Goal: Task Accomplishment & Management: Manage account settings

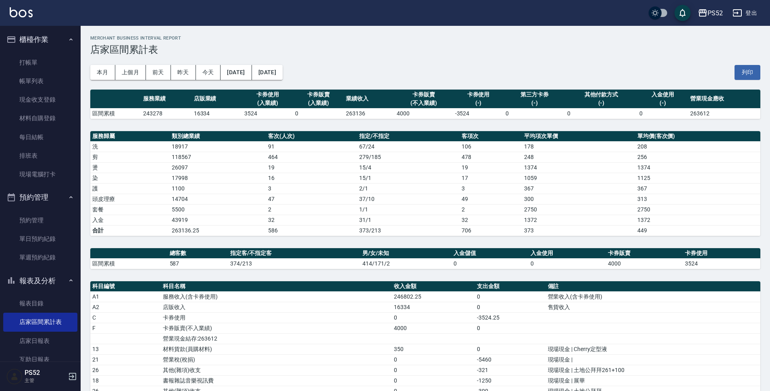
scroll to position [134, 0]
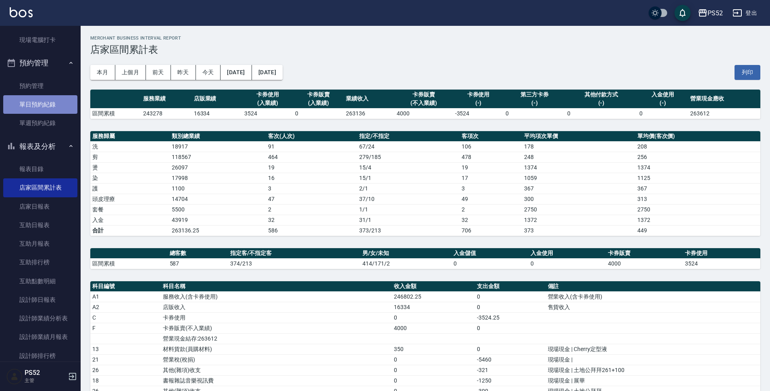
click at [46, 109] on link "單日預約紀錄" at bounding box center [40, 104] width 74 height 19
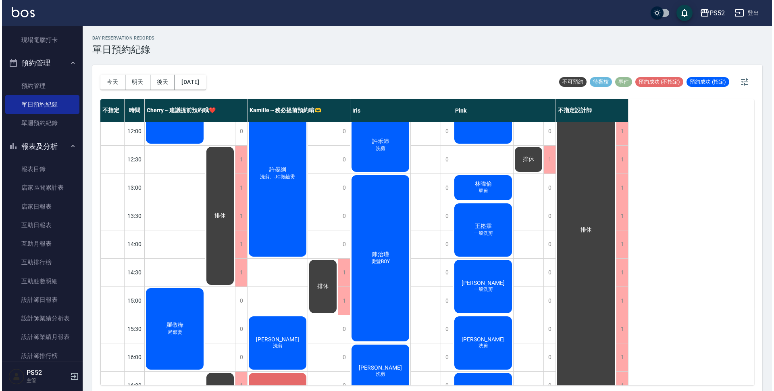
scroll to position [121, 0]
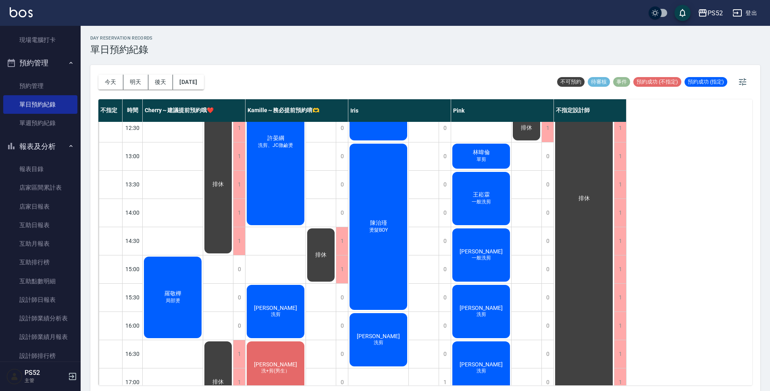
click at [181, 64] on span "局部燙" at bounding box center [173, 60] width 23 height 7
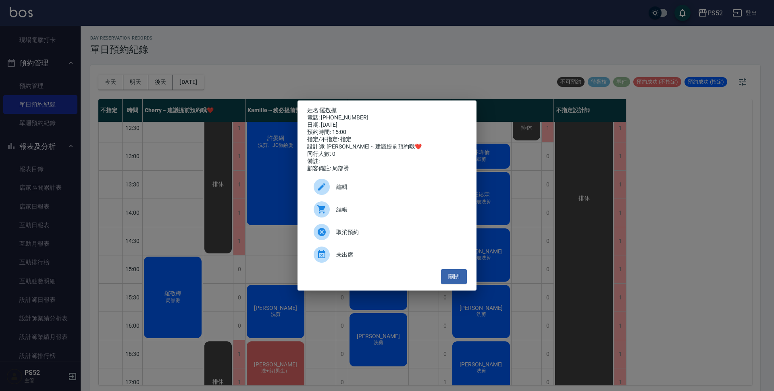
click at [328, 107] on link "羅敬樺" at bounding box center [328, 110] width 17 height 6
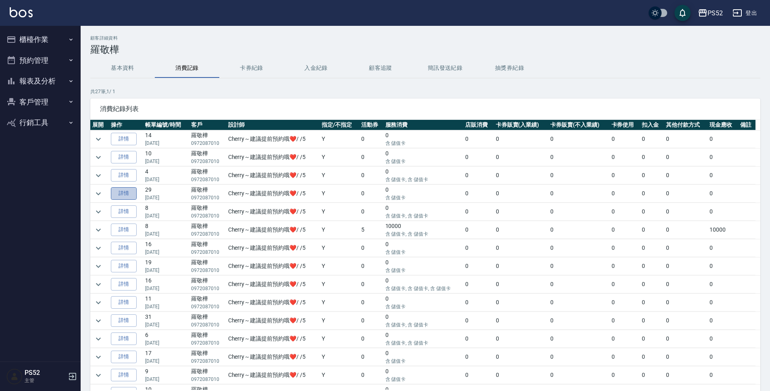
click at [126, 196] on link "詳情" at bounding box center [124, 193] width 26 height 13
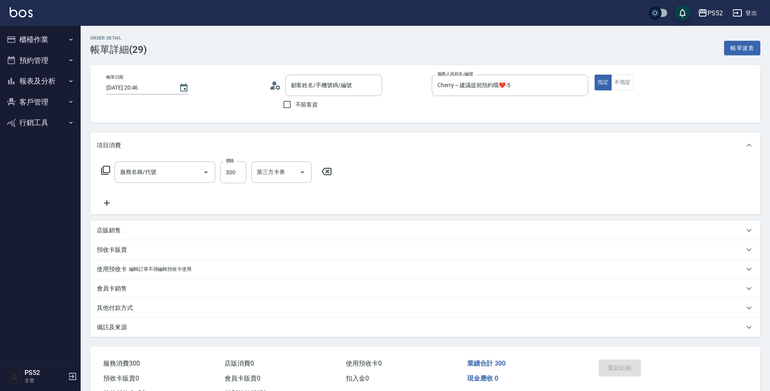
type input "2025/04/26 20:46"
type input "Cherry～建議提前預約哦❤️-5"
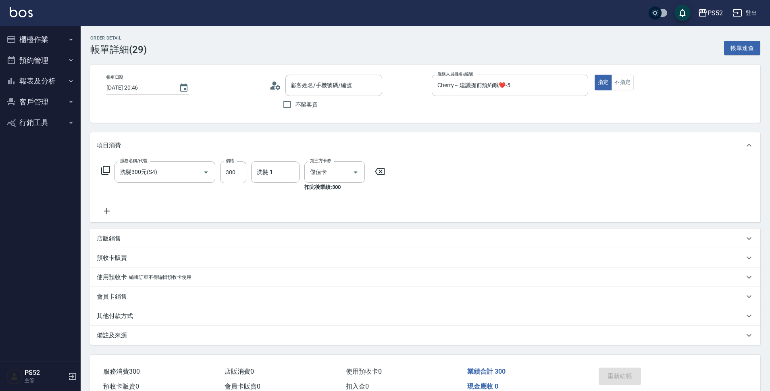
type input "洗髮300元(S4)"
type input "儲值卡"
type input "羅敬樺/0972087010/C0972087010"
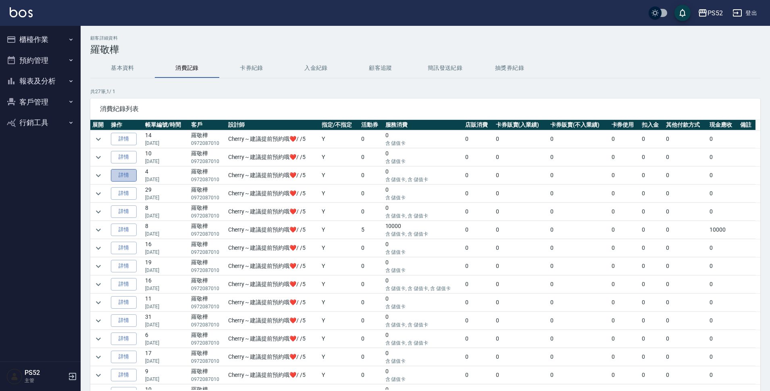
click at [122, 171] on link "詳情" at bounding box center [124, 175] width 26 height 13
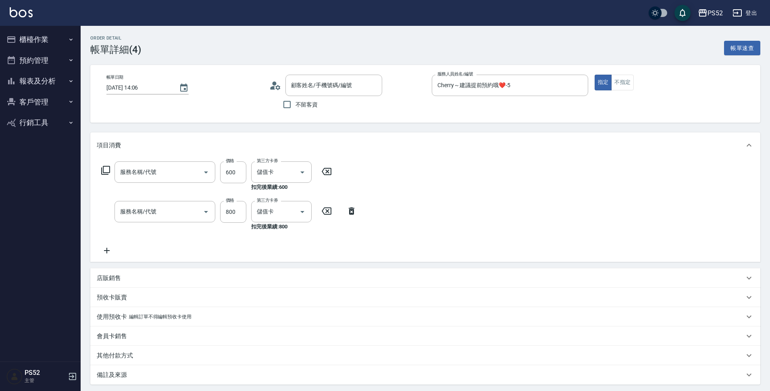
type input "2025/05/18 14:06"
type input "Cherry～建議提前預約哦❤️-5"
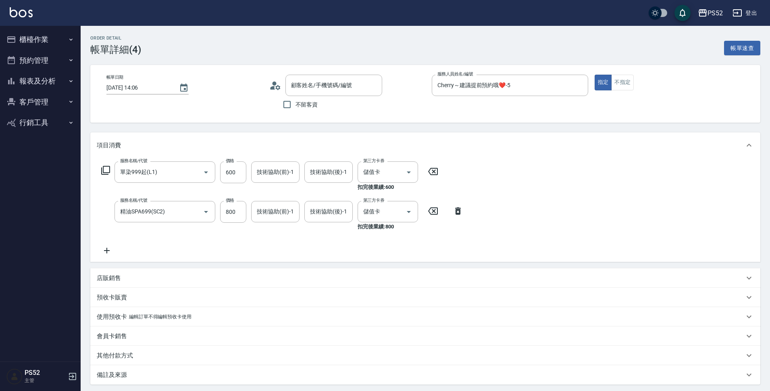
type input "單染999起(L1)"
type input "精油SPA699(SC2)"
type input "羅敬樺/0972087010/C0972087010"
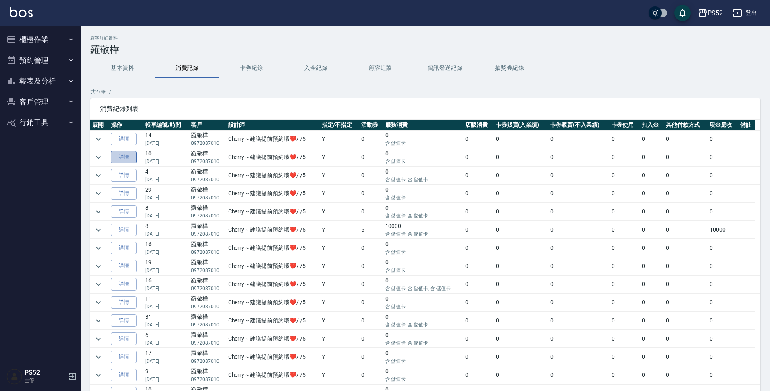
click at [118, 154] on link "詳情" at bounding box center [124, 157] width 26 height 13
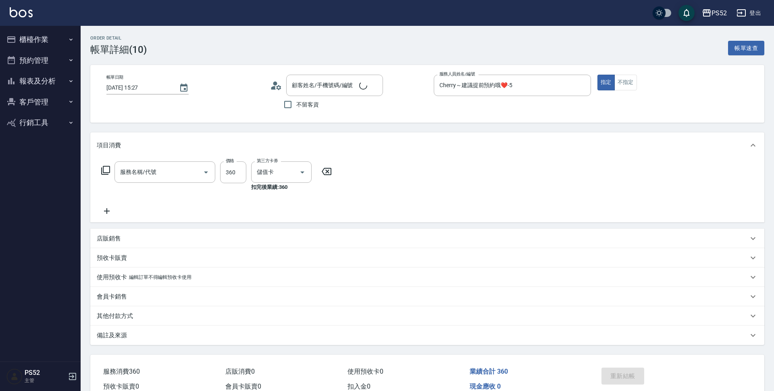
type input "2025/06/16 15:27"
type input "Cherry～建議提前預約哦❤️-5"
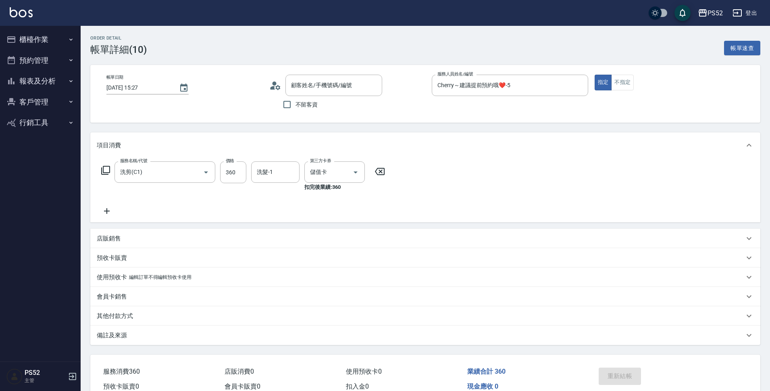
type input "洗剪(C1)"
type input "羅敬樺/0972087010/C0972087010"
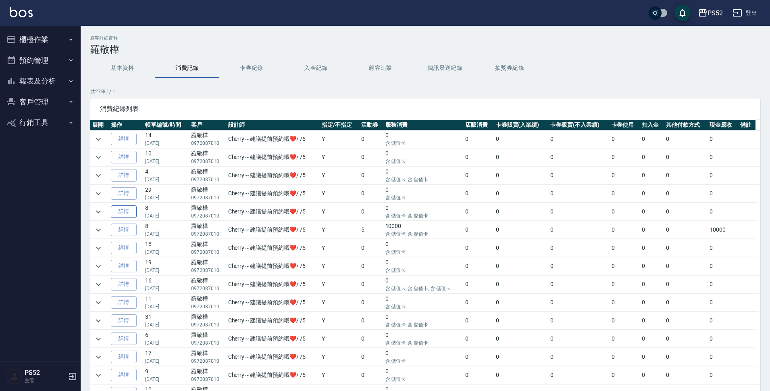
click at [125, 209] on link "詳情" at bounding box center [124, 211] width 26 height 13
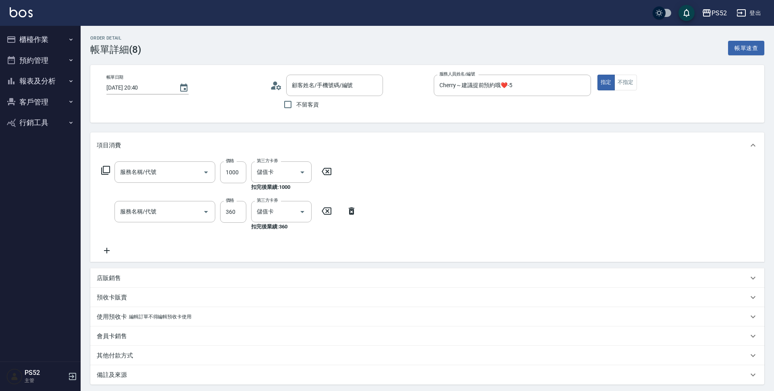
type input "2025/03/24 20:40"
type input "Cherry～建議提前預約哦❤️-5"
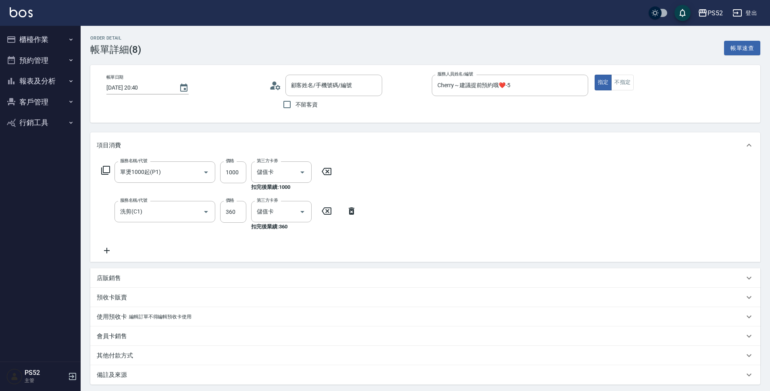
type input "單燙1000起(P1)"
type input "洗剪(C1)"
type input "羅敬樺/0972087010/C0972087010"
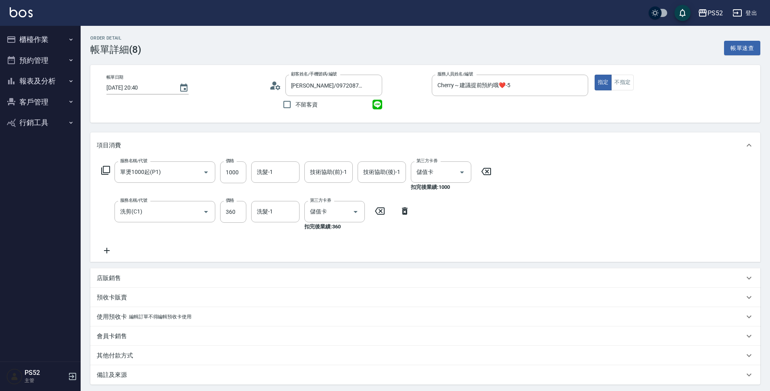
click at [44, 103] on button "客戶管理" at bounding box center [40, 102] width 74 height 21
click at [50, 79] on button "報表及分析" at bounding box center [40, 81] width 74 height 21
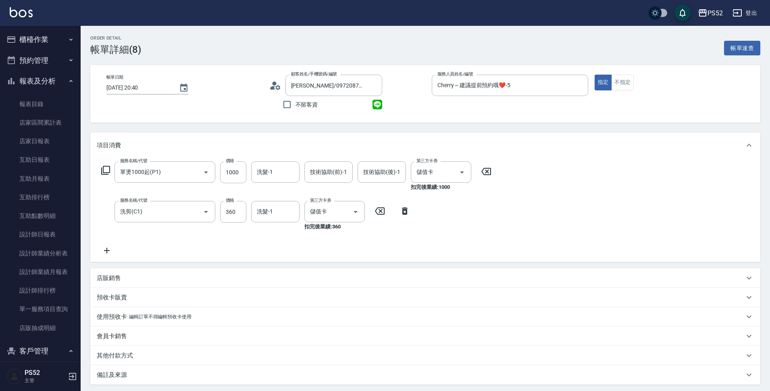
click at [52, 82] on button "報表及分析" at bounding box center [40, 81] width 74 height 21
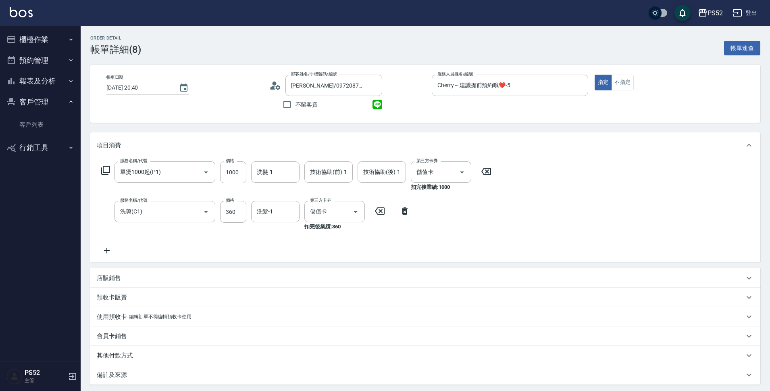
click at [56, 65] on button "預約管理" at bounding box center [40, 60] width 74 height 21
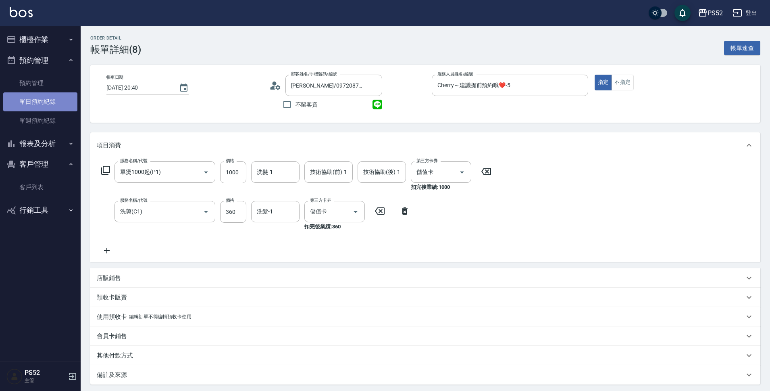
click at [54, 96] on link "單日預約紀錄" at bounding box center [40, 101] width 74 height 19
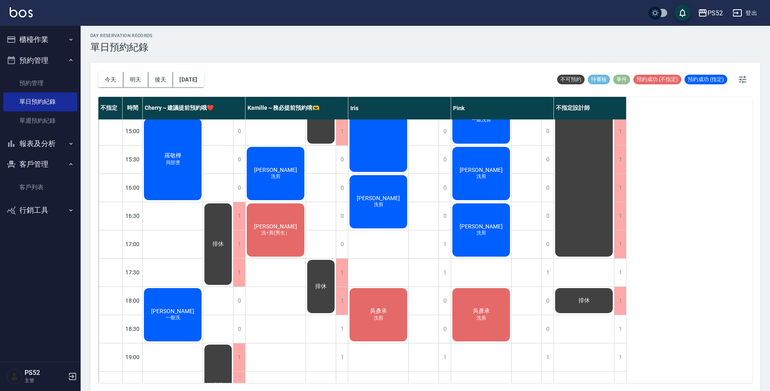
scroll to position [282, 0]
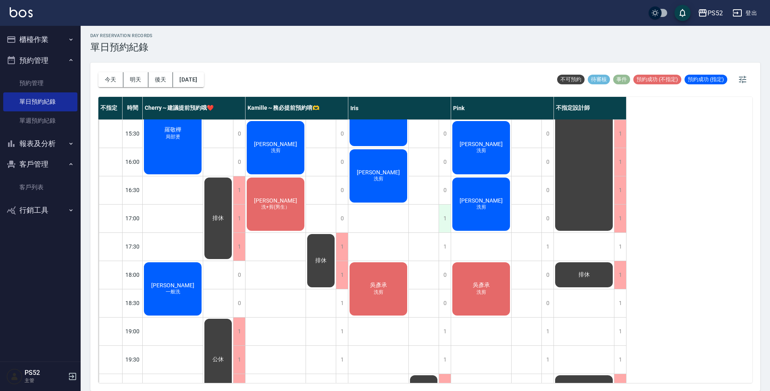
click at [444, 220] on div "1" at bounding box center [445, 218] width 12 height 28
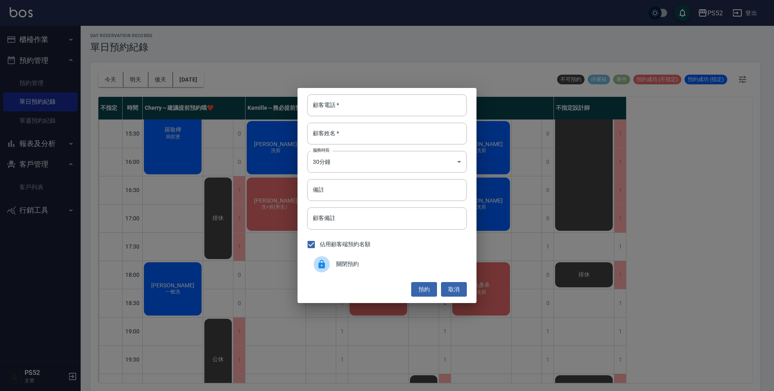
click at [373, 261] on span "關閉預約" at bounding box center [398, 264] width 124 height 8
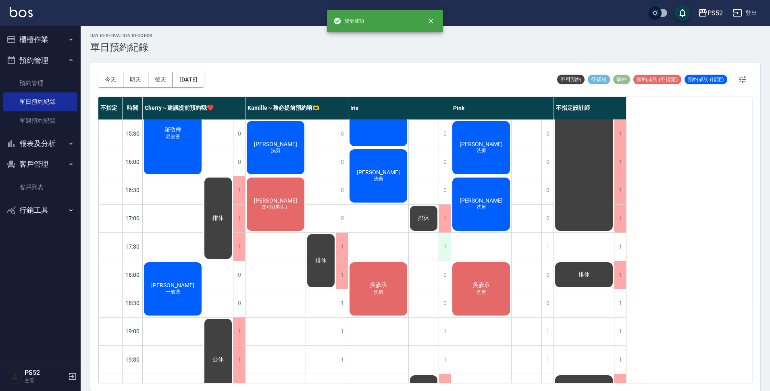
click at [444, 245] on div "1" at bounding box center [445, 247] width 12 height 28
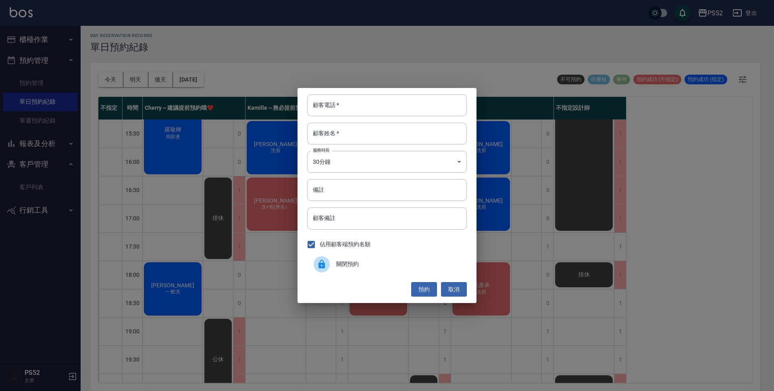
click at [382, 259] on div "關閉預約" at bounding box center [387, 264] width 160 height 23
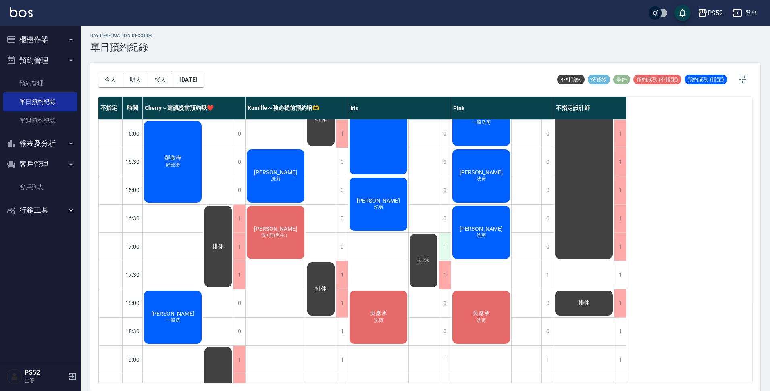
scroll to position [255, 0]
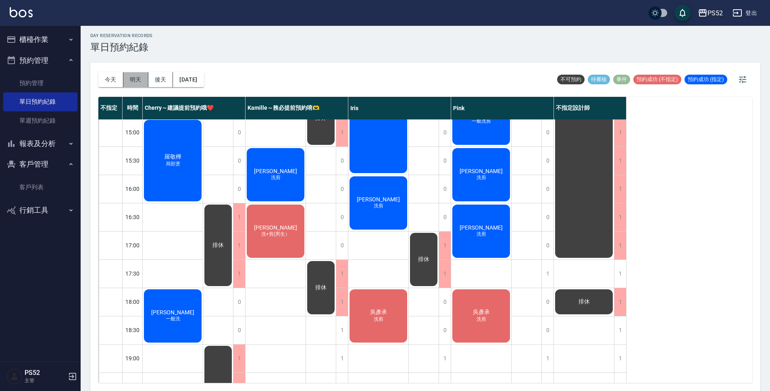
click at [136, 80] on button "明天" at bounding box center [135, 79] width 25 height 15
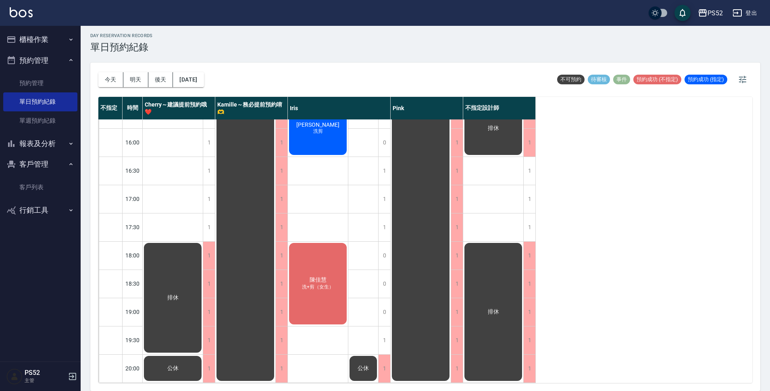
scroll to position [309, 0]
click at [106, 76] on button "今天" at bounding box center [110, 79] width 25 height 15
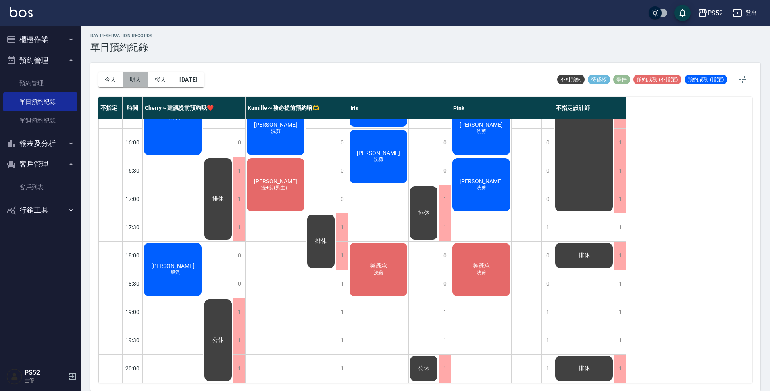
click at [137, 82] on button "明天" at bounding box center [135, 79] width 25 height 15
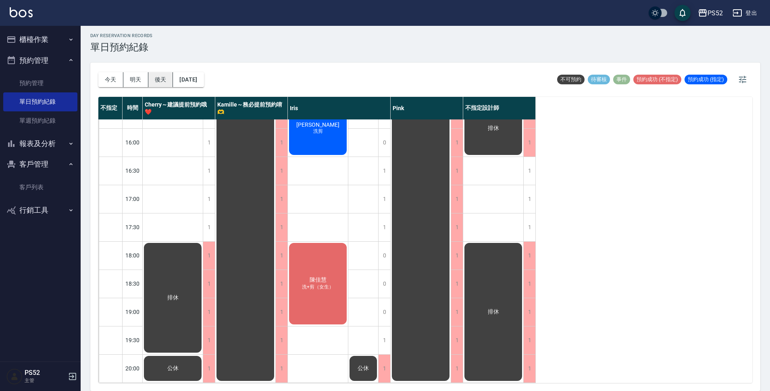
click at [157, 77] on button "後天" at bounding box center [160, 79] width 25 height 15
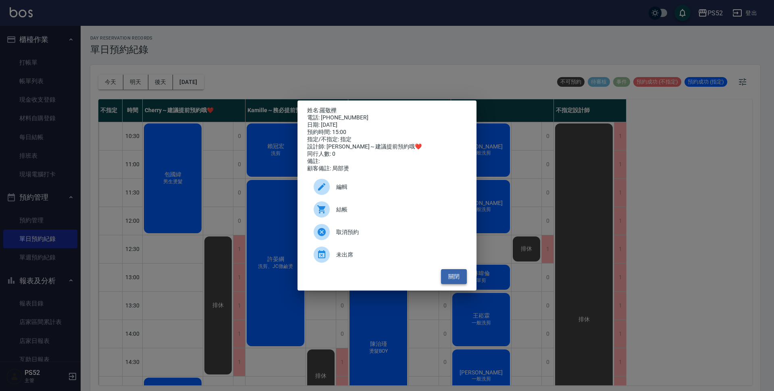
scroll to position [134, 0]
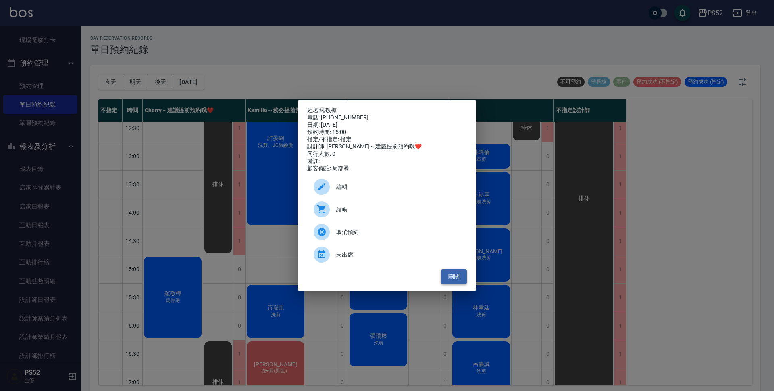
click at [462, 283] on button "關閉" at bounding box center [454, 276] width 26 height 15
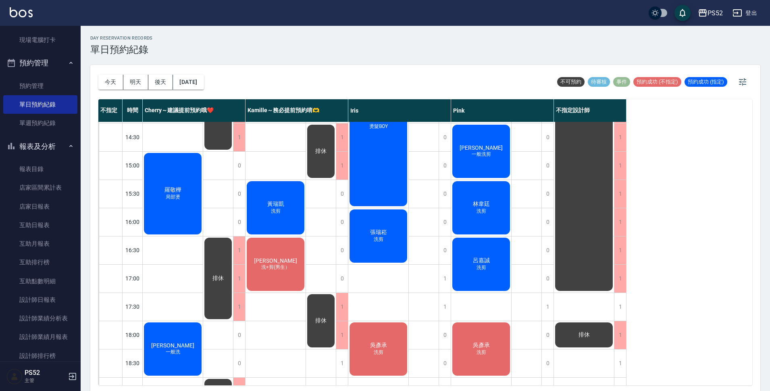
scroll to position [269, 0]
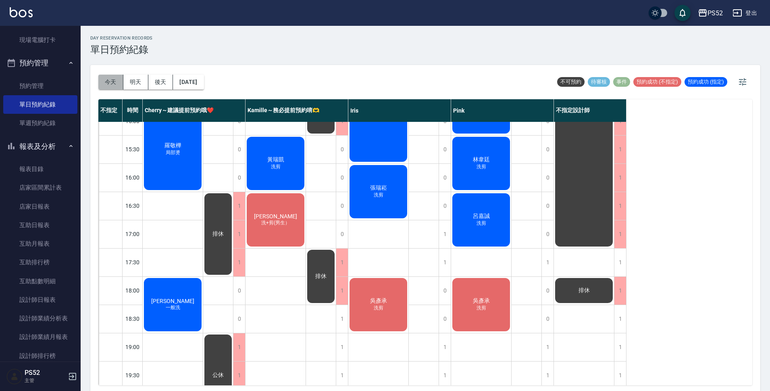
click at [111, 85] on button "今天" at bounding box center [110, 82] width 25 height 15
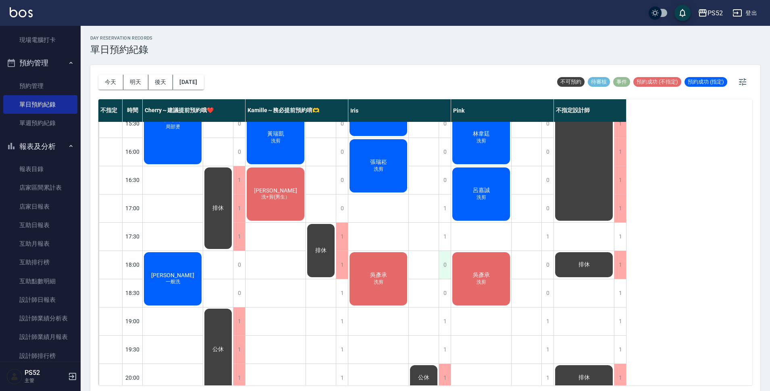
scroll to position [295, 0]
click at [441, 320] on div "1" at bounding box center [445, 321] width 12 height 28
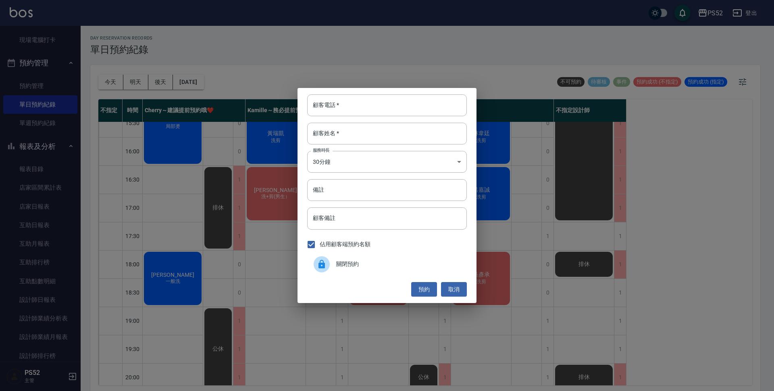
click at [375, 260] on span "關閉預約" at bounding box center [398, 264] width 124 height 8
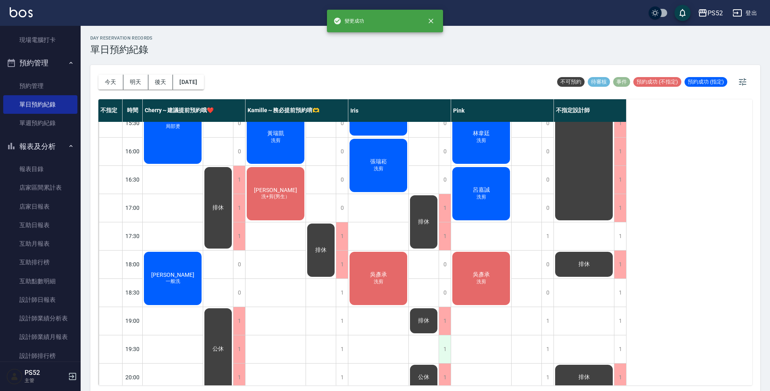
click at [443, 342] on div "1" at bounding box center [445, 349] width 12 height 28
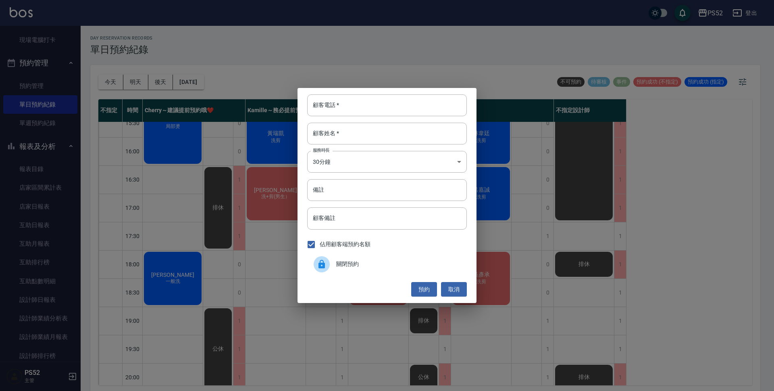
click at [352, 265] on span "關閉預約" at bounding box center [398, 264] width 124 height 8
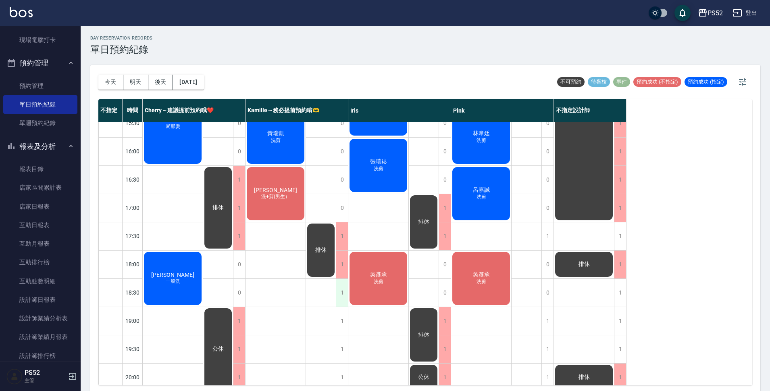
click at [338, 290] on div "1" at bounding box center [342, 293] width 12 height 28
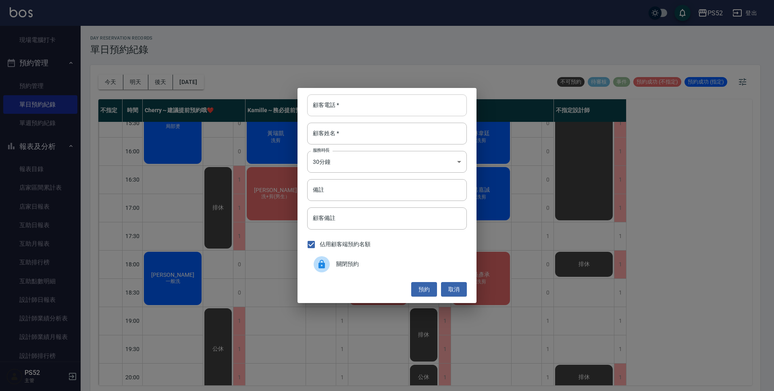
click at [381, 109] on input "顧客電話   *" at bounding box center [387, 105] width 160 height 22
click at [359, 108] on input "0985561413" at bounding box center [387, 105] width 160 height 22
type input "0985561413"
click at [131, 226] on div "顧客電話   * 0985561413 顧客電話   * 顧客姓名   * 顧客姓名   * 服務時長 30分鐘 1 服務時長 備註 備註 顧客備註 顧客備註…" at bounding box center [387, 195] width 774 height 391
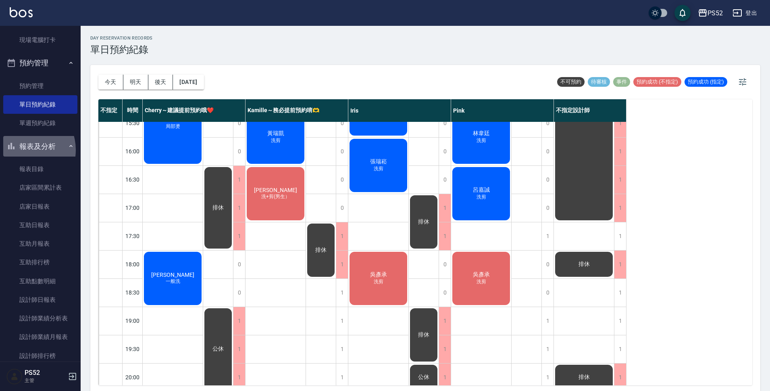
click at [24, 150] on button "報表及分析" at bounding box center [40, 146] width 74 height 21
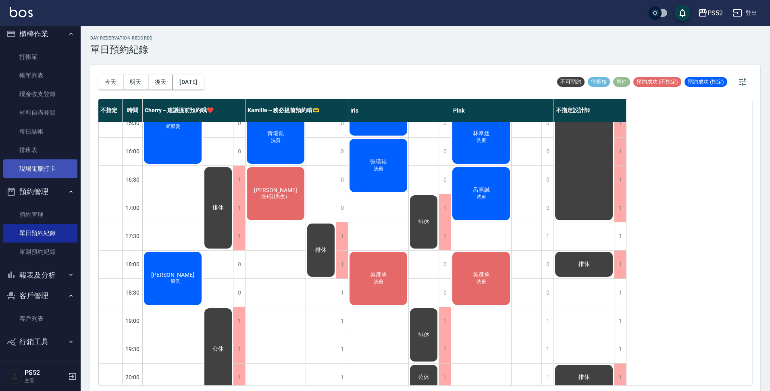
scroll to position [6, 0]
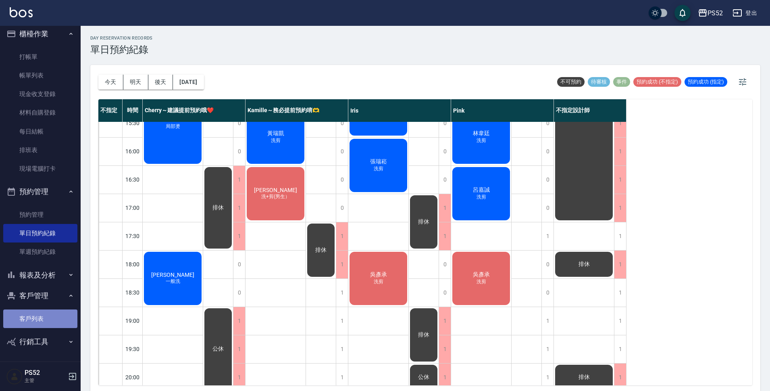
click at [51, 315] on link "客戶列表" at bounding box center [40, 318] width 74 height 19
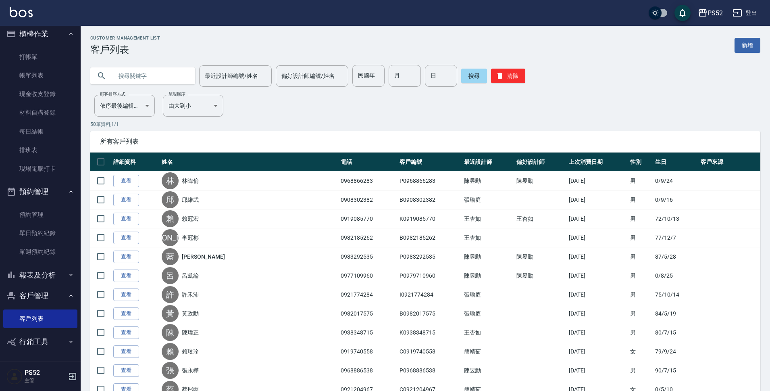
click at [146, 75] on input "text" at bounding box center [151, 76] width 76 height 22
paste input "0985561413"
type input "0985561413"
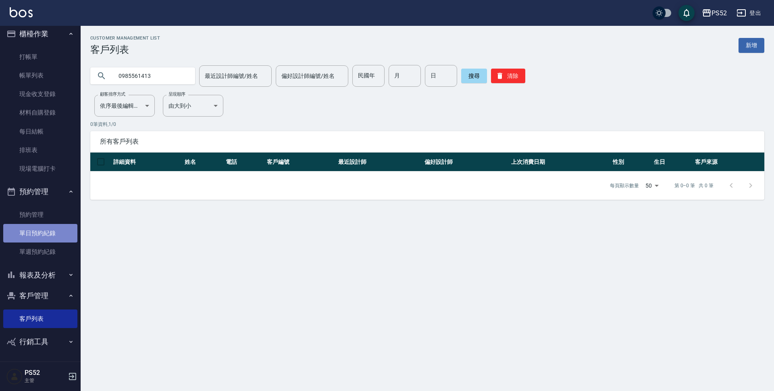
click at [40, 242] on link "單日預約紀錄" at bounding box center [40, 233] width 74 height 19
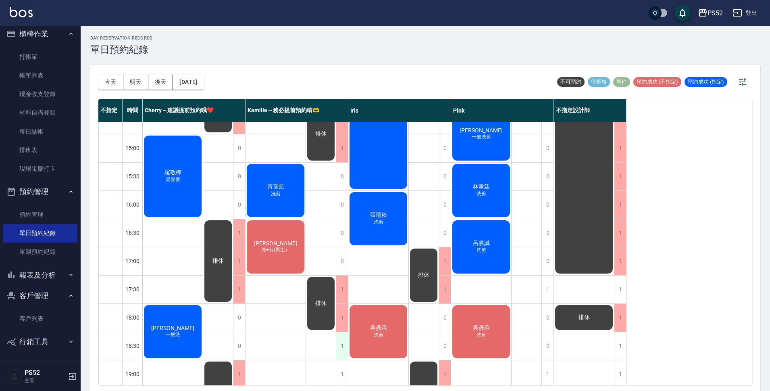
scroll to position [255, 0]
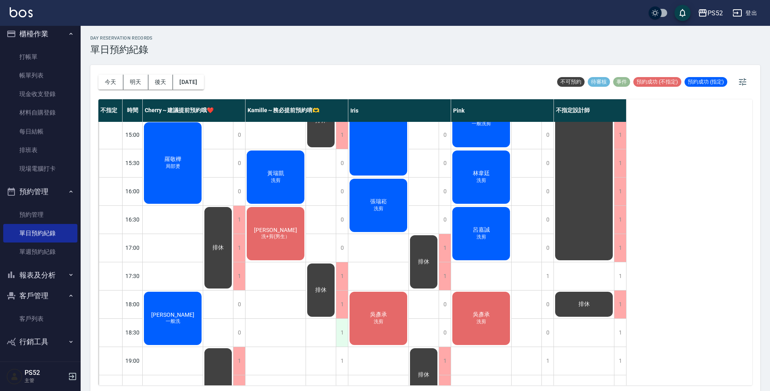
click at [343, 337] on div "1" at bounding box center [342, 333] width 12 height 28
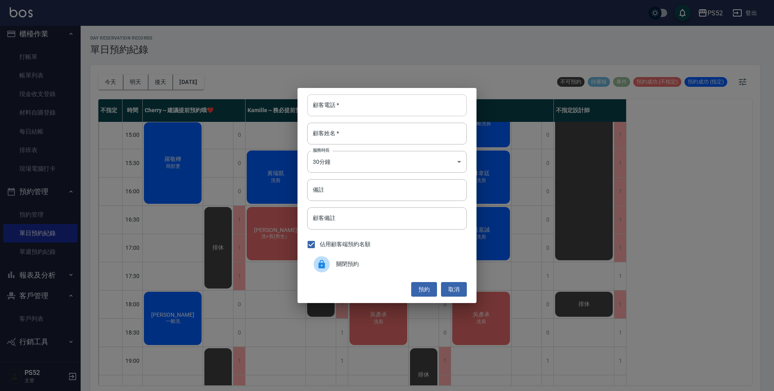
click at [351, 102] on input "顧客電話   *" at bounding box center [387, 105] width 160 height 22
type input "00"
type input "無名氏"
click at [352, 166] on body "PS52 登出 櫃檯作業 打帳單 帳單列表 現金收支登錄 材料自購登錄 每日結帳 排班表 現場電腦打卡 預約管理 預約管理 單日預約紀錄 單週預約紀錄 報表及…" at bounding box center [387, 196] width 774 height 393
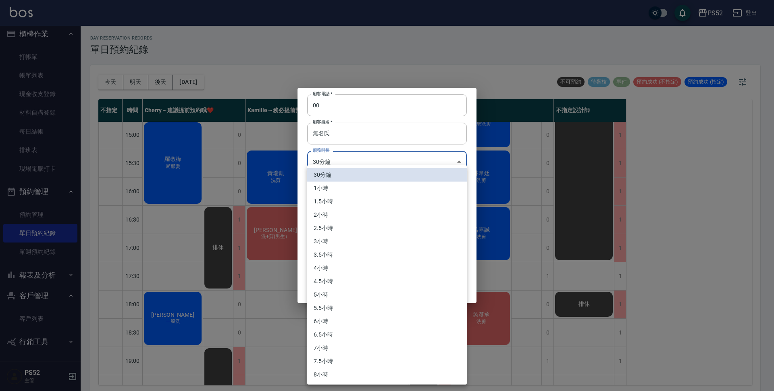
click at [339, 193] on li "1小時" at bounding box center [387, 188] width 160 height 13
type input "2"
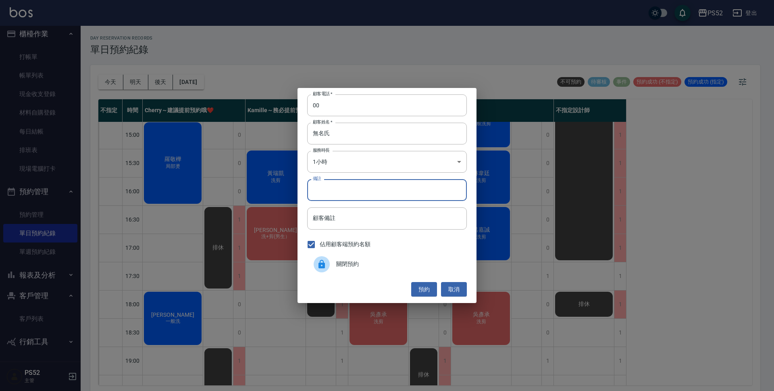
click at [339, 193] on input "備註" at bounding box center [387, 190] width 160 height 22
paste input "0985561413"
type input "0985561413 洗剪"
click at [426, 285] on button "預約" at bounding box center [424, 289] width 26 height 15
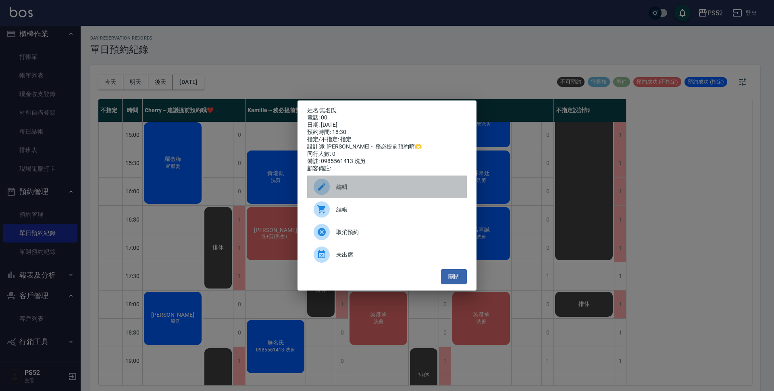
click at [336, 191] on span "編輯" at bounding box center [398, 187] width 124 height 8
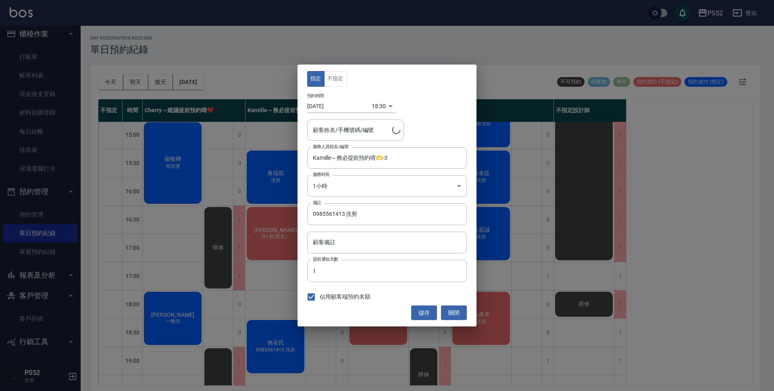
type input "無名氏/00/PS00"
click at [333, 80] on button "不指定" at bounding box center [335, 79] width 23 height 16
click at [427, 315] on button "儲存" at bounding box center [424, 312] width 26 height 15
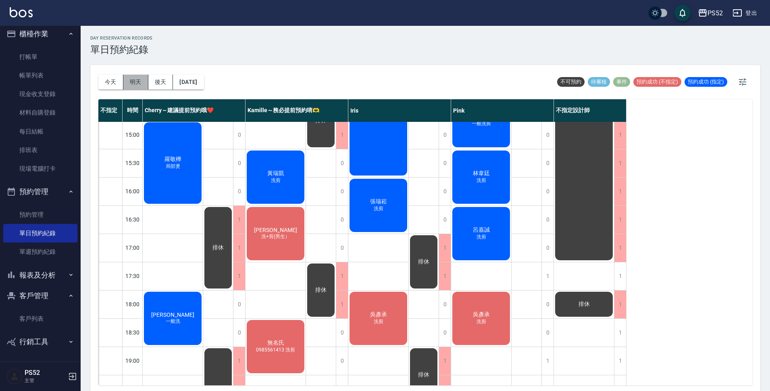
click at [138, 77] on button "明天" at bounding box center [135, 82] width 25 height 15
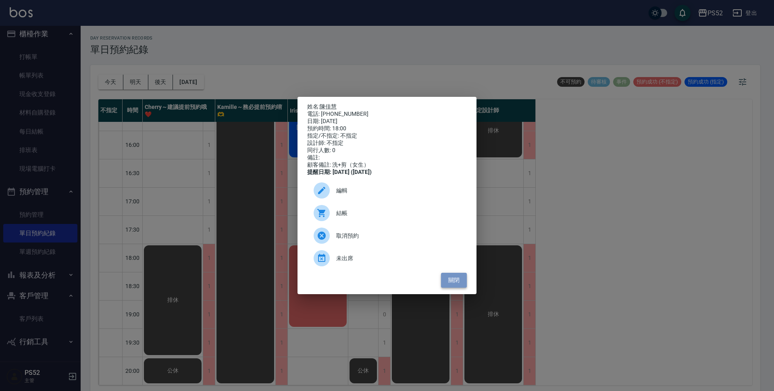
click at [454, 286] on button "關閉" at bounding box center [454, 280] width 26 height 15
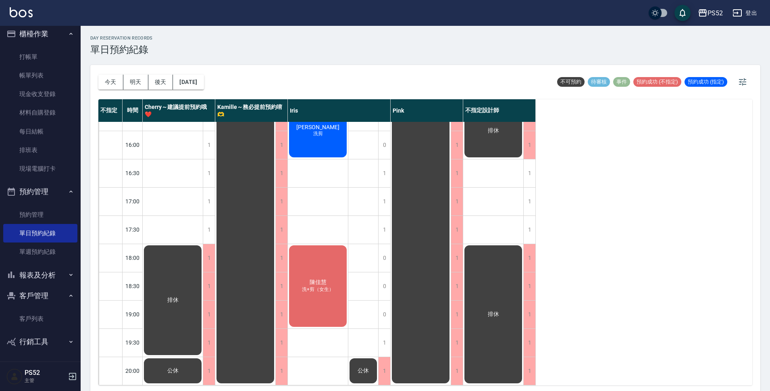
scroll to position [309, 0]
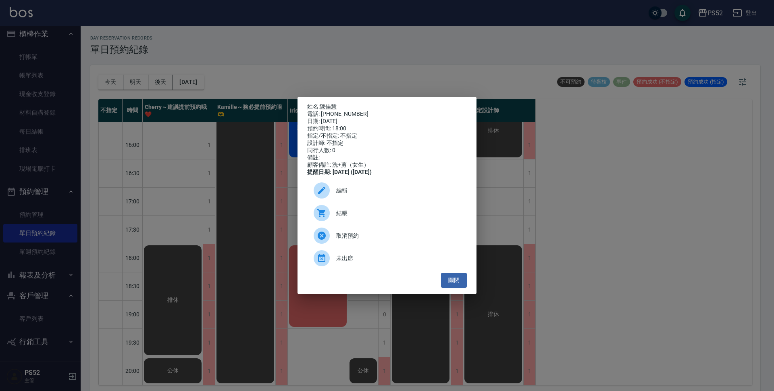
click at [337, 195] on span "編輯" at bounding box center [398, 190] width 124 height 8
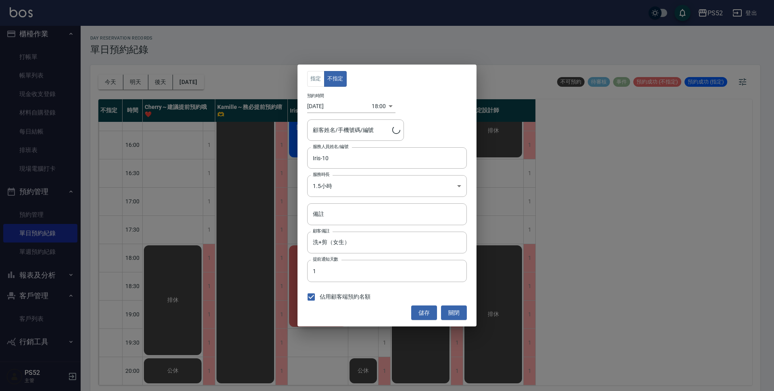
type input "陳佳慧/0916292525/B0916292525"
click at [373, 184] on body "PS52 登出 櫃檯作業 打帳單 帳單列表 現金收支登錄 材料自購登錄 每日結帳 排班表 現場電腦打卡 預約管理 預約管理 單日預約紀錄 單週預約紀錄 報表及…" at bounding box center [387, 196] width 774 height 393
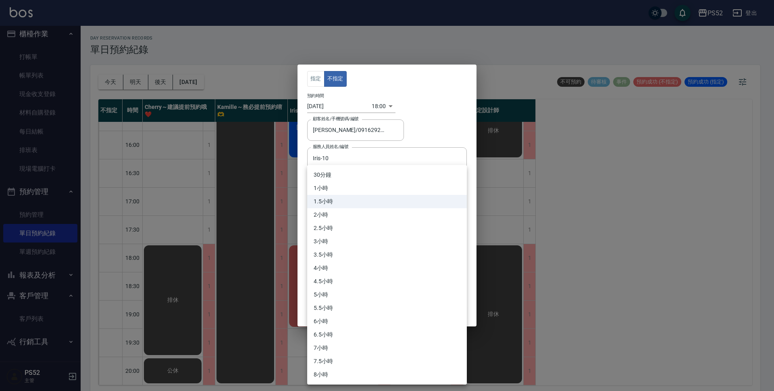
click at [365, 191] on li "1小時" at bounding box center [387, 188] width 160 height 13
type input "2"
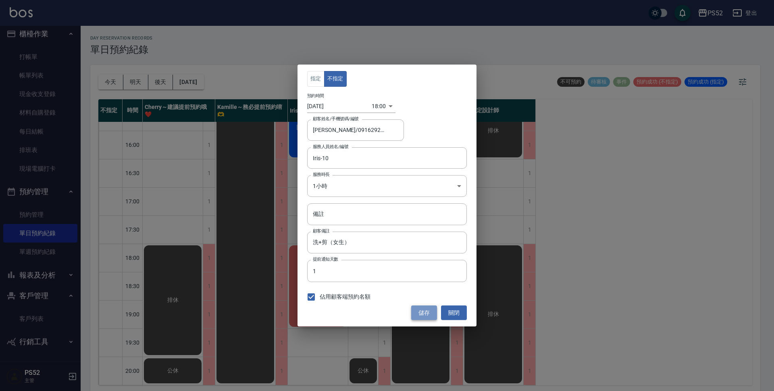
click at [428, 307] on button "儲存" at bounding box center [424, 312] width 26 height 15
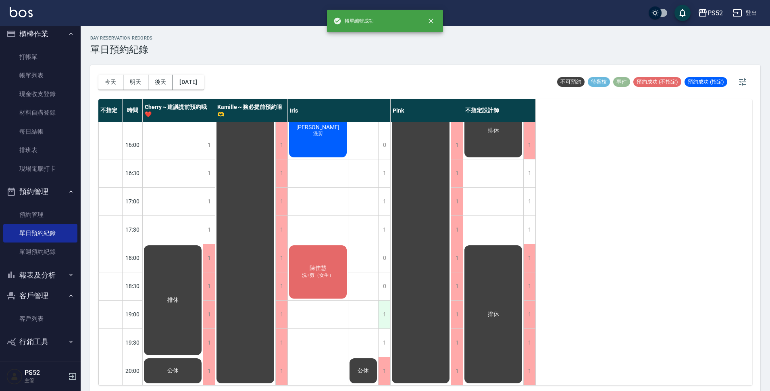
click at [382, 301] on div "1" at bounding box center [384, 314] width 12 height 28
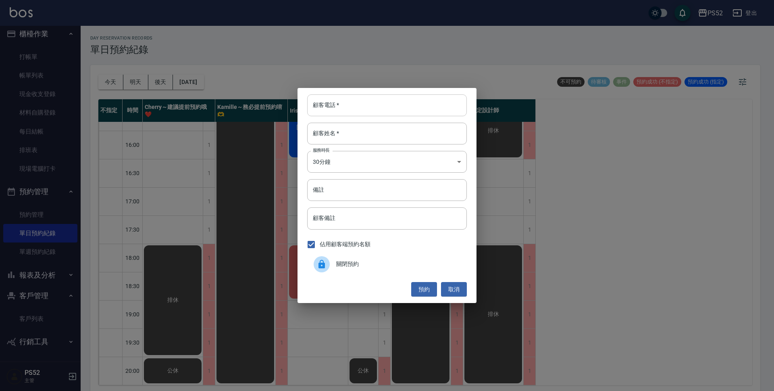
click at [348, 114] on input "顧客電話   *" at bounding box center [387, 105] width 160 height 22
click at [358, 106] on input "0988026760" at bounding box center [387, 105] width 160 height 22
type input "0988026760"
click at [242, 292] on div "顧客電話   * 0988026760 顧客電話   * 顧客姓名   * 顧客姓名   * 服務時長 30分鐘 1 服務時長 備註 備註 顧客備註 顧客備註…" at bounding box center [387, 195] width 774 height 391
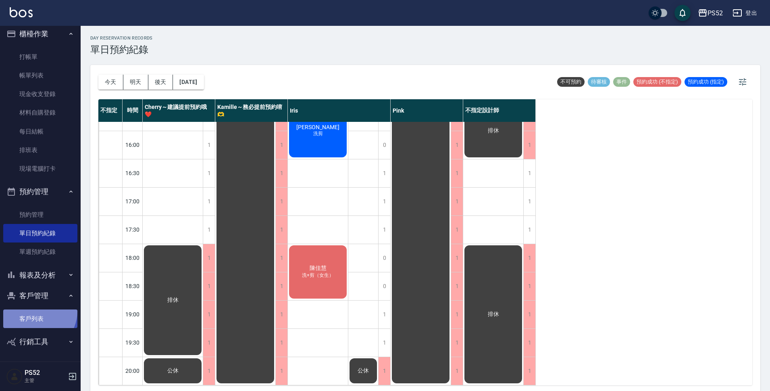
click at [36, 311] on link "客戶列表" at bounding box center [40, 318] width 74 height 19
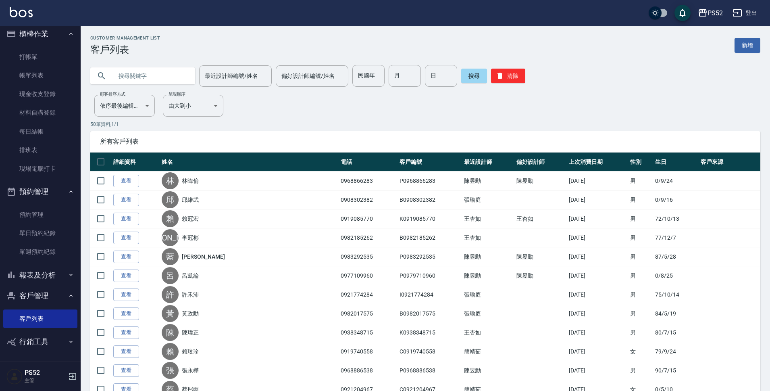
click at [135, 73] on input "text" at bounding box center [151, 76] width 76 height 22
paste input "0988026760"
type input "0988026760"
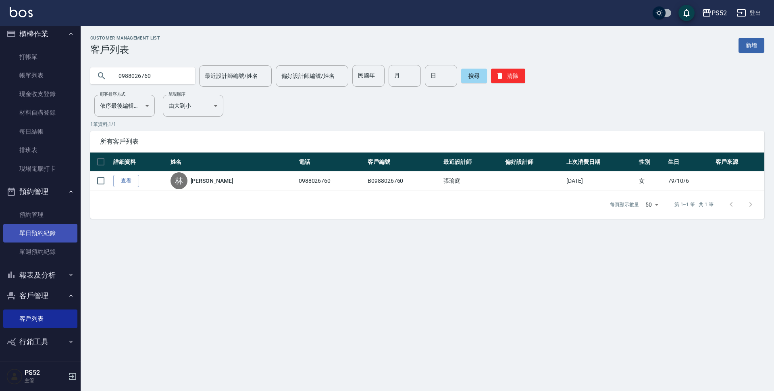
click at [53, 230] on link "單日預約紀錄" at bounding box center [40, 233] width 74 height 19
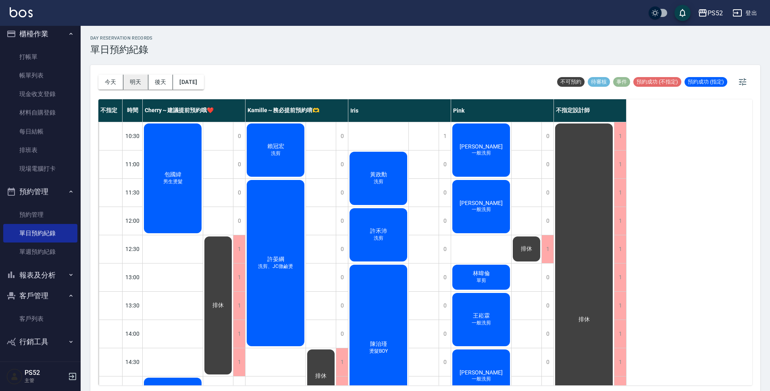
click at [144, 84] on button "明天" at bounding box center [135, 82] width 25 height 15
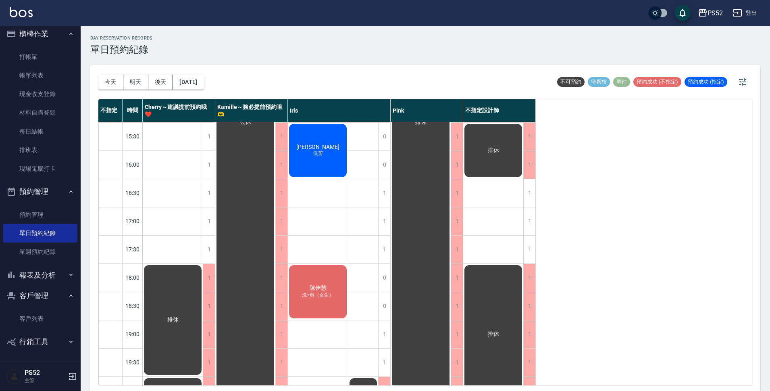
scroll to position [282, 0]
click at [390, 322] on div "1" at bounding box center [384, 334] width 12 height 28
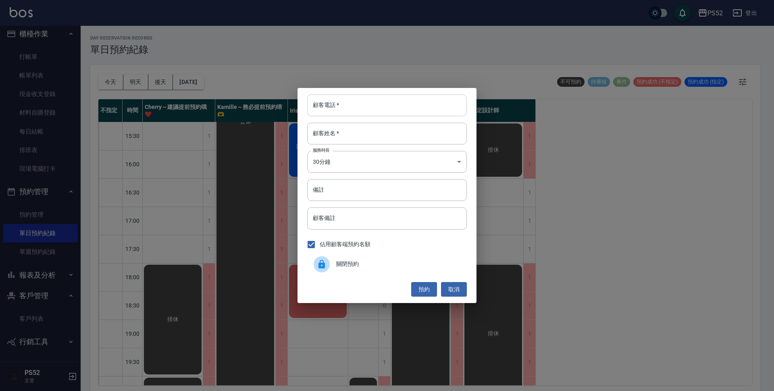
click at [309, 98] on input "顧客電話   *" at bounding box center [387, 105] width 160 height 22
paste input "0988026760"
type input "0988026760"
click at [326, 135] on input "顧客姓名   *" at bounding box center [387, 134] width 160 height 22
type input "林"
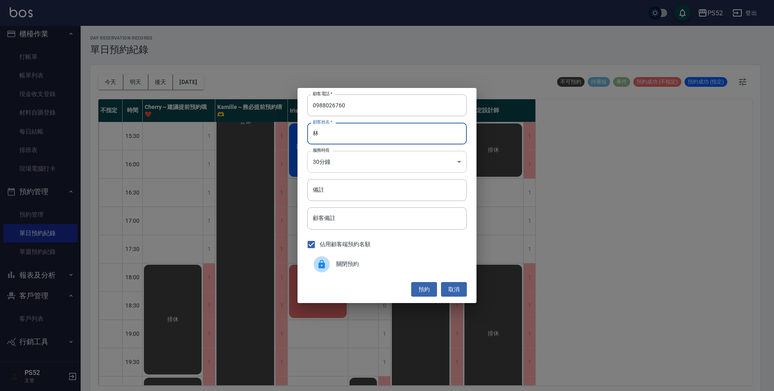
click at [334, 161] on body "PS52 登出 櫃檯作業 打帳單 帳單列表 現金收支登錄 材料自購登錄 每日結帳 排班表 現場電腦打卡 預約管理 預約管理 單日預約紀錄 單週預約紀錄 報表及…" at bounding box center [387, 196] width 774 height 393
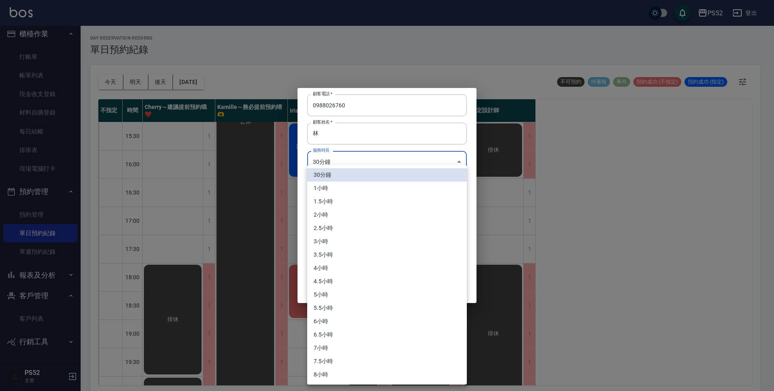
click at [334, 161] on div at bounding box center [387, 195] width 774 height 391
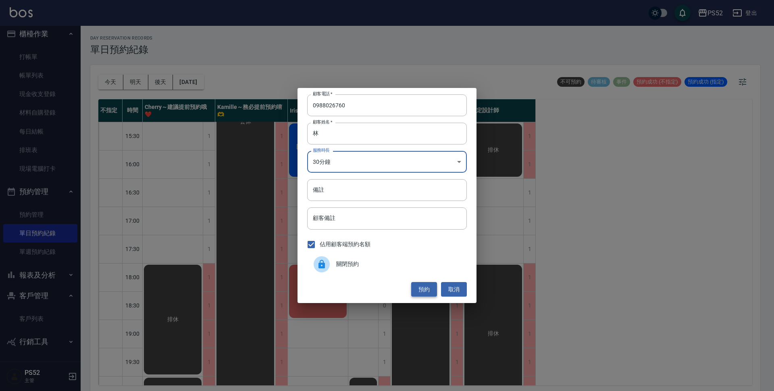
click at [421, 287] on button "預約" at bounding box center [424, 289] width 26 height 15
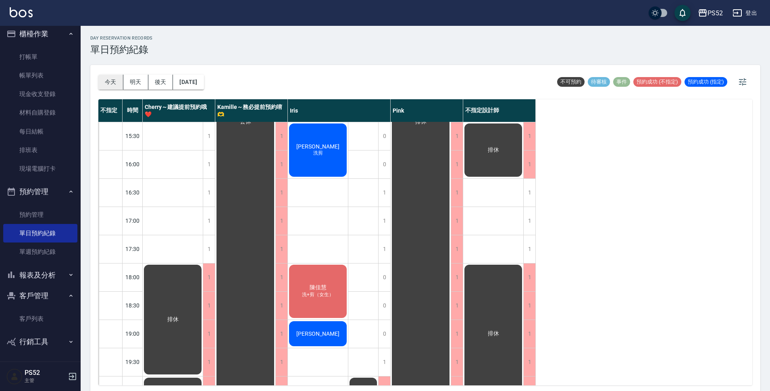
click at [109, 81] on button "今天" at bounding box center [110, 82] width 25 height 15
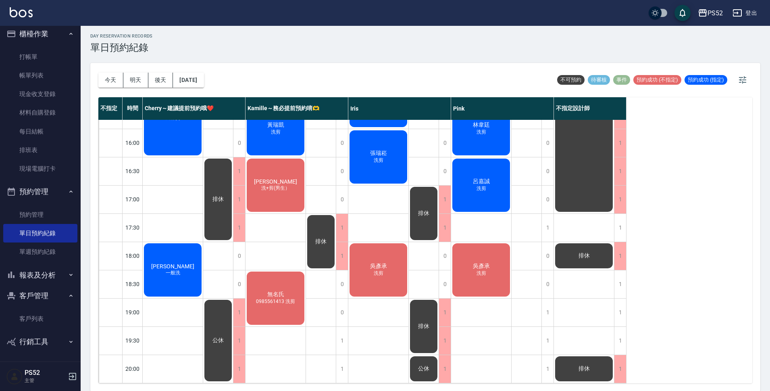
scroll to position [2, 0]
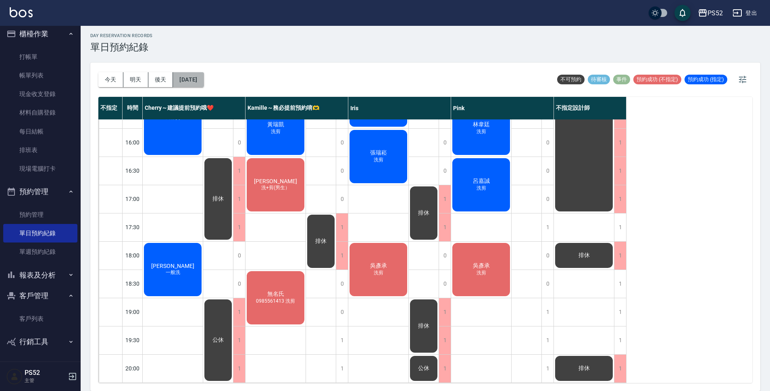
click at [204, 77] on button "[DATE]" at bounding box center [188, 79] width 31 height 15
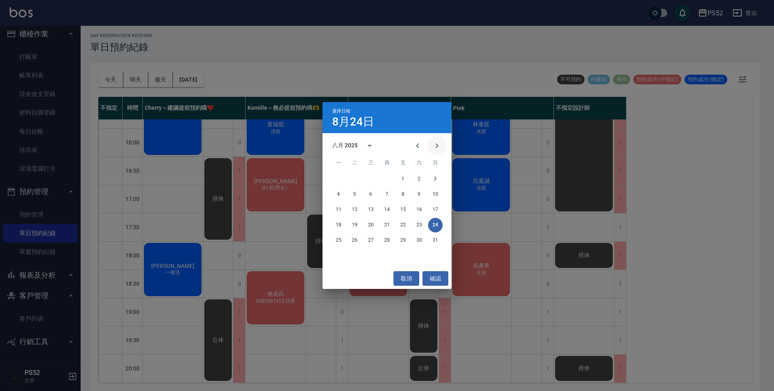
click at [434, 144] on icon "Next month" at bounding box center [437, 146] width 10 height 10
click at [422, 226] on button "27" at bounding box center [419, 225] width 15 height 15
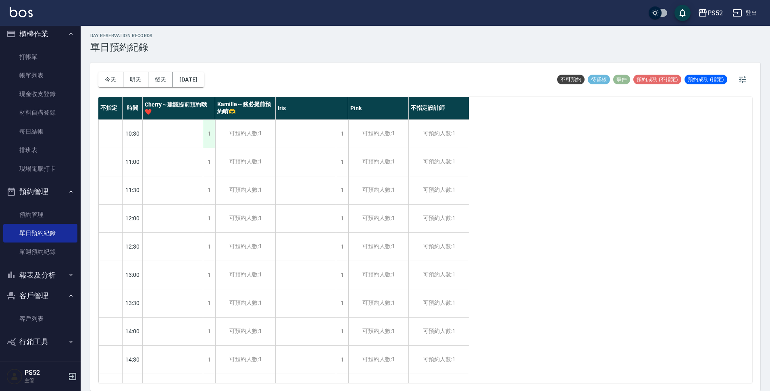
click at [210, 128] on div "1" at bounding box center [209, 134] width 12 height 28
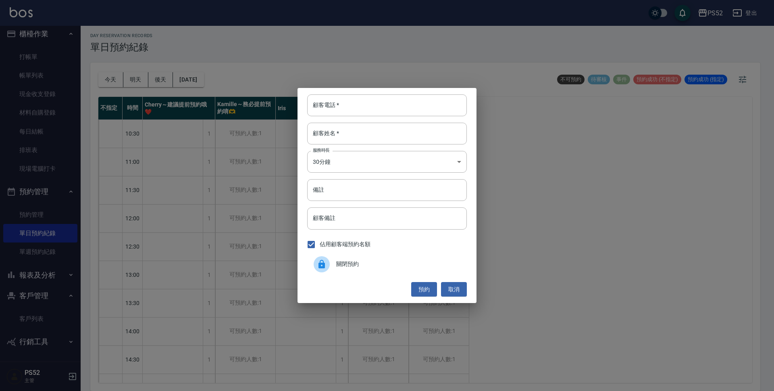
click at [369, 268] on span "關閉預約" at bounding box center [398, 264] width 124 height 8
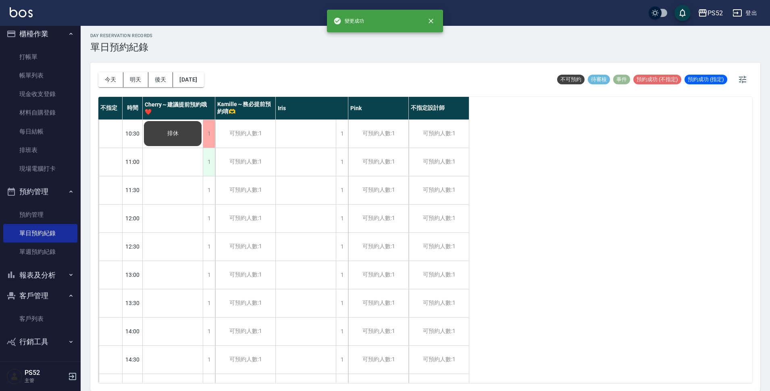
click at [209, 168] on div "1" at bounding box center [209, 162] width 12 height 28
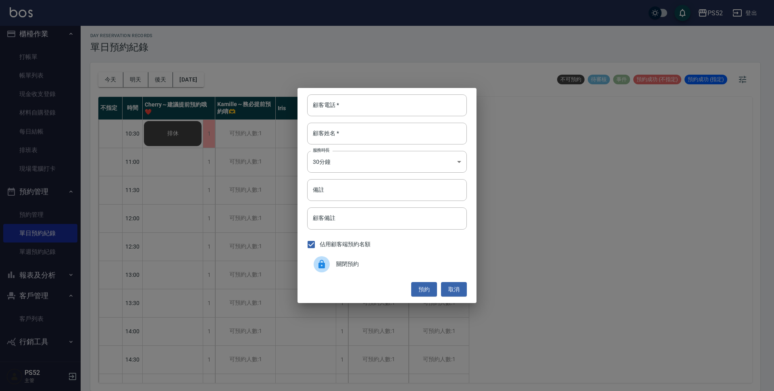
click at [354, 262] on span "關閉預約" at bounding box center [398, 264] width 124 height 8
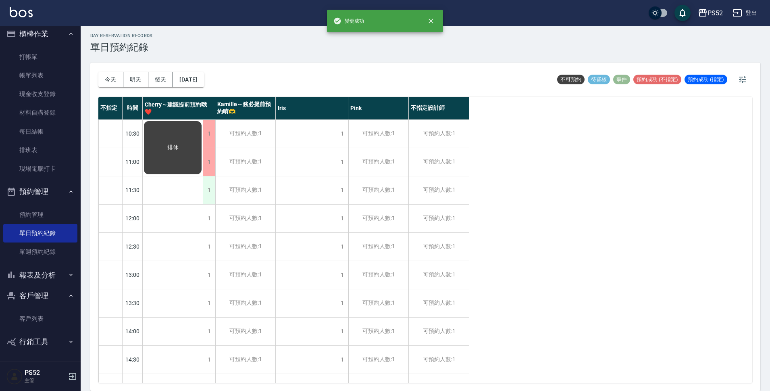
click at [206, 199] on div "1" at bounding box center [209, 190] width 12 height 28
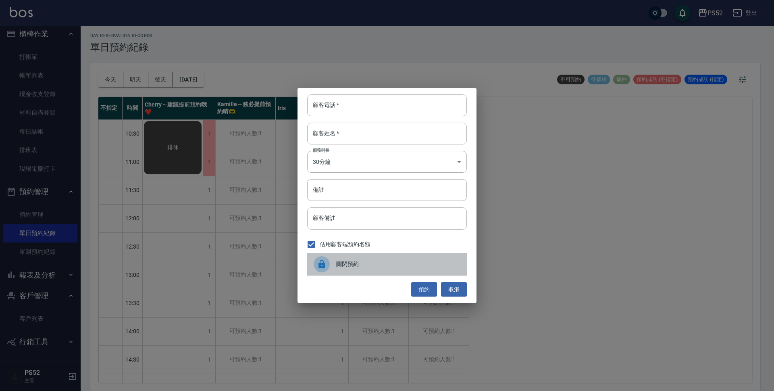
click at [382, 270] on div "關閉預約" at bounding box center [387, 264] width 160 height 23
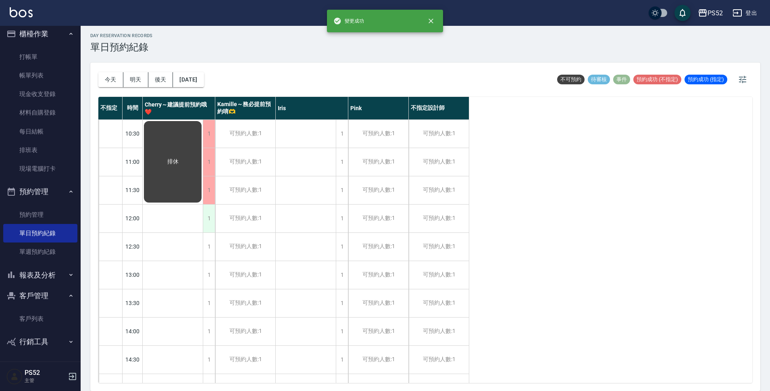
click at [209, 219] on div "1" at bounding box center [209, 218] width 12 height 28
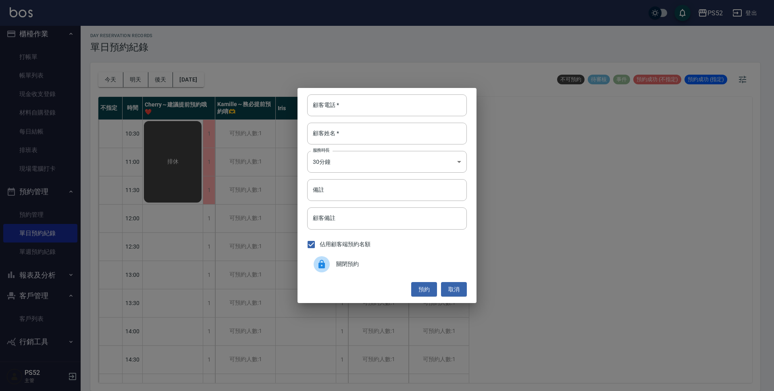
click at [360, 260] on span "關閉預約" at bounding box center [398, 264] width 124 height 8
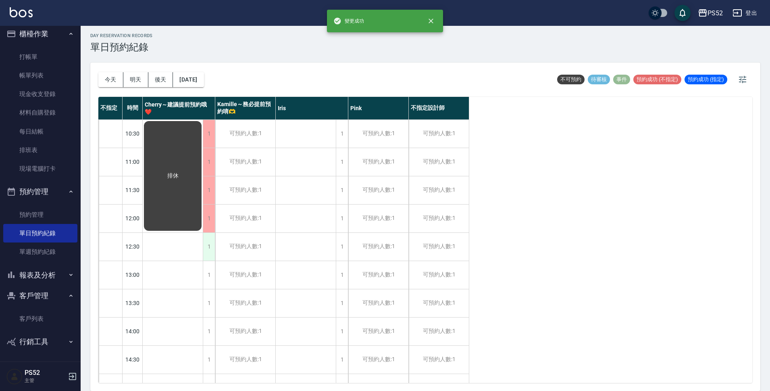
click at [213, 246] on div "1" at bounding box center [209, 247] width 12 height 28
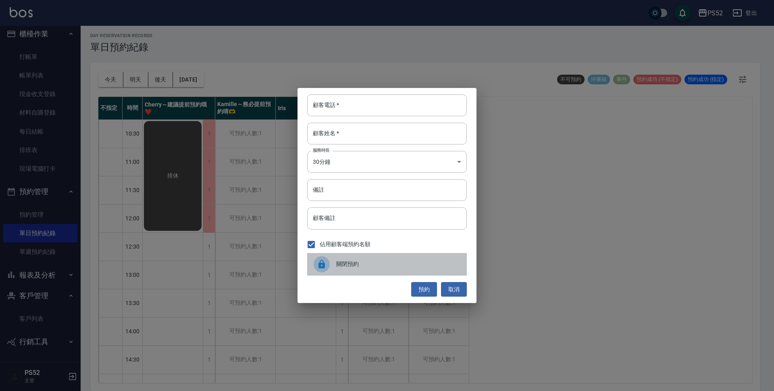
click at [355, 261] on span "關閉預約" at bounding box center [398, 264] width 124 height 8
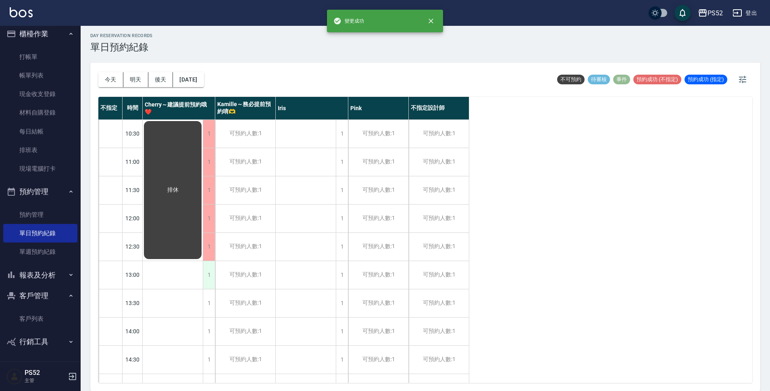
click at [205, 279] on div "1" at bounding box center [209, 275] width 12 height 28
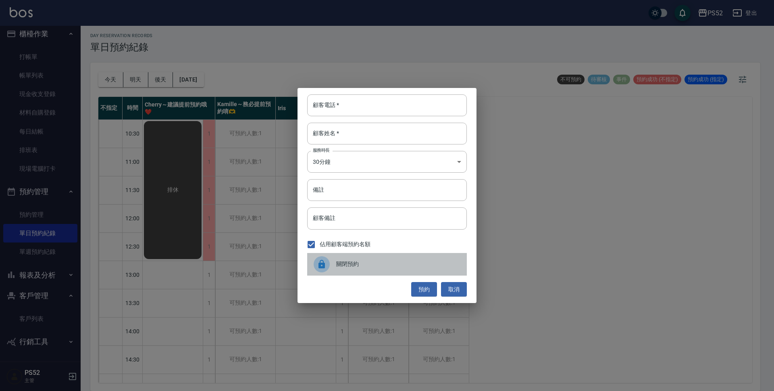
click at [328, 266] on div at bounding box center [322, 264] width 16 height 16
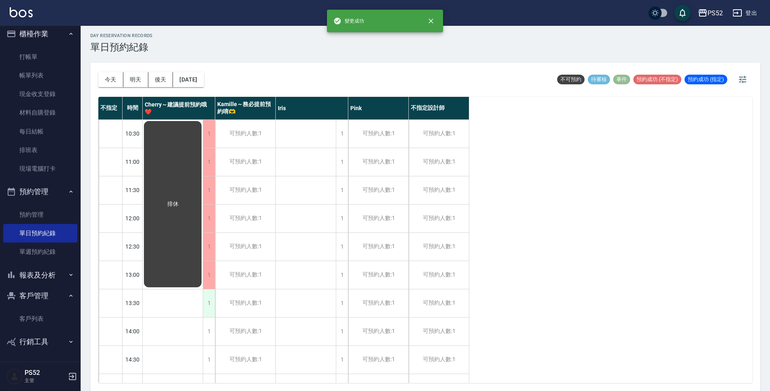
click at [207, 306] on div "1" at bounding box center [209, 303] width 12 height 28
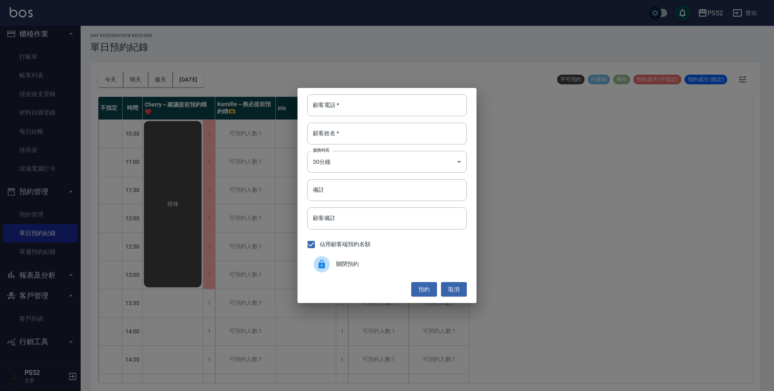
click at [348, 267] on span "關閉預約" at bounding box center [398, 264] width 124 height 8
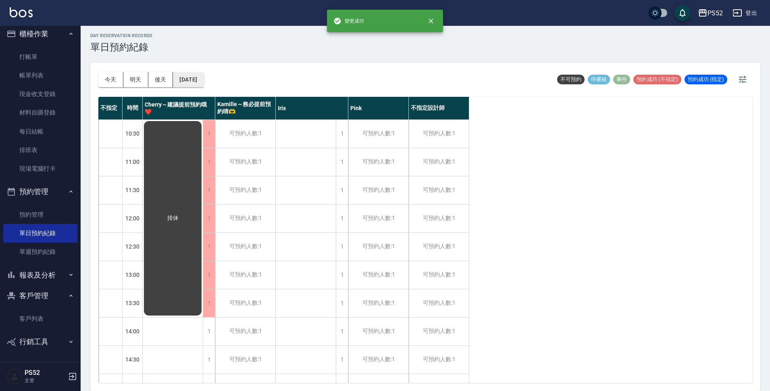
click at [204, 79] on button "2025/09/27" at bounding box center [188, 79] width 31 height 15
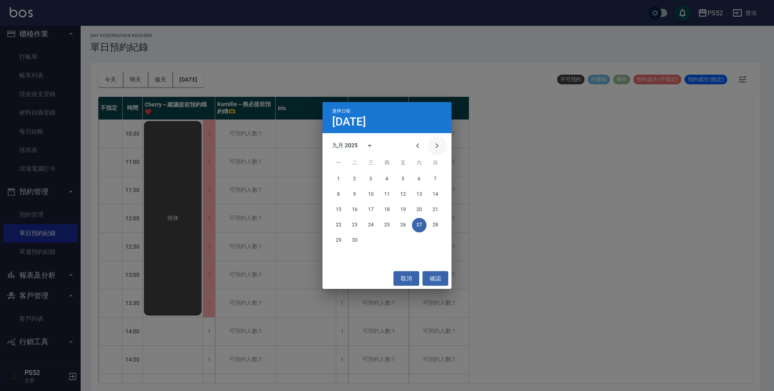
click at [436, 146] on icon "Next month" at bounding box center [437, 146] width 10 height 10
click at [337, 194] on button "6" at bounding box center [339, 194] width 15 height 15
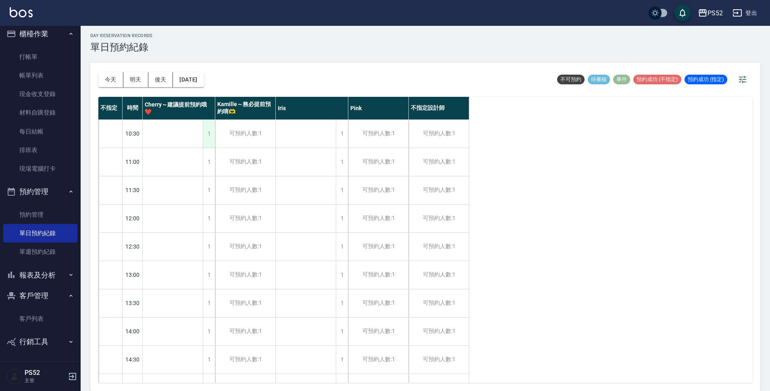
click at [209, 135] on div "1" at bounding box center [209, 134] width 12 height 28
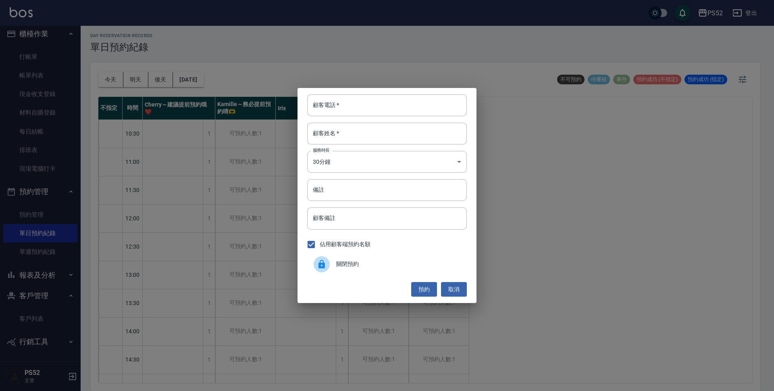
click at [394, 266] on span "關閉預約" at bounding box center [398, 264] width 124 height 8
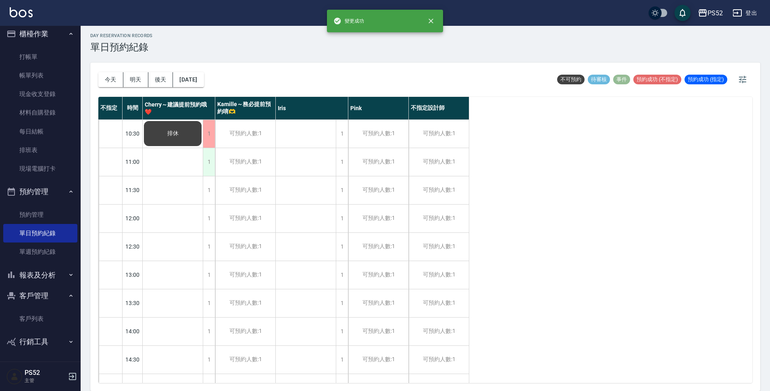
click at [208, 161] on div "1" at bounding box center [209, 162] width 12 height 28
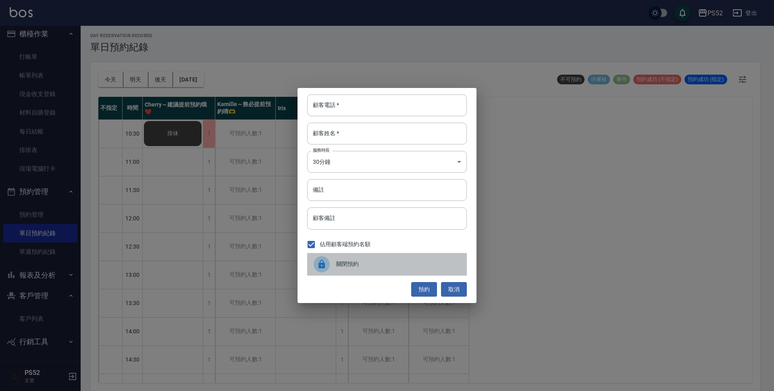
click at [395, 262] on span "關閉預約" at bounding box center [398, 264] width 124 height 8
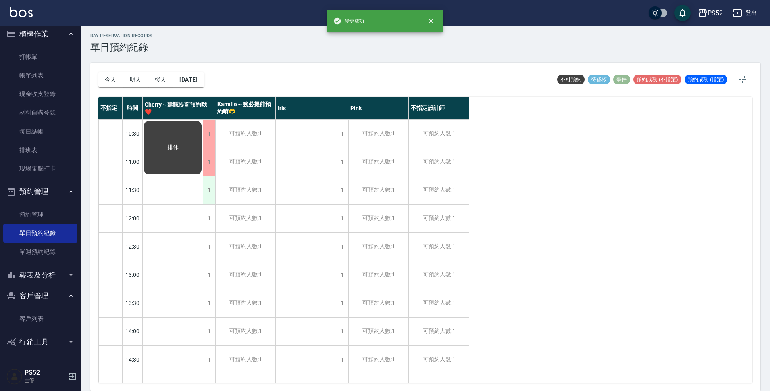
click at [211, 194] on div "1" at bounding box center [209, 190] width 12 height 28
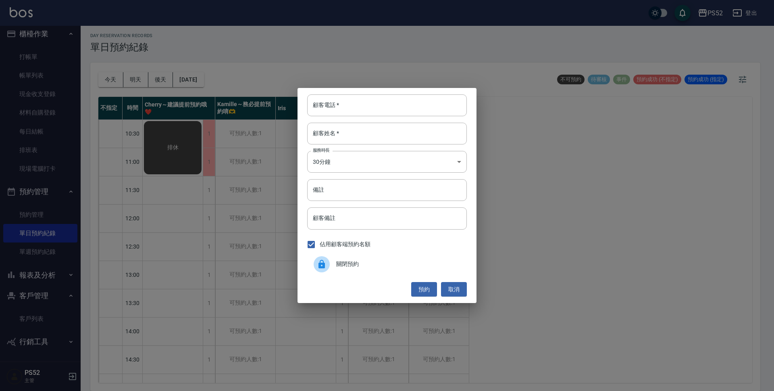
click at [407, 264] on span "關閉預約" at bounding box center [398, 264] width 124 height 8
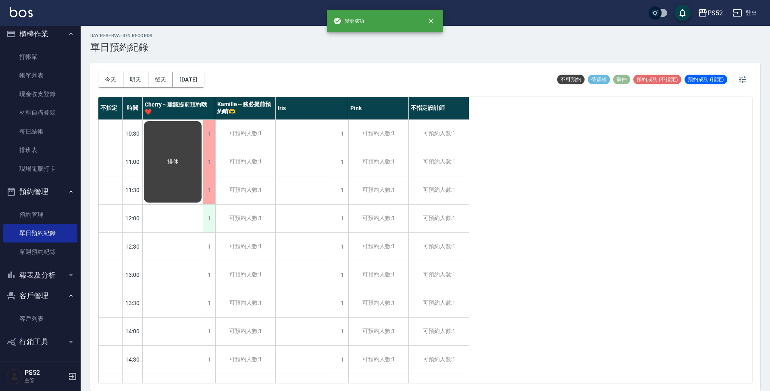
click at [206, 224] on div "1" at bounding box center [209, 218] width 12 height 28
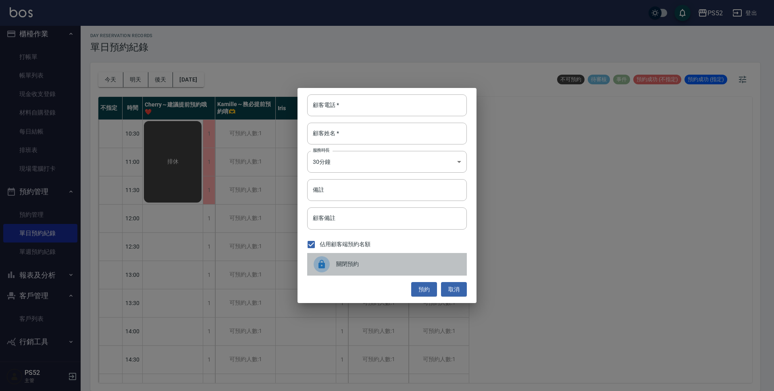
click at [371, 261] on span "關閉預約" at bounding box center [398, 264] width 124 height 8
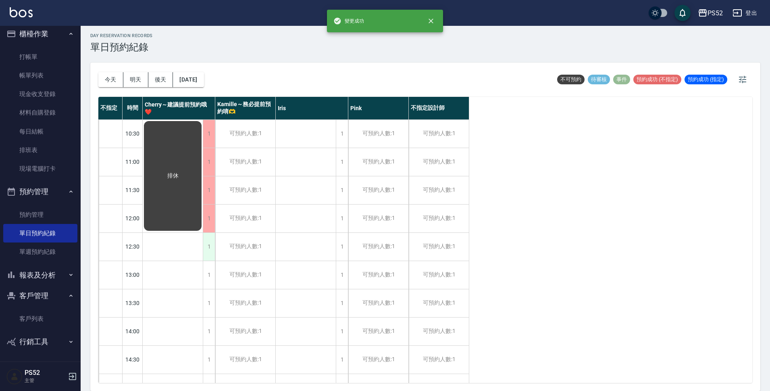
click at [206, 242] on div "1" at bounding box center [209, 247] width 12 height 28
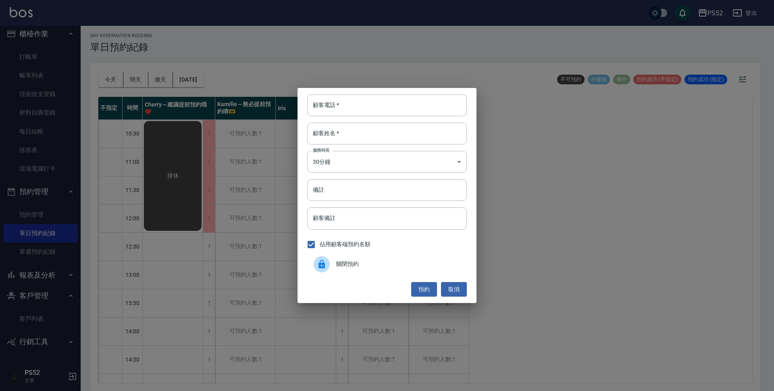
click at [394, 263] on span "關閉預約" at bounding box center [398, 264] width 124 height 8
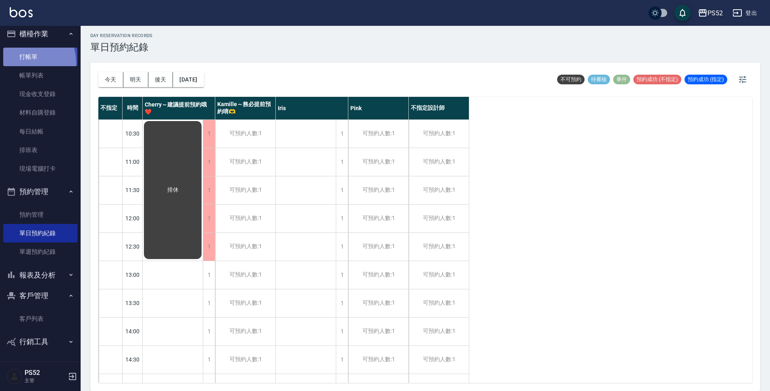
click at [23, 63] on link "打帳單" at bounding box center [40, 57] width 74 height 19
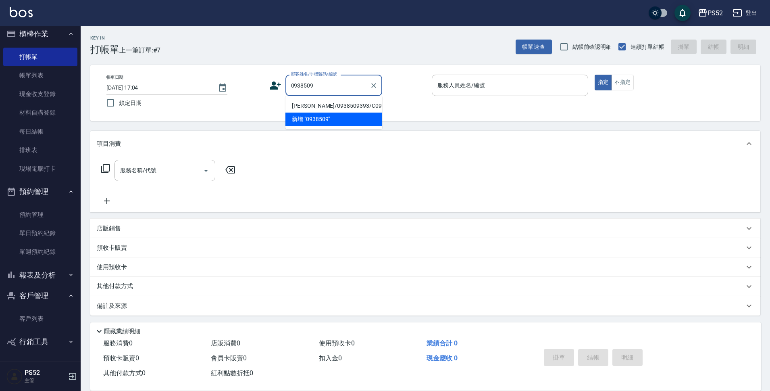
click at [341, 109] on li "鄭竹君/0938509393/C0938509393" at bounding box center [334, 105] width 97 height 13
type input "鄭竹君/0938509393/C0938509393"
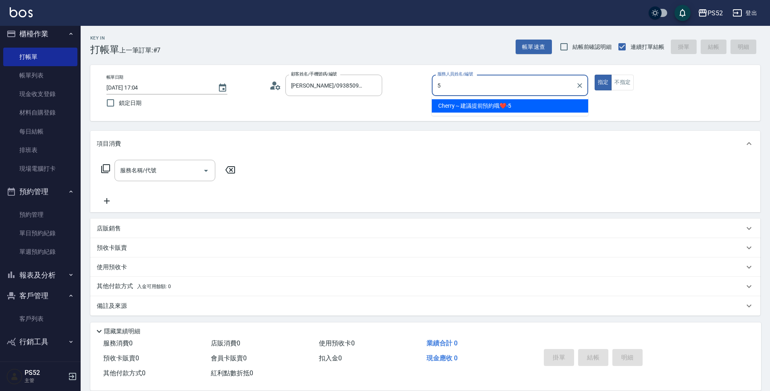
type input "Cherry～建議提前預約哦❤️-5"
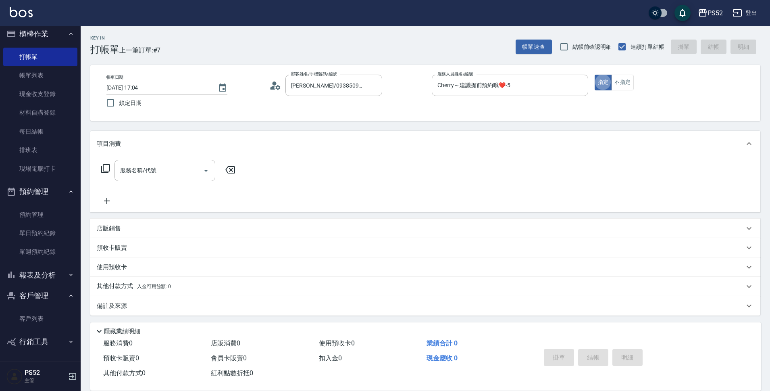
type button "true"
click at [151, 165] on input "服務名稱/代號" at bounding box center [158, 170] width 81 height 14
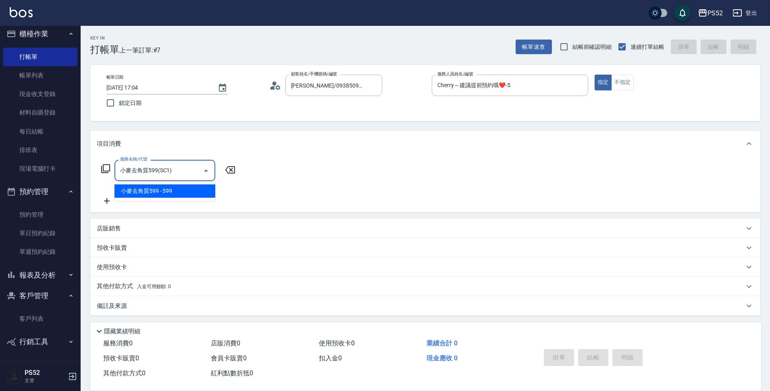
type input "小麥去角質599(SC1)"
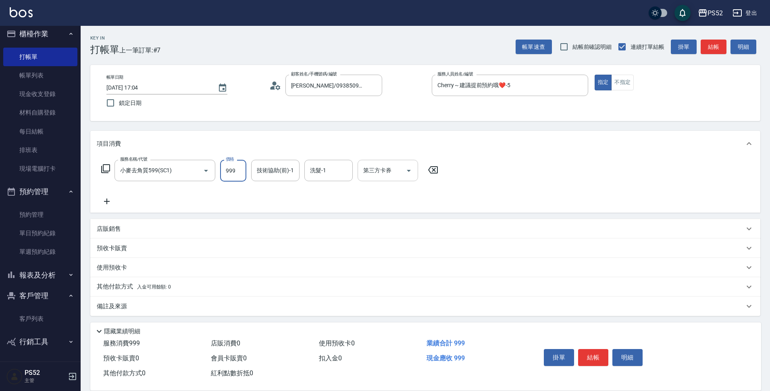
type input "999"
click at [389, 167] on div "第三方卡券 第三方卡券" at bounding box center [388, 170] width 61 height 21
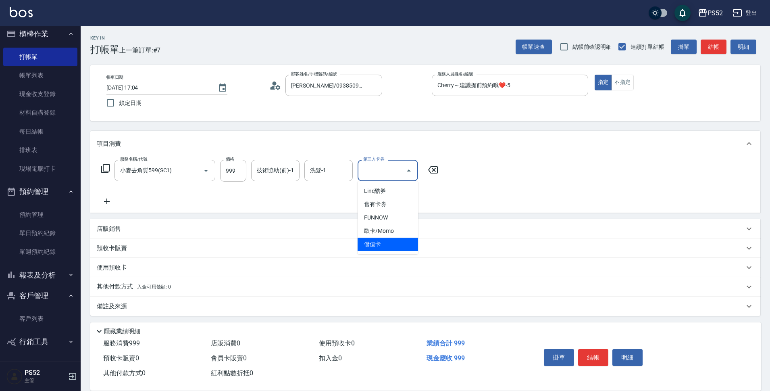
click at [378, 244] on span "儲值卡" at bounding box center [388, 244] width 61 height 13
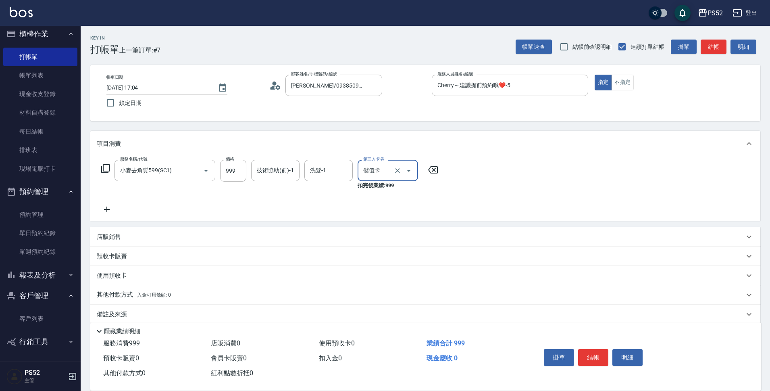
type input "儲值卡"
click at [598, 359] on button "結帳" at bounding box center [593, 357] width 30 height 17
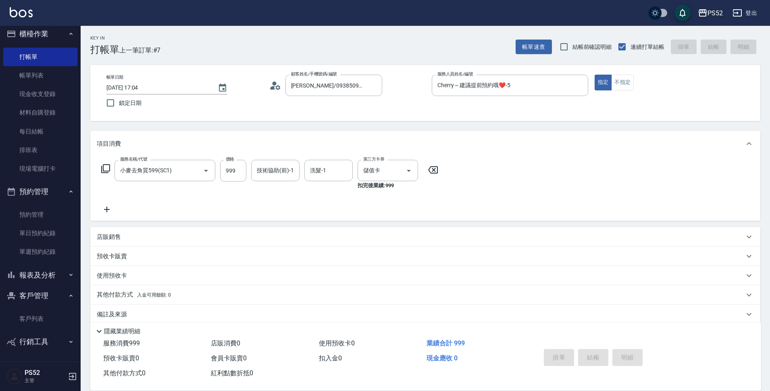
type input "2025/08/24 17:06"
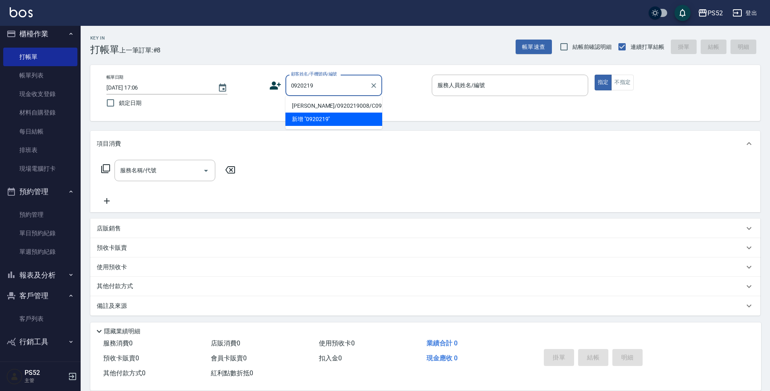
click at [346, 106] on li "包國緯/0920219008/C0920219008" at bounding box center [334, 105] width 97 height 13
type input "包國緯/0920219008/C0920219008"
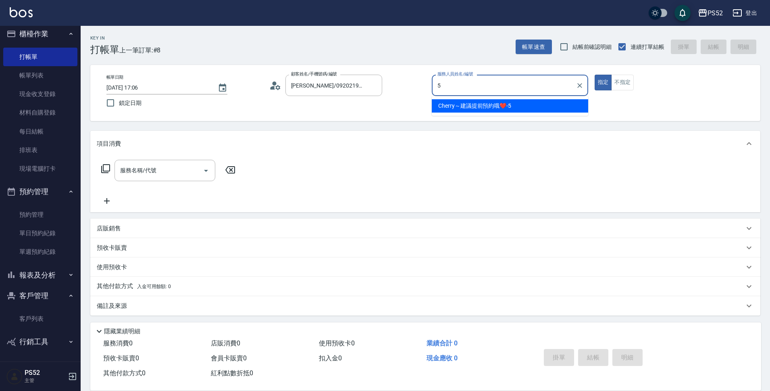
type input "Cherry～建議提前預約哦❤️-5"
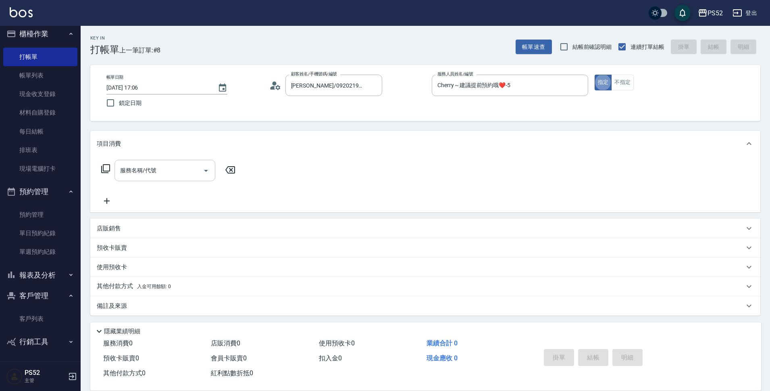
click at [152, 161] on div "服務名稱/代號" at bounding box center [165, 170] width 101 height 21
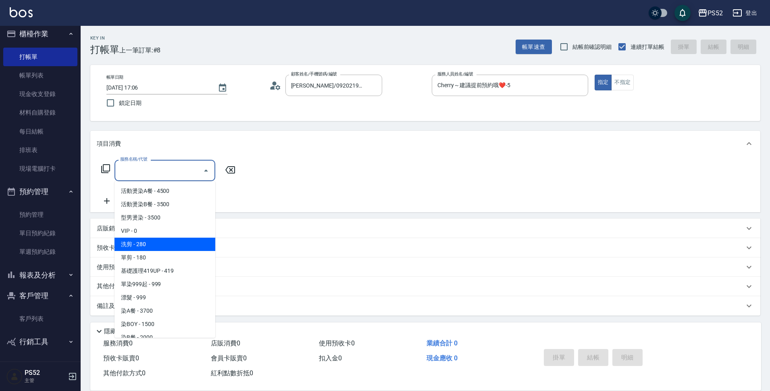
click at [158, 244] on span "洗剪 - 280" at bounding box center [165, 244] width 101 height 13
type input "洗剪(C1)"
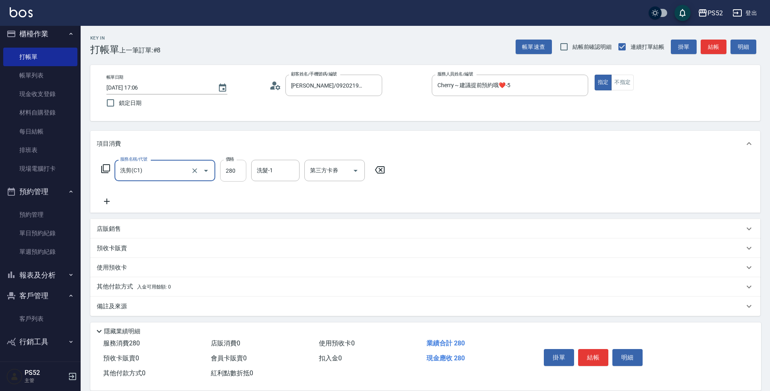
click at [243, 171] on input "280" at bounding box center [233, 171] width 26 height 22
type input "370"
click at [108, 202] on icon at bounding box center [107, 201] width 20 height 10
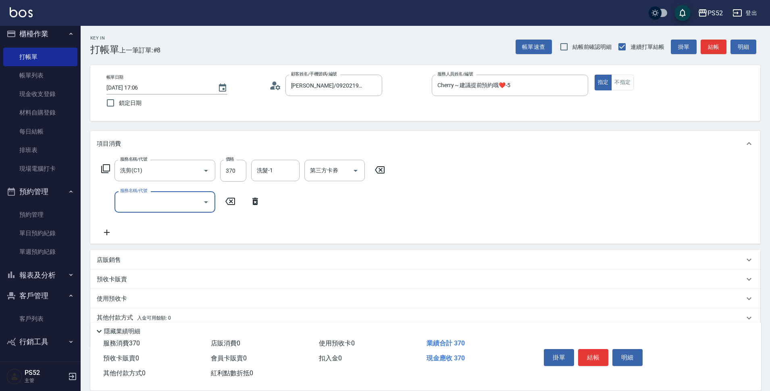
click at [140, 207] on input "服務名稱/代號" at bounding box center [158, 202] width 81 height 14
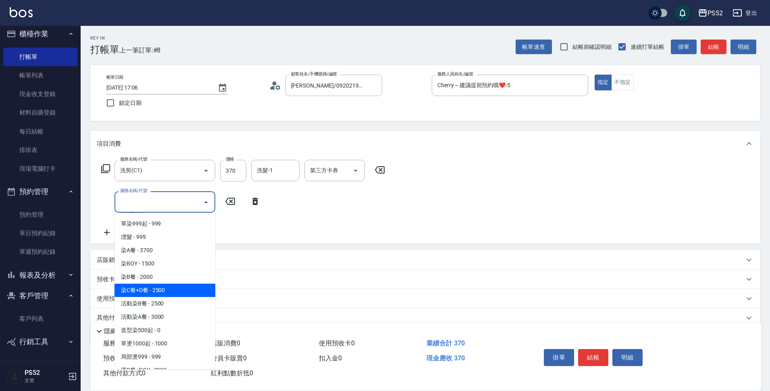
scroll to position [94, 0]
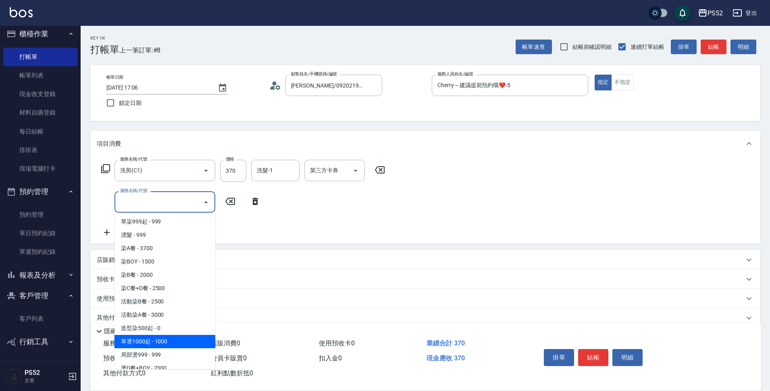
click at [159, 342] on span "單燙1000起 - 1000" at bounding box center [165, 341] width 101 height 13
type input "單燙1000起(P1)"
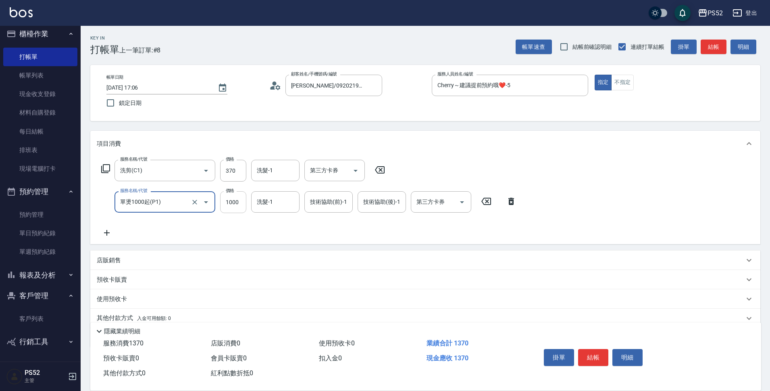
click at [230, 204] on input "1000" at bounding box center [233, 202] width 26 height 22
type input "1600"
click at [595, 349] on button "結帳" at bounding box center [593, 357] width 30 height 17
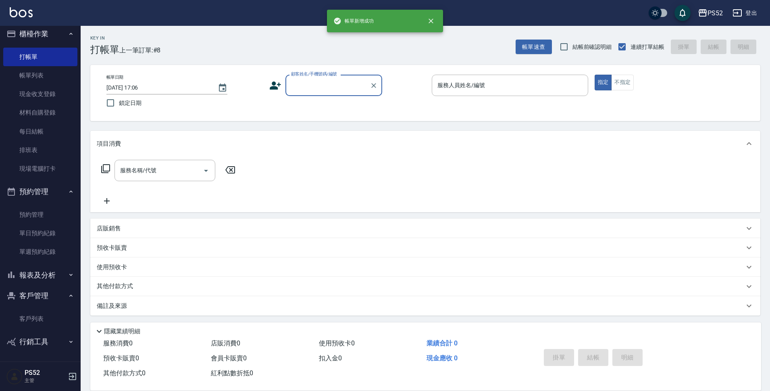
scroll to position [0, 0]
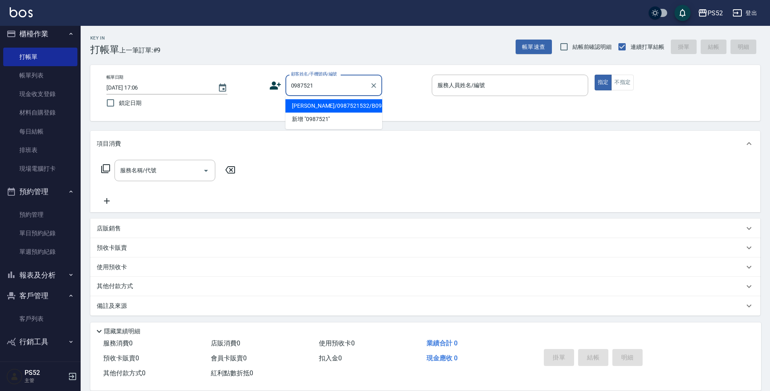
click at [315, 111] on li "林俊昌/0987521532/B0987521532" at bounding box center [334, 105] width 97 height 13
type input "林俊昌/0987521532/B0987521532"
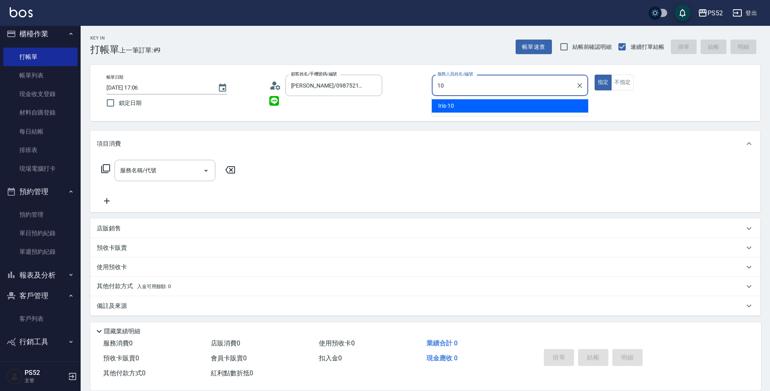
type input "Iris-10"
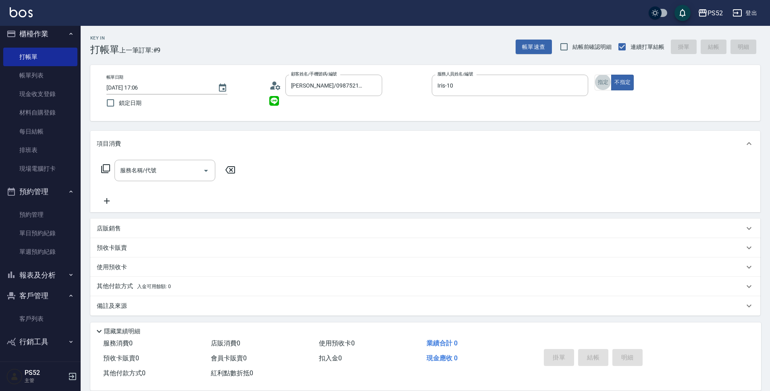
click at [175, 182] on div "服務名稱/代號 服務名稱/代號" at bounding box center [169, 183] width 144 height 46
click at [173, 178] on div "服務名稱/代號" at bounding box center [165, 170] width 101 height 21
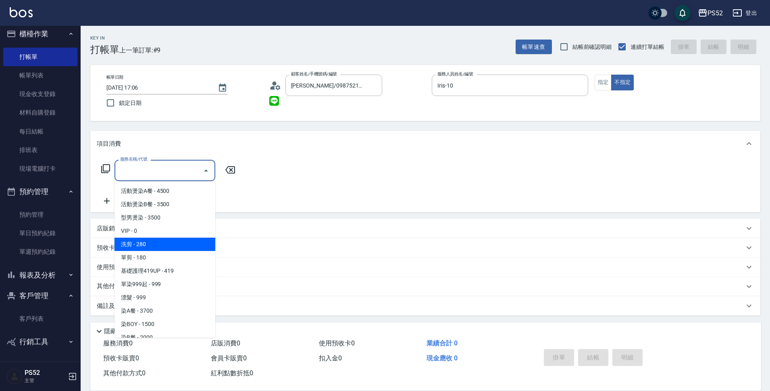
click at [163, 243] on span "洗剪 - 280" at bounding box center [165, 244] width 101 height 13
type input "洗剪(C1)"
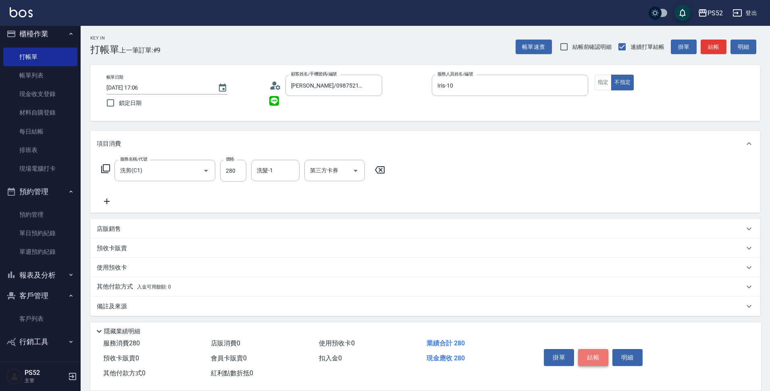
click at [597, 355] on button "結帳" at bounding box center [593, 357] width 30 height 17
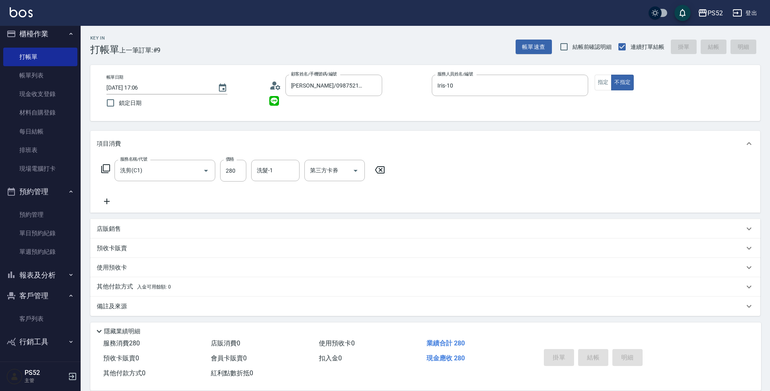
type input "2025/08/24 17:07"
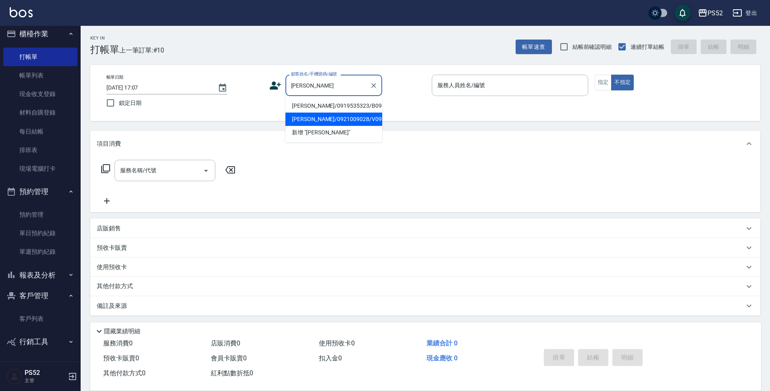
click at [313, 126] on li "張瑞崧/0921009028/V0921009028" at bounding box center [334, 119] width 97 height 13
type input "張瑞崧/0921009028/V0921009028"
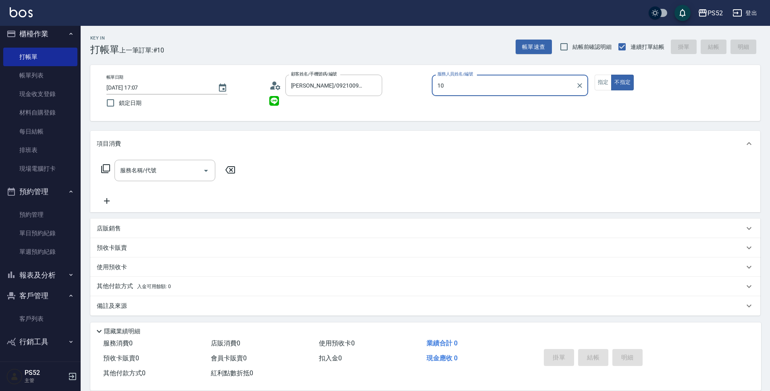
type input "Iris-10"
type button "false"
click at [609, 86] on button "指定" at bounding box center [603, 83] width 17 height 16
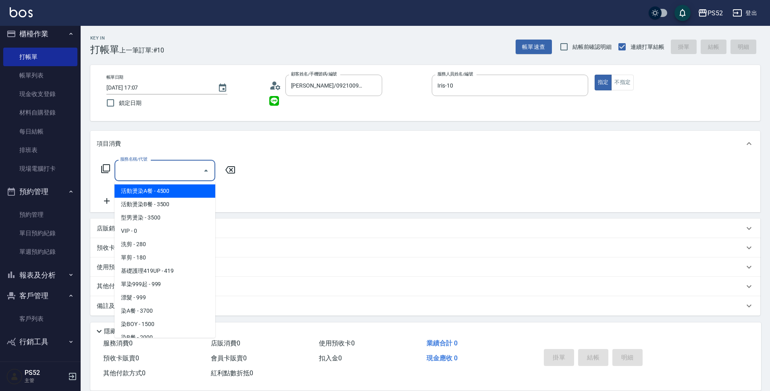
click at [180, 170] on input "服務名稱/代號" at bounding box center [158, 170] width 81 height 14
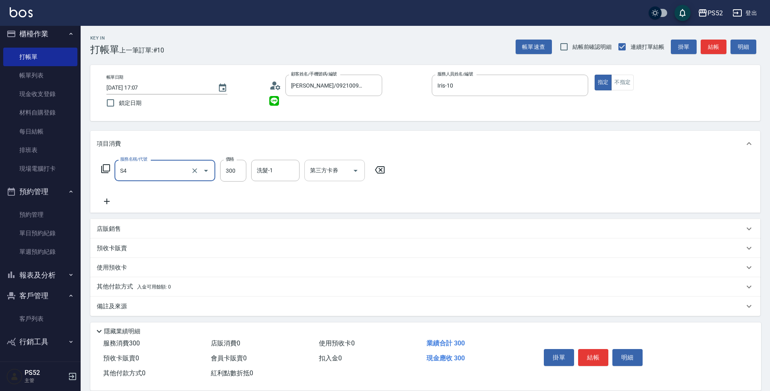
type input "洗髮300元(S4)"
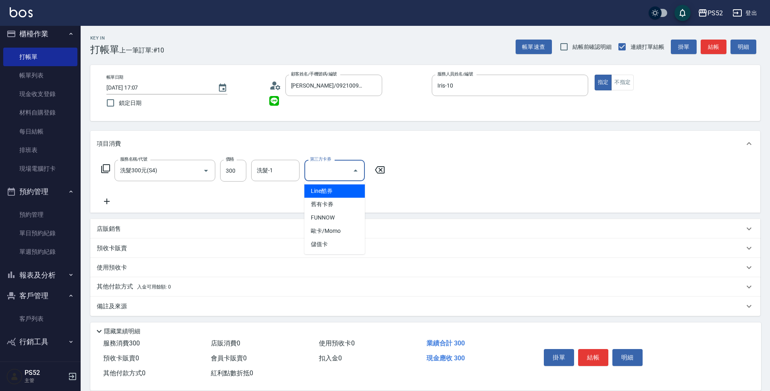
click at [337, 176] on input "第三方卡券" at bounding box center [328, 170] width 41 height 14
click at [330, 241] on span "儲值卡" at bounding box center [335, 244] width 61 height 13
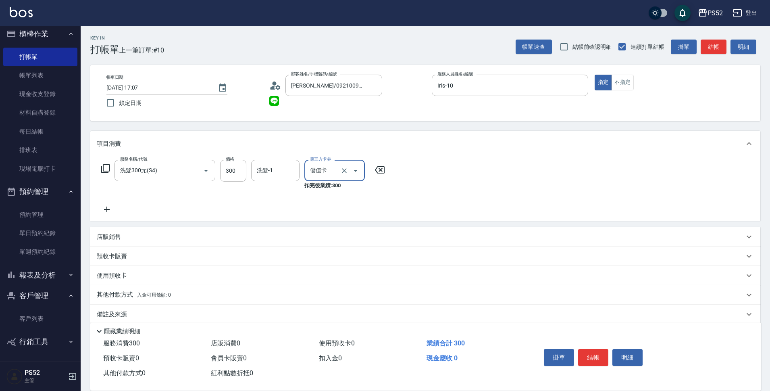
type input "儲值卡"
click at [597, 359] on button "結帳" at bounding box center [593, 357] width 30 height 17
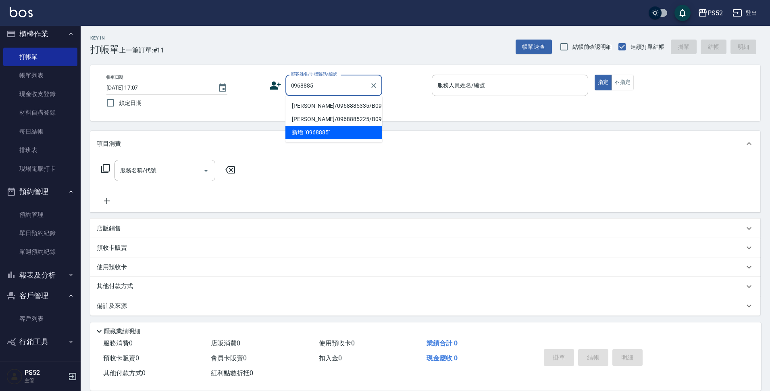
click at [313, 110] on li "林韋廷/0968885335/B0968885335" at bounding box center [334, 105] width 97 height 13
type input "林韋廷/0968885335/B0968885335"
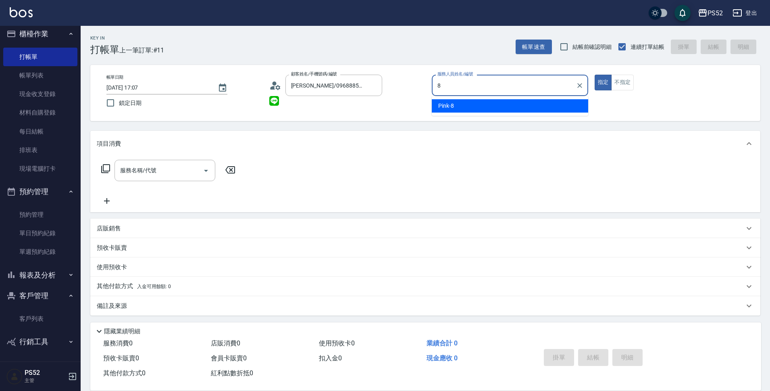
type input "Pink-8"
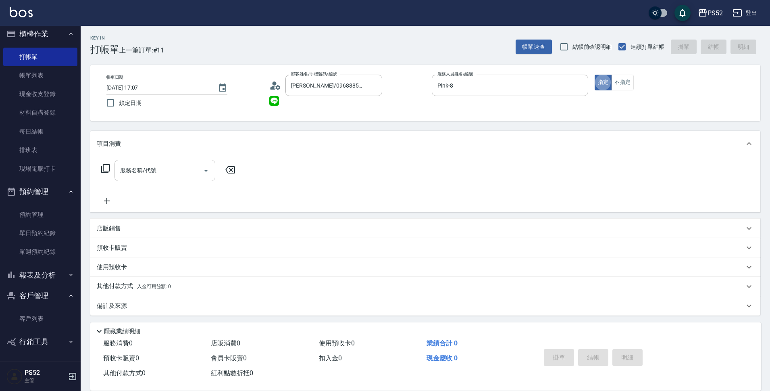
click at [140, 167] on div "服務名稱/代號 服務名稱/代號" at bounding box center [165, 170] width 101 height 21
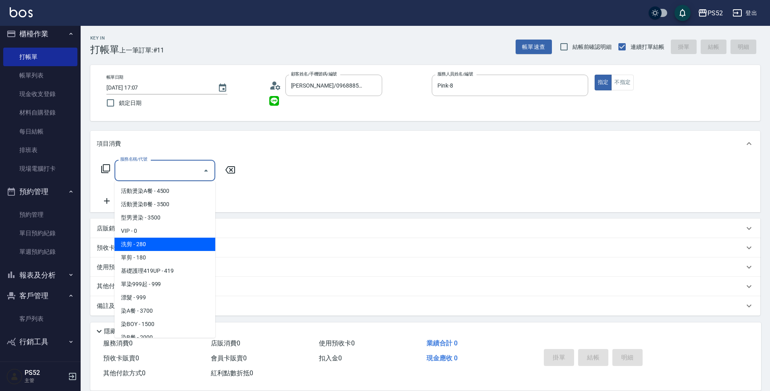
drag, startPoint x: 159, startPoint y: 251, endPoint x: 163, endPoint y: 246, distance: 6.9
click at [163, 246] on ul "活動燙染A餐 - 4500 活動燙染B餐 - 3500 型男燙染 - 3500 VIP - 0 洗剪 - 280 單剪 - 180 基礎護理419UP - 4…" at bounding box center [165, 259] width 101 height 156
click at [163, 246] on span "洗剪 - 280" at bounding box center [165, 244] width 101 height 13
type input "洗剪(C1)"
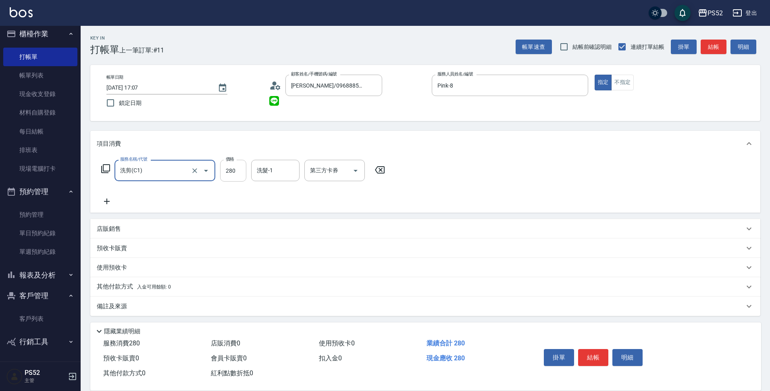
click at [223, 164] on input "280" at bounding box center [233, 171] width 26 height 22
click at [198, 171] on icon "Clear" at bounding box center [195, 171] width 8 height 8
type input "420"
click at [201, 165] on div at bounding box center [200, 170] width 23 height 21
click at [204, 171] on icon "Open" at bounding box center [206, 171] width 10 height 10
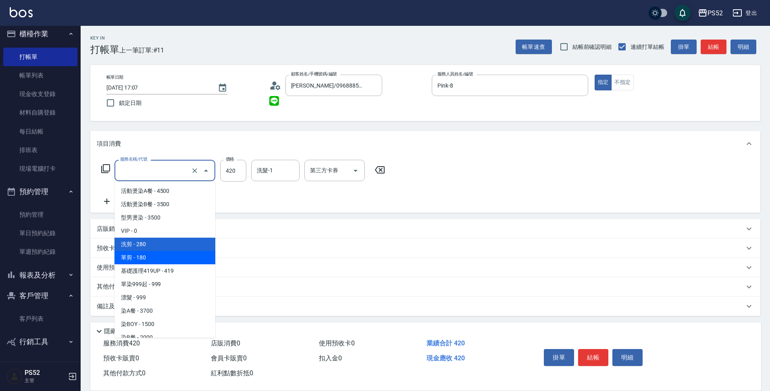
click at [181, 252] on span "單剪 - 180" at bounding box center [165, 257] width 101 height 13
type input "單剪(C2)"
type input "180"
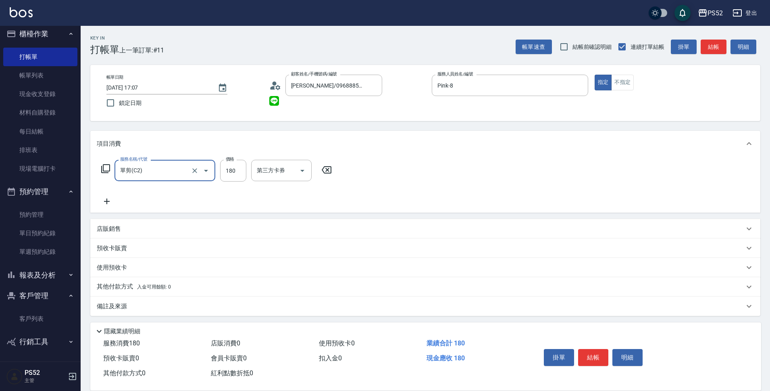
click at [206, 168] on icon "Open" at bounding box center [206, 171] width 10 height 10
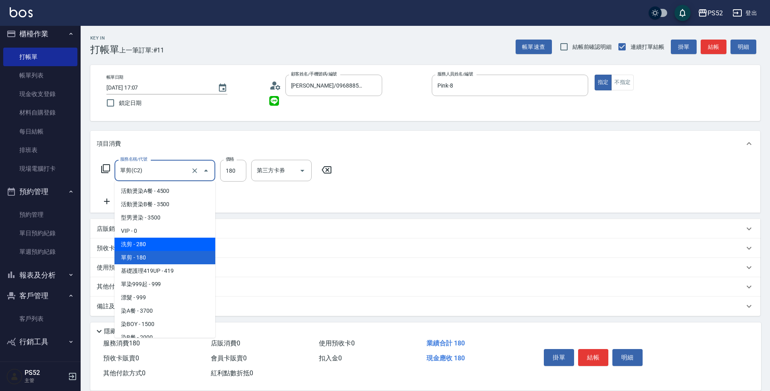
click at [182, 243] on span "洗剪 - 280" at bounding box center [165, 244] width 101 height 13
type input "洗剪(C1)"
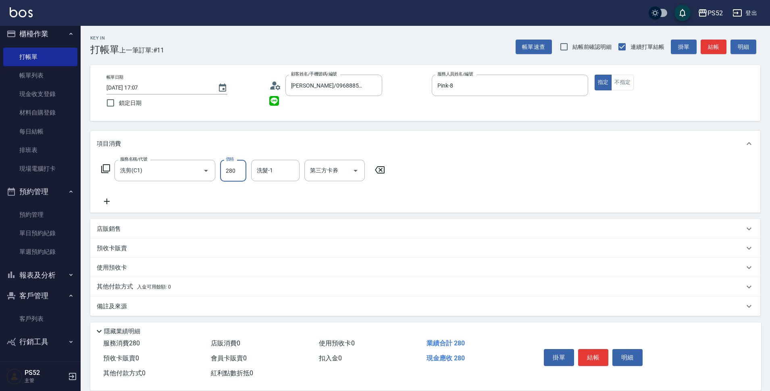
click at [241, 171] on input "280" at bounding box center [233, 171] width 26 height 22
type input "370"
click at [106, 192] on div "服務名稱/代號 洗剪(C1) 服務名稱/代號 價格 370 價格 洗髮-1 洗髮-1 第三方卡券 第三方卡券" at bounding box center [243, 183] width 293 height 46
click at [125, 196] on div "服務名稱/代號 洗剪(C1) 服務名稱/代號 價格 370 價格 洗髮-1 洗髮-1 第三方卡券 第三方卡券" at bounding box center [243, 183] width 293 height 46
click at [112, 199] on icon at bounding box center [107, 201] width 20 height 10
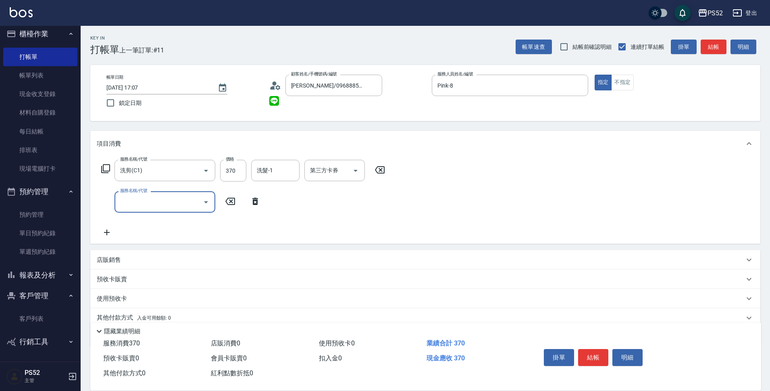
click at [129, 198] on div "服務名稱/代號 服務名稱/代號" at bounding box center [165, 201] width 101 height 21
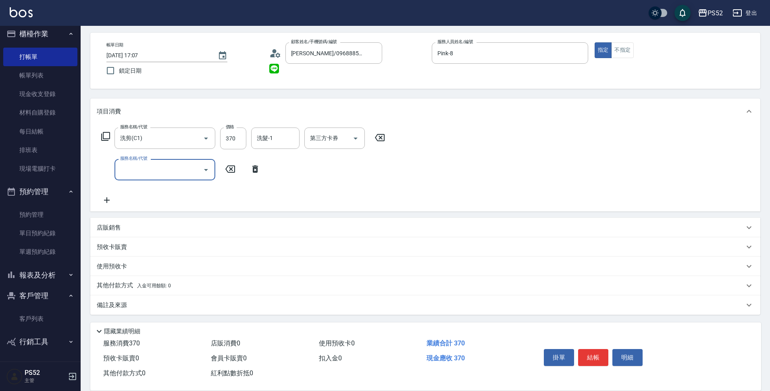
scroll to position [33, 0]
click at [159, 169] on input "服務名稱/代號" at bounding box center [158, 168] width 81 height 14
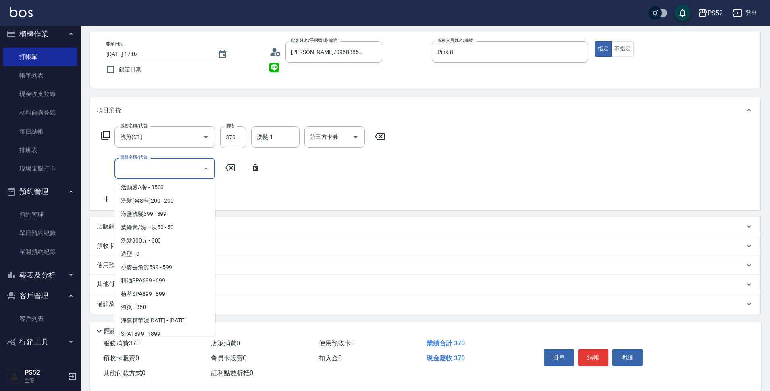
scroll to position [309, 0]
click at [192, 228] on span "葉綠素/洗一次50 - 50" at bounding box center [165, 225] width 101 height 13
type input "葉綠素/洗一次50(S3)"
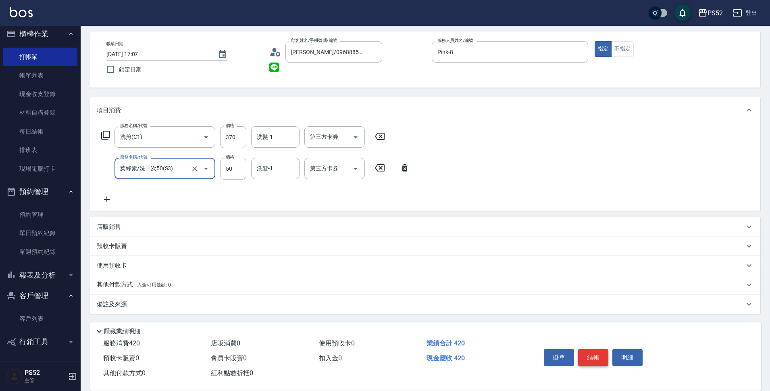
click at [588, 357] on button "結帳" at bounding box center [593, 357] width 30 height 17
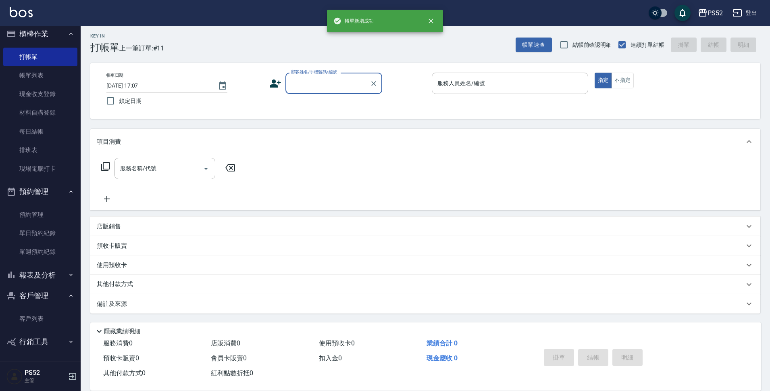
scroll to position [0, 0]
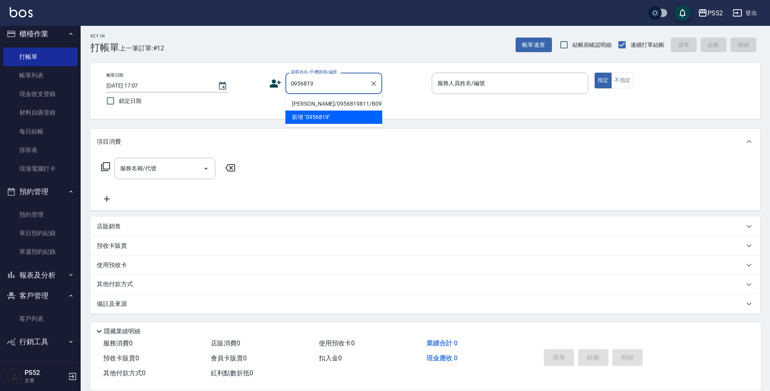
click at [324, 111] on li "陳治瑾/0956819811/B0956819811" at bounding box center [334, 103] width 97 height 13
type input "陳治瑾/0956819811/B0956819811"
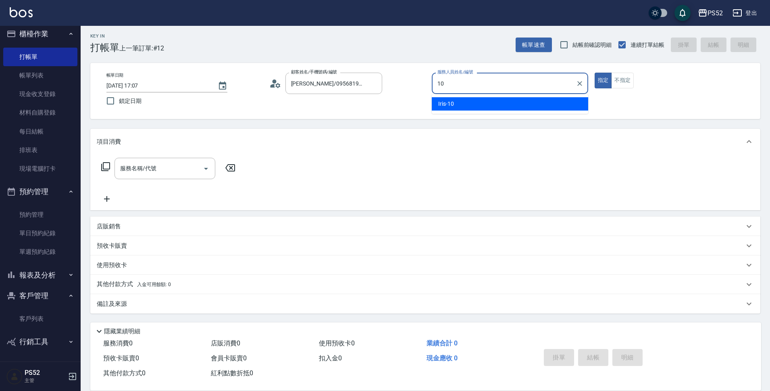
type input "Iris-10"
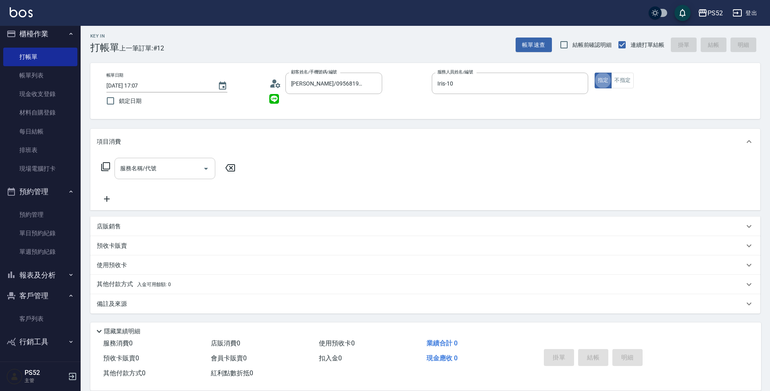
click at [179, 171] on input "服務名稱/代號" at bounding box center [158, 168] width 81 height 14
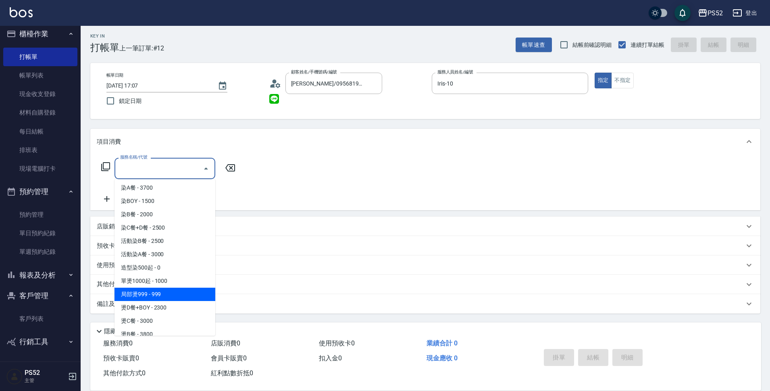
scroll to position [134, 0]
click at [175, 290] on span "燙D餐+BOY - 2300" at bounding box center [165, 294] width 101 height 13
type input "燙D餐+BOY(P3)"
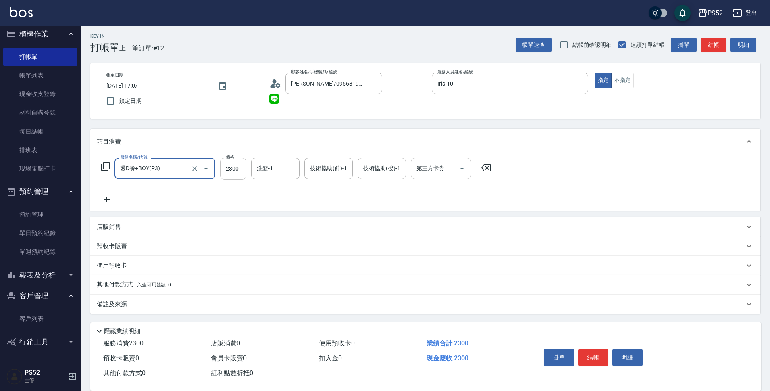
click at [226, 162] on input "2300" at bounding box center [233, 169] width 26 height 22
type input "1899"
click at [208, 225] on div "店販銷售" at bounding box center [421, 227] width 648 height 8
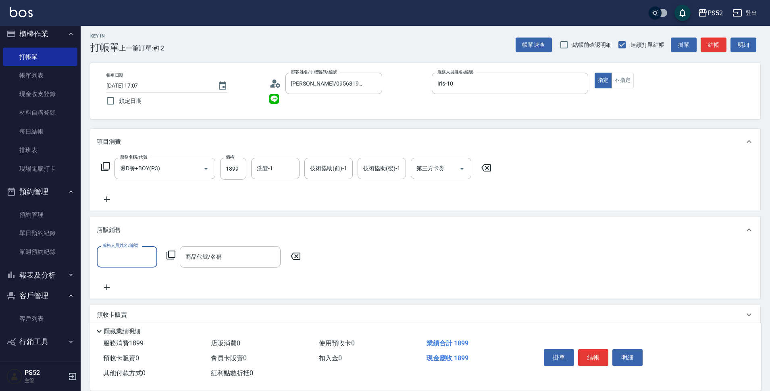
scroll to position [0, 0]
type input "Iris-10"
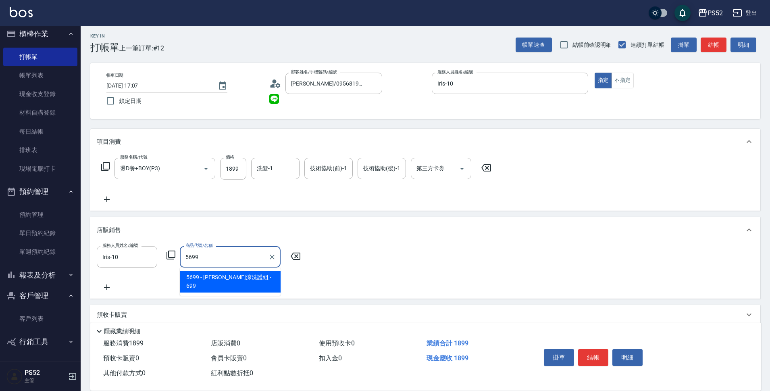
type input "水水沁涼洗護組"
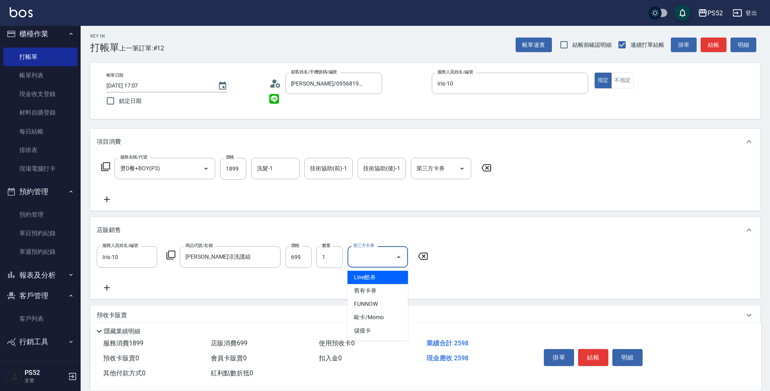
click at [360, 262] on input "第三方卡券" at bounding box center [371, 257] width 41 height 14
click at [380, 330] on span "儲值卡" at bounding box center [378, 330] width 61 height 13
type input "儲值卡"
click at [459, 167] on icon "Open" at bounding box center [462, 169] width 10 height 10
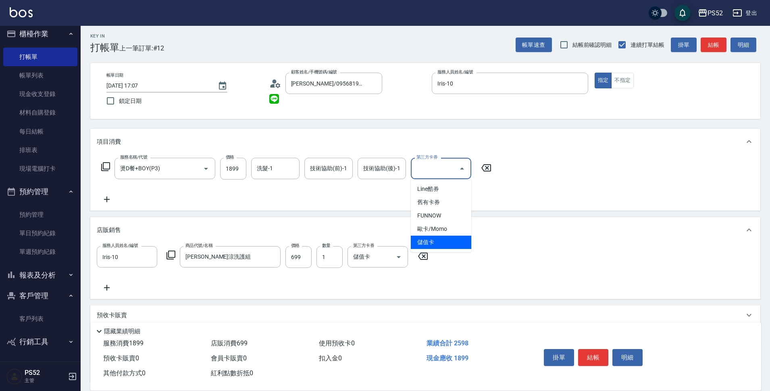
click at [436, 242] on span "儲值卡" at bounding box center [441, 242] width 61 height 13
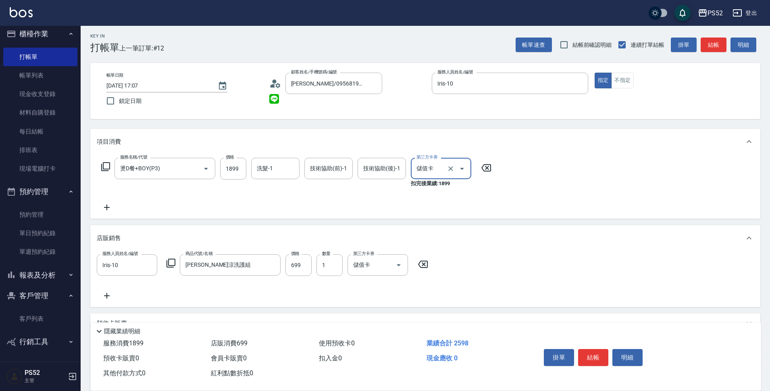
type input "儲值卡"
click at [234, 170] on input "1899" at bounding box center [233, 169] width 26 height 22
click at [304, 268] on input "699" at bounding box center [299, 265] width 26 height 22
click at [240, 170] on input "1799" at bounding box center [233, 169] width 26 height 22
click at [256, 186] on div "洗髮-1 洗髮-1" at bounding box center [277, 173] width 53 height 30
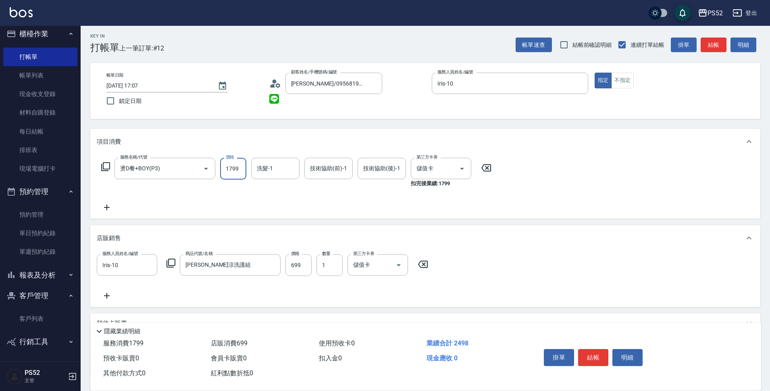
click at [236, 173] on input "1799" at bounding box center [233, 169] width 26 height 22
type input "1800"
click at [110, 207] on icon at bounding box center [107, 207] width 20 height 10
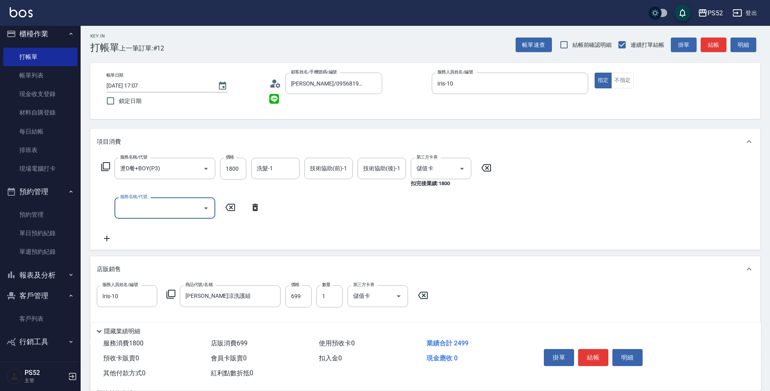
click at [146, 202] on div "服務名稱/代號 服務名稱/代號" at bounding box center [165, 207] width 101 height 21
click at [148, 205] on input "服務名稱/代號" at bounding box center [158, 208] width 81 height 14
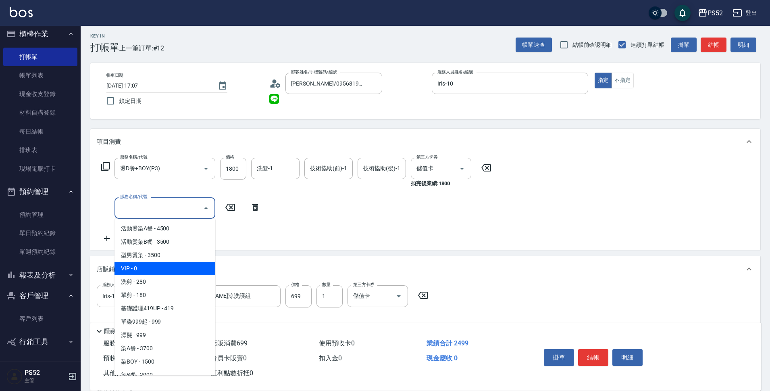
click at [158, 269] on span "VIP - 0" at bounding box center [165, 268] width 101 height 13
type input "VIP(888)"
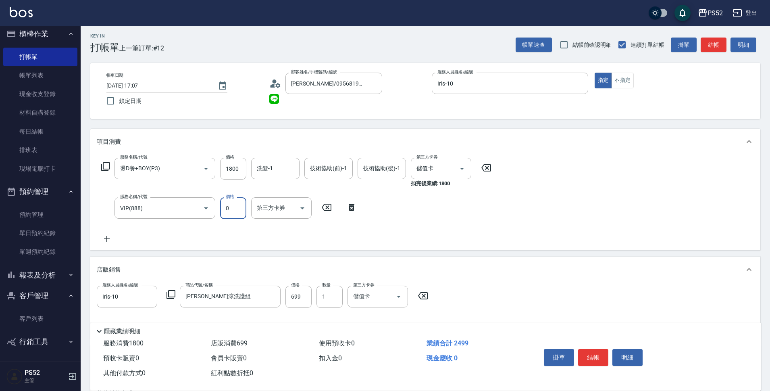
click at [225, 217] on input "0" at bounding box center [233, 208] width 26 height 22
type input "2259"
click at [590, 350] on button "結帳" at bounding box center [593, 357] width 30 height 17
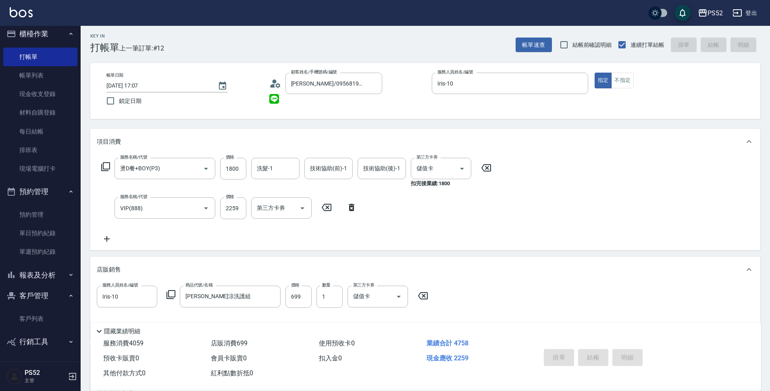
type input "2025/08/24 17:09"
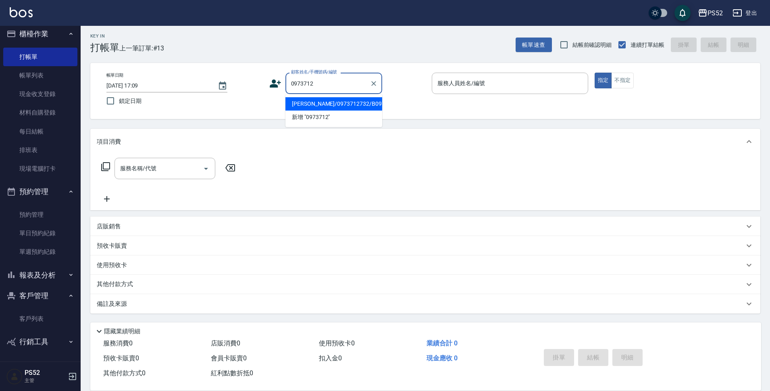
click at [325, 111] on li "陳建宏/0973712732/B0973712732" at bounding box center [334, 103] width 97 height 13
type input "陳建宏/0973712732/B0973712732"
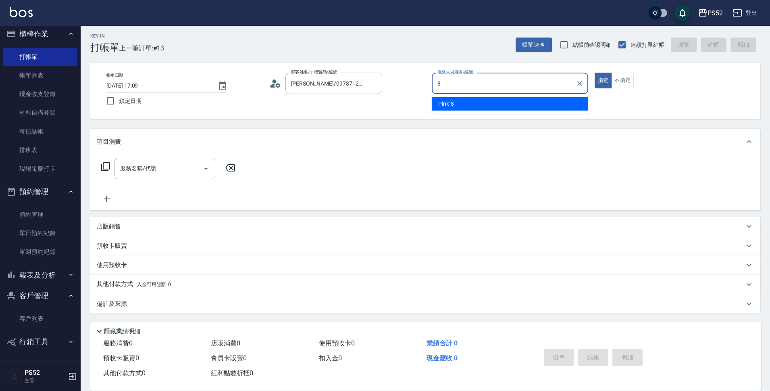
type input "Pink-8"
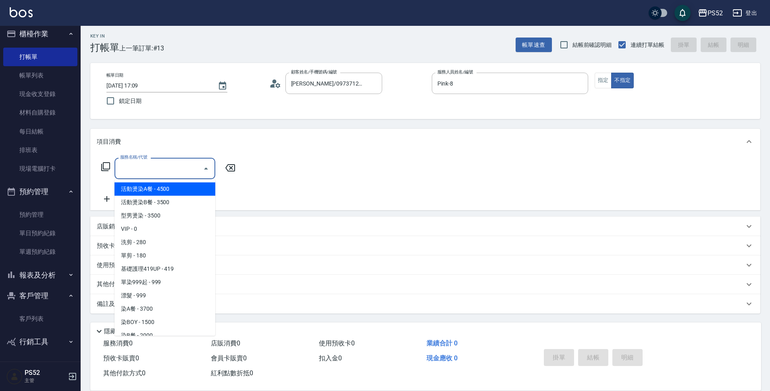
click at [168, 164] on input "服務名稱/代號" at bounding box center [158, 168] width 81 height 14
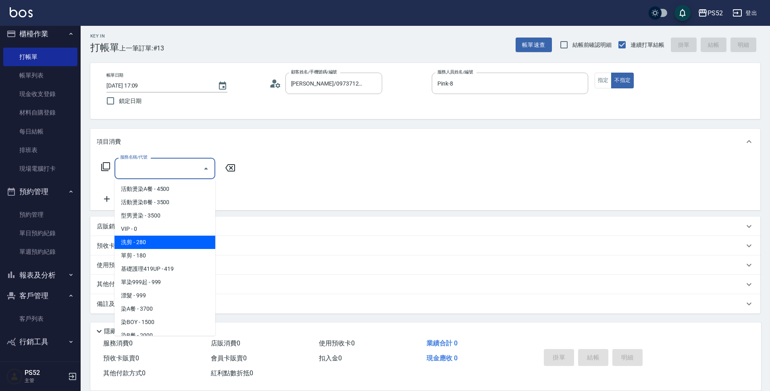
drag, startPoint x: 163, startPoint y: 245, endPoint x: 387, endPoint y: 259, distance: 224.3
click at [163, 245] on span "洗剪 - 280" at bounding box center [165, 242] width 101 height 13
type input "洗剪(C1)"
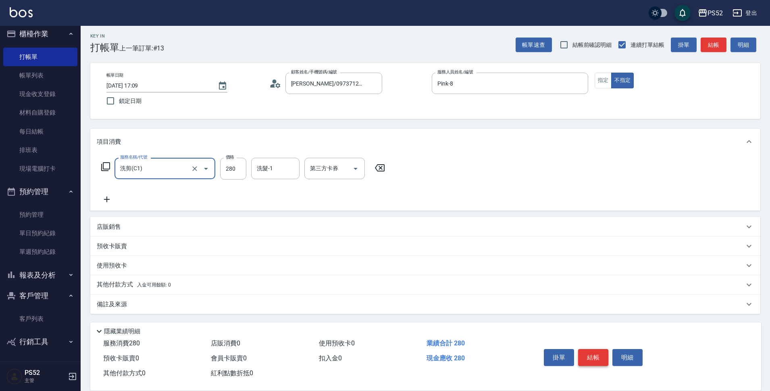
click at [589, 354] on button "結帳" at bounding box center [593, 357] width 30 height 17
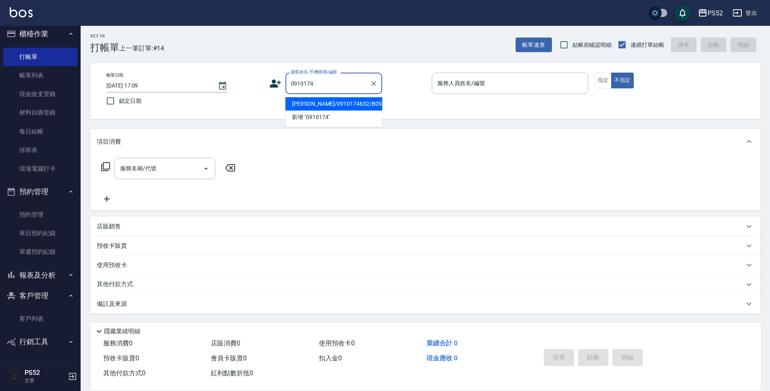
click at [307, 111] on li "孔令宜/0910174632/B0910174632" at bounding box center [334, 103] width 97 height 13
type input "孔令宜/0910174632/B0910174632"
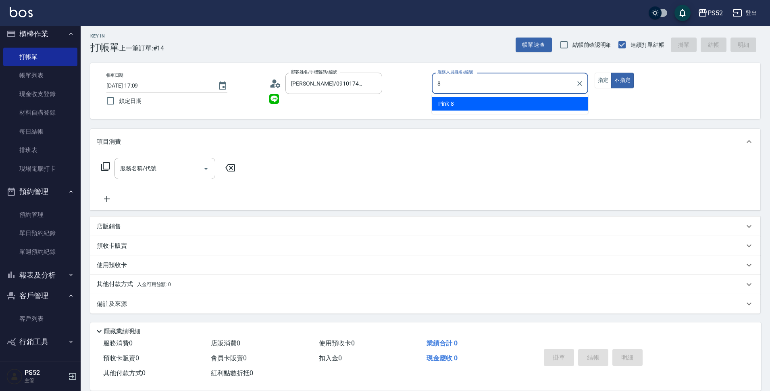
type input "Pink-8"
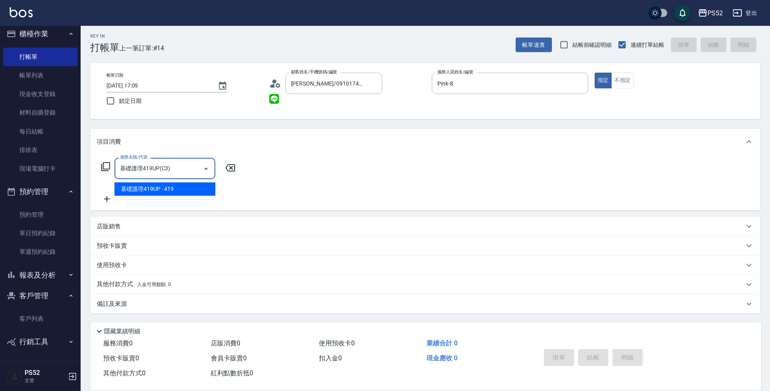
type input "基礎護理419UP(C3)"
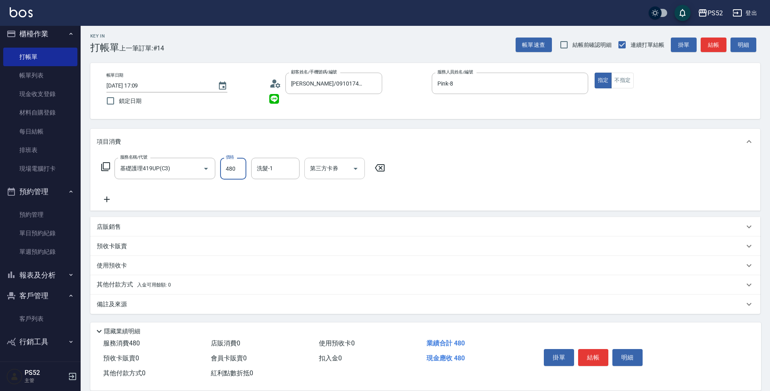
type input "480"
click at [336, 167] on div "第三方卡券 第三方卡券" at bounding box center [335, 168] width 61 height 21
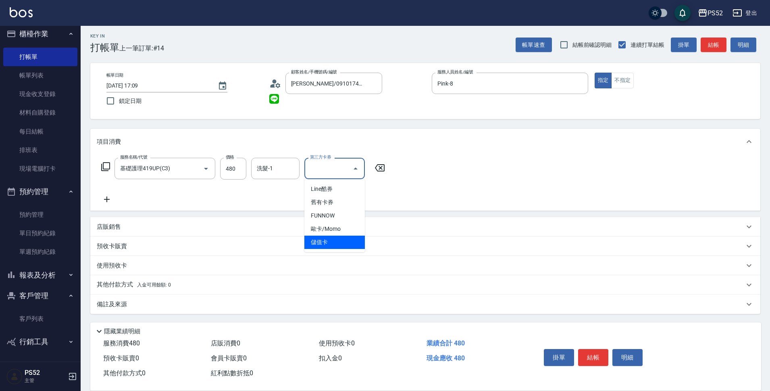
click at [334, 241] on span "儲值卡" at bounding box center [335, 242] width 61 height 13
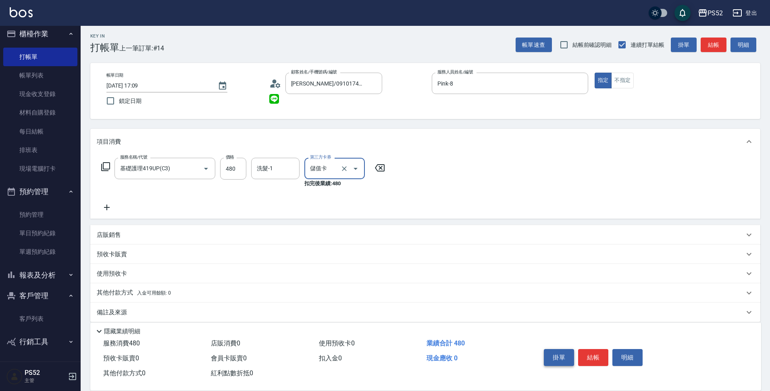
type input "儲值卡"
click at [595, 355] on button "結帳" at bounding box center [593, 357] width 30 height 17
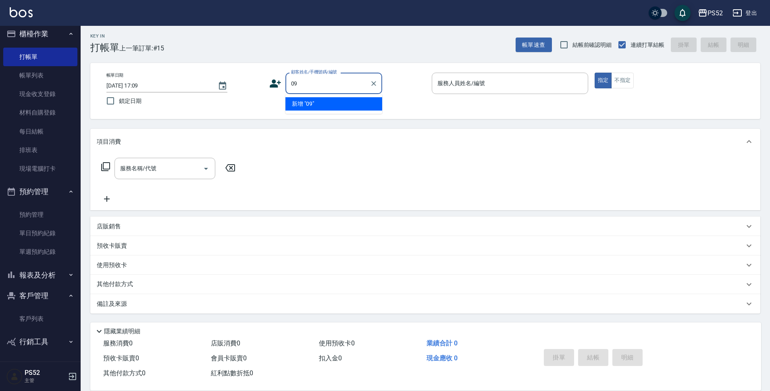
type input "0"
click at [329, 108] on li "王崧霖/0931290421/P0931290421" at bounding box center [334, 103] width 97 height 13
type input "王崧霖/0931290421/P0931290421"
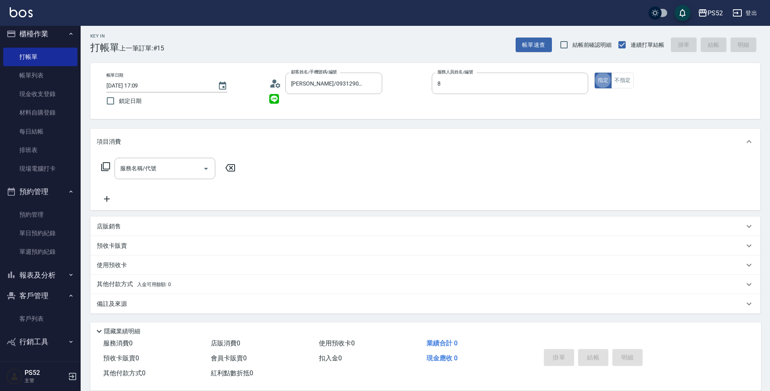
type input "Pink-8"
click at [176, 178] on div "服務名稱/代號" at bounding box center [165, 168] width 101 height 21
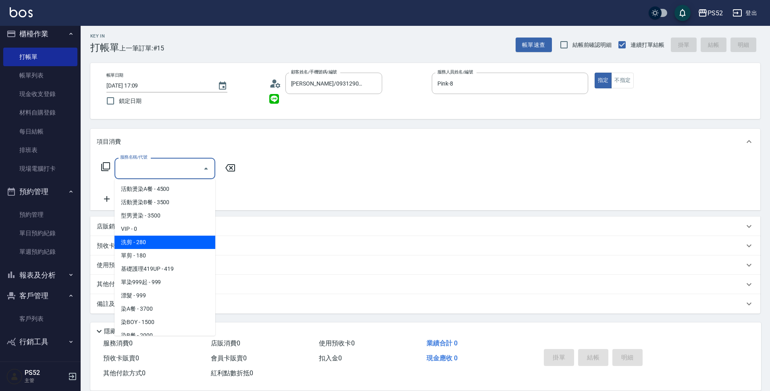
click at [180, 246] on span "洗剪 - 280" at bounding box center [165, 242] width 101 height 13
type input "洗剪(C1)"
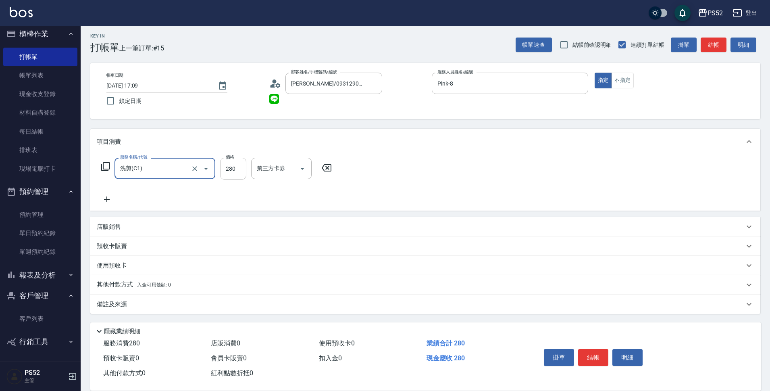
click at [238, 165] on input "280" at bounding box center [233, 169] width 26 height 22
click at [327, 161] on div "第三方卡券" at bounding box center [335, 168] width 61 height 21
type input "333"
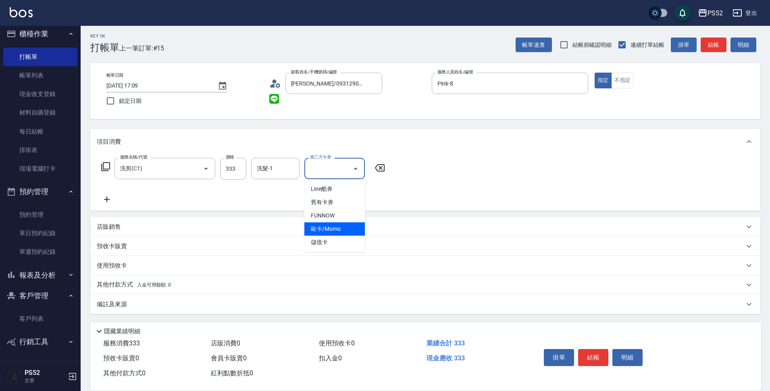
click at [330, 241] on span "儲值卡" at bounding box center [335, 242] width 61 height 13
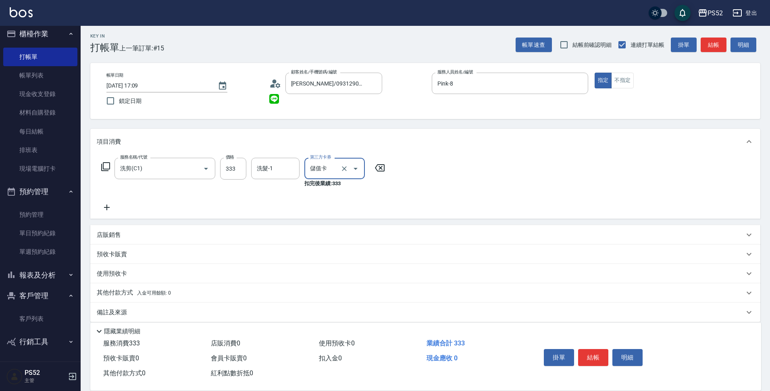
type input "儲值卡"
click at [588, 353] on button "結帳" at bounding box center [593, 357] width 30 height 17
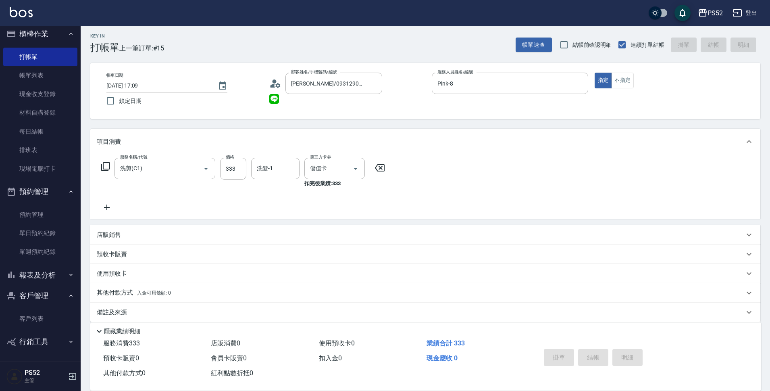
type input "2025/08/24 17:10"
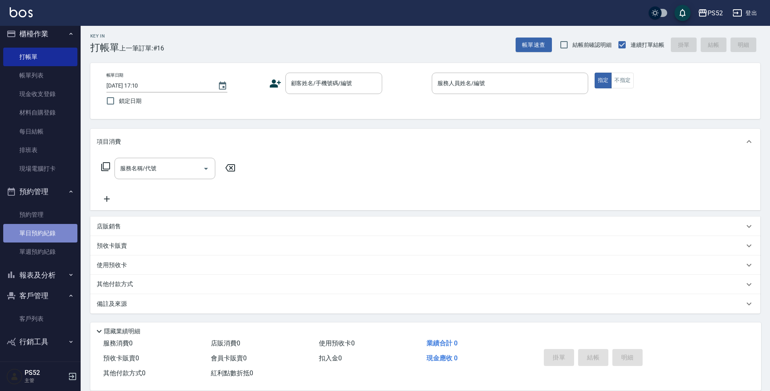
click at [40, 238] on link "單日預約紀錄" at bounding box center [40, 233] width 74 height 19
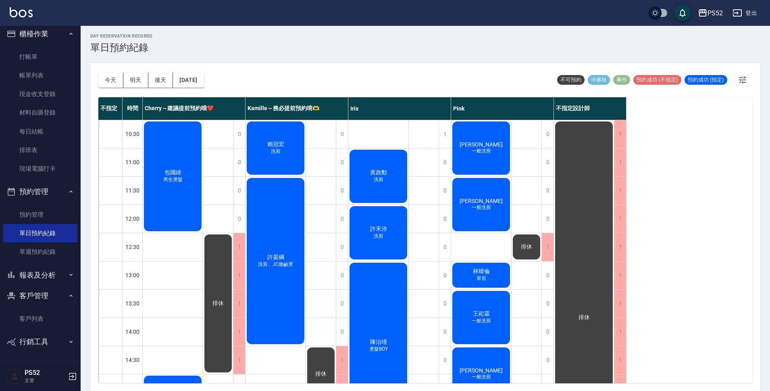
scroll to position [2, 0]
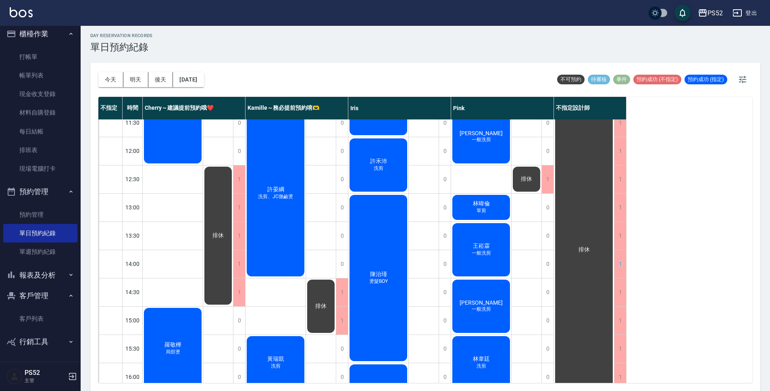
drag, startPoint x: 690, startPoint y: 248, endPoint x: 673, endPoint y: 280, distance: 36.3
click at [678, 270] on div "不指定 時間 Cherry～建議提前預約哦❤️ Kamille～務必提前預約唷🫶 Iris Pink 不指定設計師 10:30 11:00 11:30 12:…" at bounding box center [425, 240] width 654 height 286
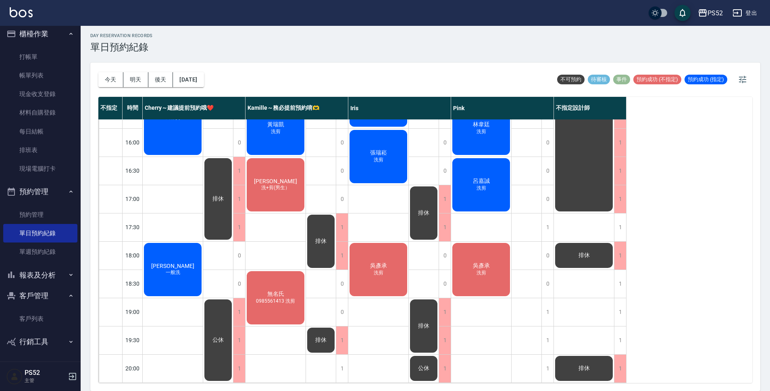
scroll to position [309, 0]
click at [42, 57] on link "打帳單" at bounding box center [40, 57] width 74 height 19
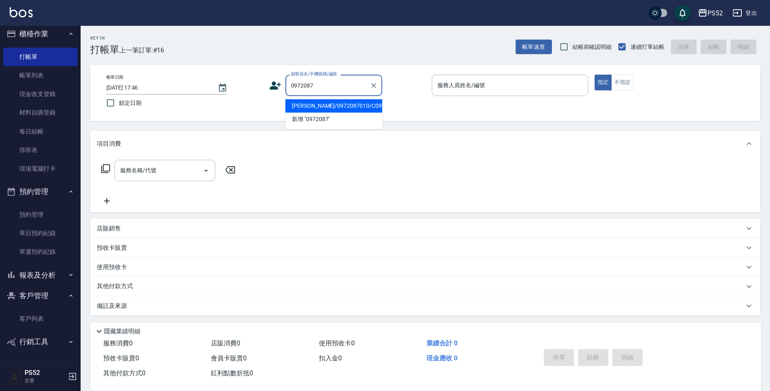
click at [302, 112] on li "羅敬樺/0972087010/C0972087010" at bounding box center [334, 105] width 97 height 13
type input "羅敬樺/0972087010/C0972087010"
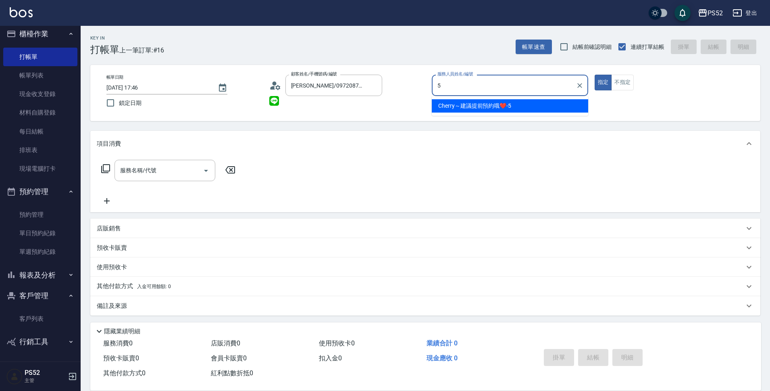
type input "Cherry～建議提前預約哦❤️-5"
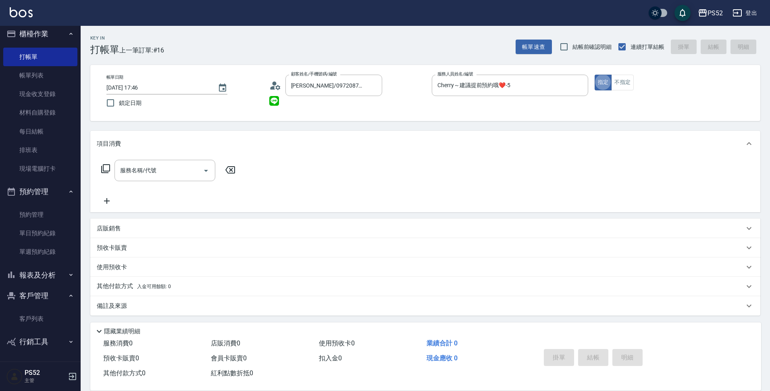
type button "true"
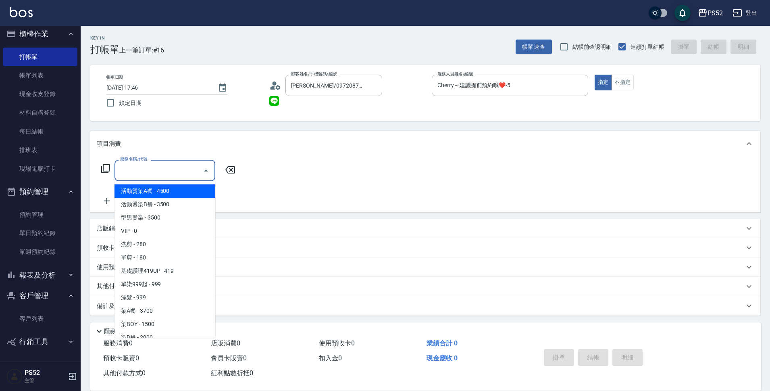
click at [171, 165] on input "服務名稱/代號" at bounding box center [158, 170] width 81 height 14
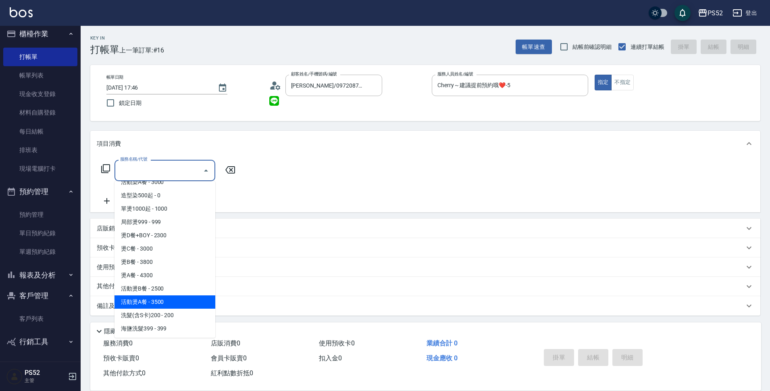
scroll to position [148, 0]
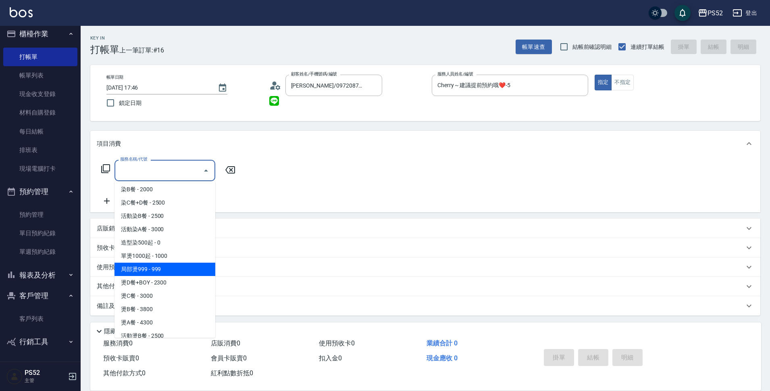
click at [163, 267] on span "局部燙999 - 999" at bounding box center [165, 269] width 101 height 13
type input "局部燙999(P2)"
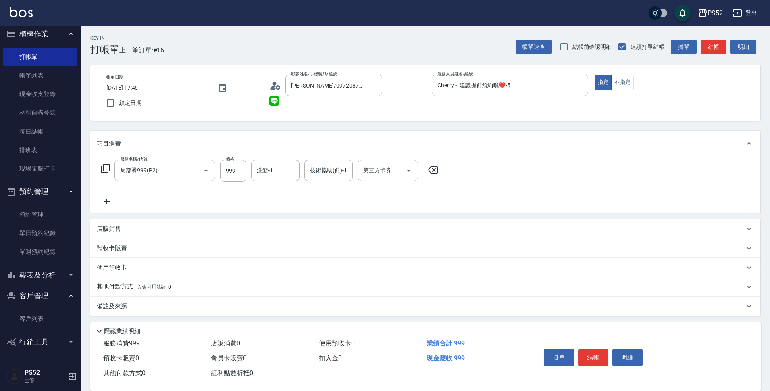
click at [247, 166] on div "服務名稱/代號 局部燙999(P2) 服務名稱/代號 價格 999 價格 洗髮-1 洗髮-1 技術協助(前)-1 技術協助(前)-1 第三方卡券 第三方卡券" at bounding box center [270, 171] width 346 height 22
click at [233, 175] on input "999" at bounding box center [233, 171] width 26 height 22
type input "1000"
click at [379, 169] on div "第三方卡券 第三方卡券" at bounding box center [388, 170] width 61 height 21
click at [374, 243] on span "儲值卡" at bounding box center [388, 244] width 61 height 13
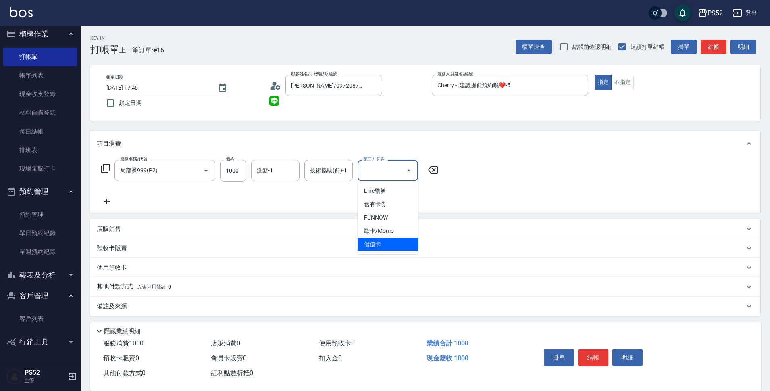
type input "儲值卡"
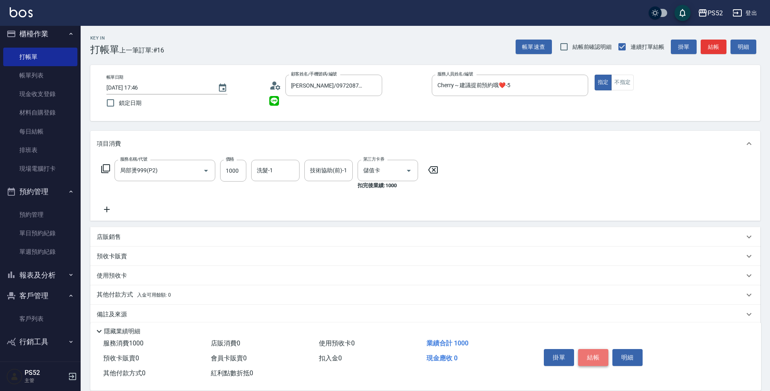
click at [594, 355] on button "結帳" at bounding box center [593, 357] width 30 height 17
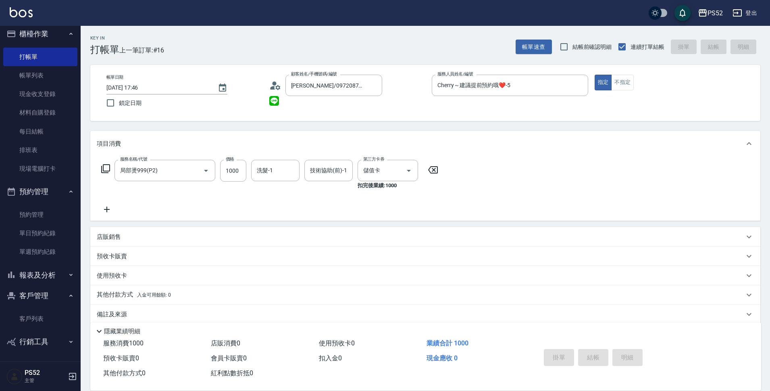
type input "2025/08/24 17:47"
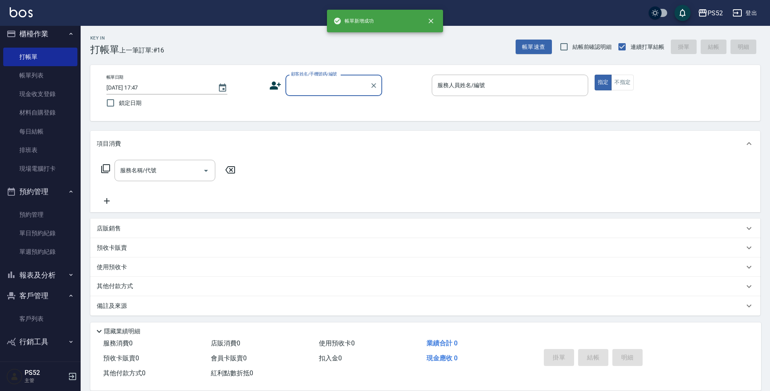
scroll to position [0, 0]
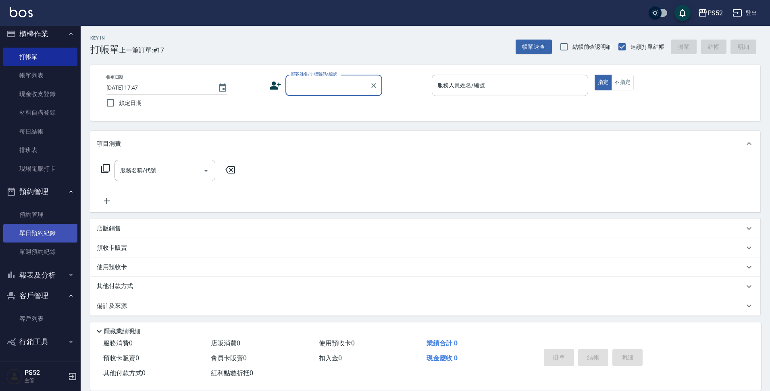
click at [66, 230] on link "單日預約紀錄" at bounding box center [40, 233] width 74 height 19
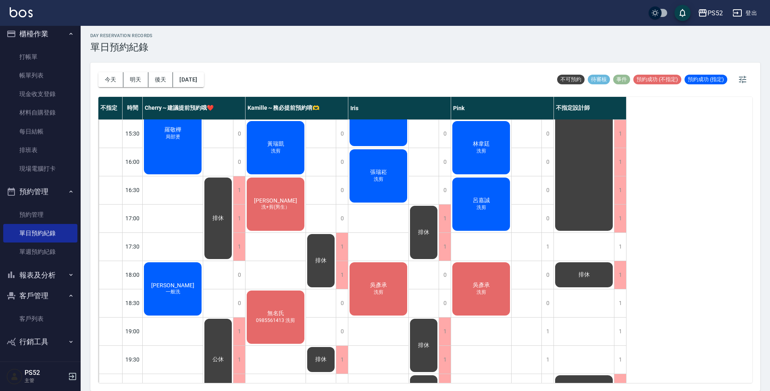
scroll to position [309, 0]
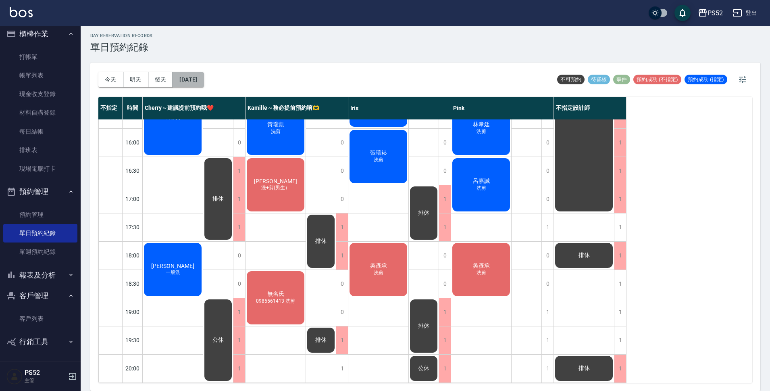
click at [184, 77] on button "[DATE]" at bounding box center [188, 79] width 31 height 15
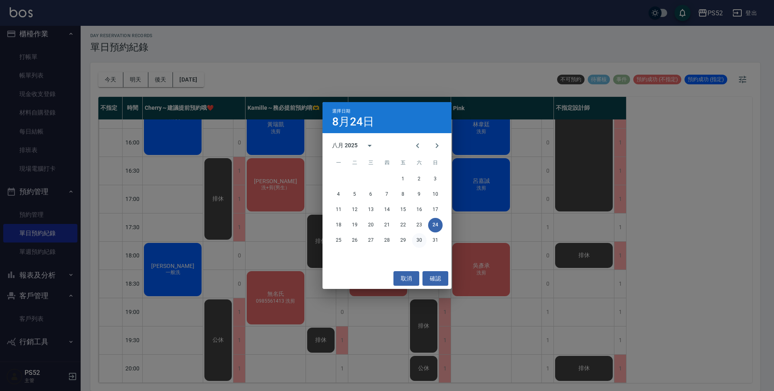
click at [422, 240] on button "30" at bounding box center [419, 240] width 15 height 15
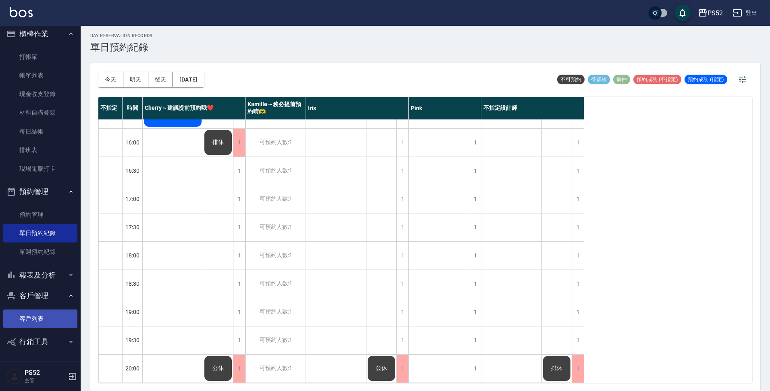
click at [50, 314] on link "客戶列表" at bounding box center [40, 318] width 74 height 19
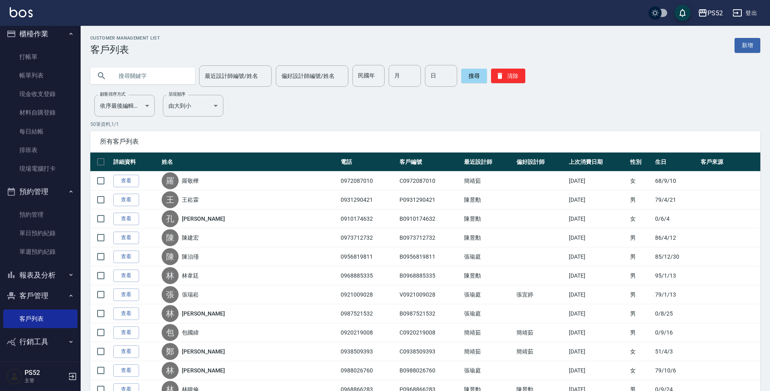
click at [172, 67] on input "text" at bounding box center [151, 76] width 76 height 22
type input "0937061217"
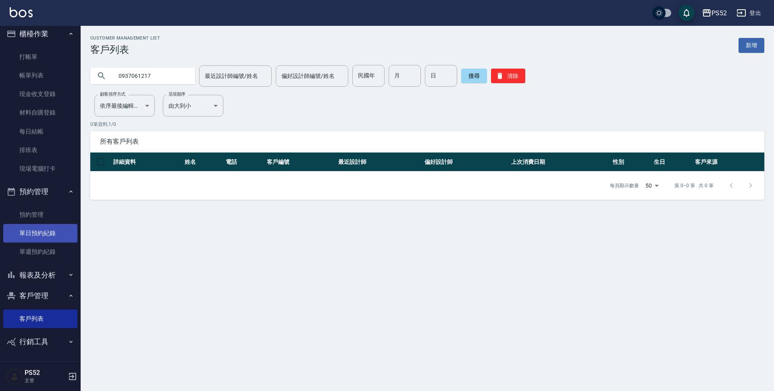
click at [34, 230] on link "單日預約紀錄" at bounding box center [40, 233] width 74 height 19
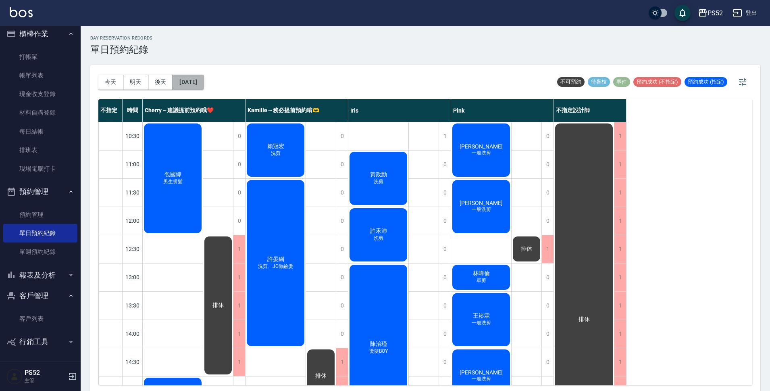
click at [185, 75] on button "[DATE]" at bounding box center [188, 82] width 31 height 15
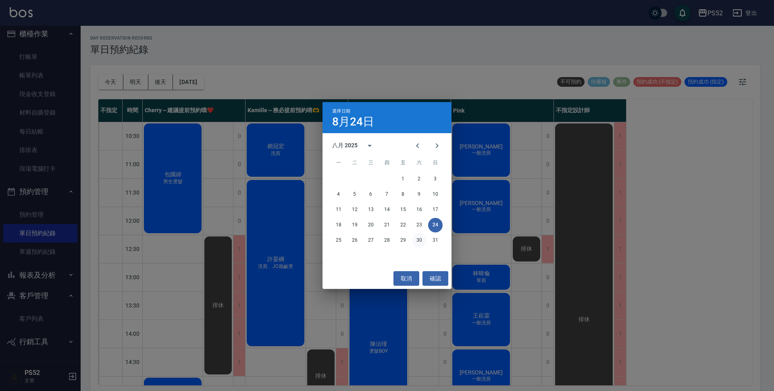
click at [421, 244] on button "30" at bounding box center [419, 240] width 15 height 15
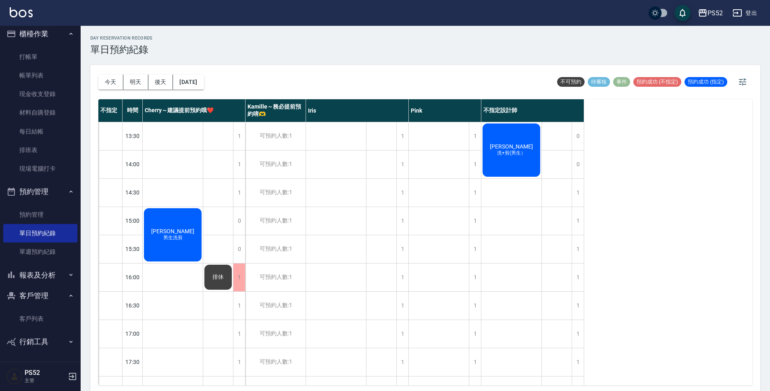
scroll to position [188, 0]
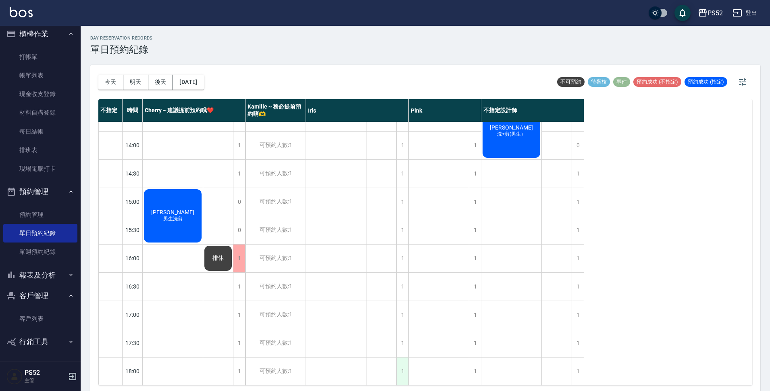
click at [399, 365] on div "1" at bounding box center [402, 371] width 12 height 28
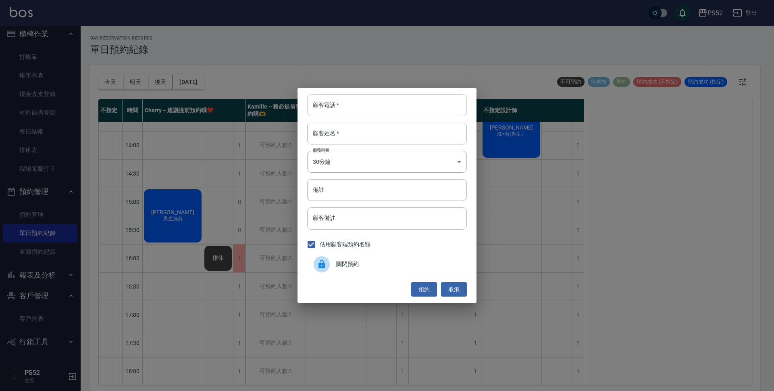
click at [377, 110] on input "顧客電話   *" at bounding box center [387, 105] width 160 height 22
click at [333, 196] on input "備註" at bounding box center [387, 190] width 160 height 22
type input "0937061217"
click at [338, 168] on body "PS52 登出 櫃檯作業 打帳單 帳單列表 現金收支登錄 材料自購登錄 每日結帳 排班表 現場電腦打卡 預約管理 預約管理 單日預約紀錄 單週預約紀錄 報表及…" at bounding box center [387, 196] width 774 height 393
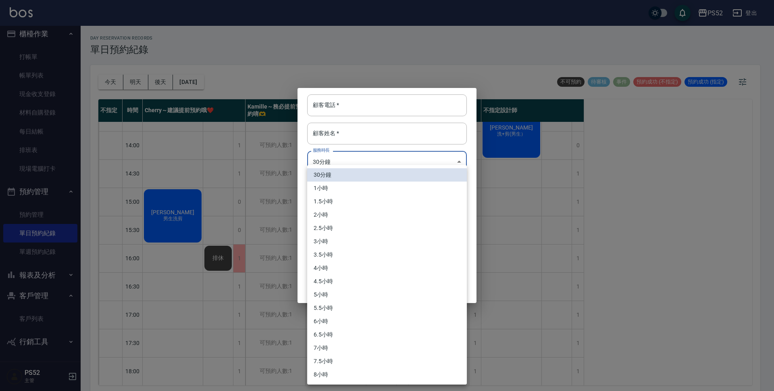
click at [340, 185] on li "1小時" at bounding box center [387, 188] width 160 height 13
type input "2"
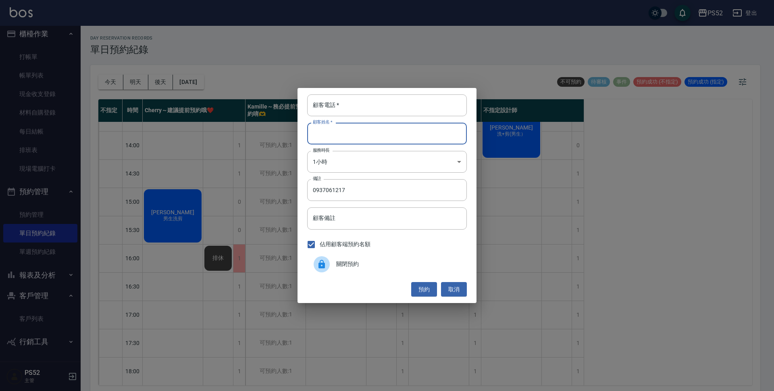
click at [346, 134] on input "顧客姓名   *" at bounding box center [387, 134] width 160 height 22
type input "J"
type input "無"
click at [351, 108] on input "顧客電話   *" at bounding box center [387, 105] width 160 height 22
type input "00"
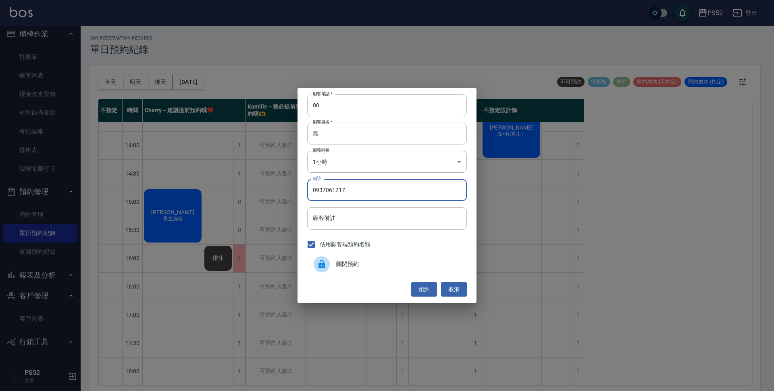
click at [365, 193] on input "0937061217" at bounding box center [387, 190] width 160 height 22
type input "0937061217 洗"
click at [419, 287] on button "預約" at bounding box center [424, 289] width 26 height 15
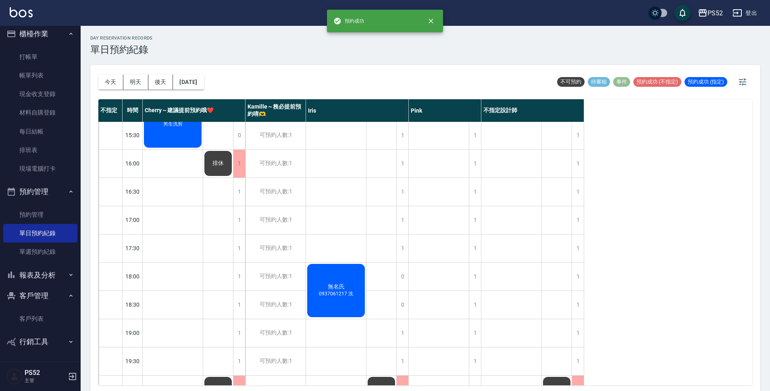
scroll to position [296, 0]
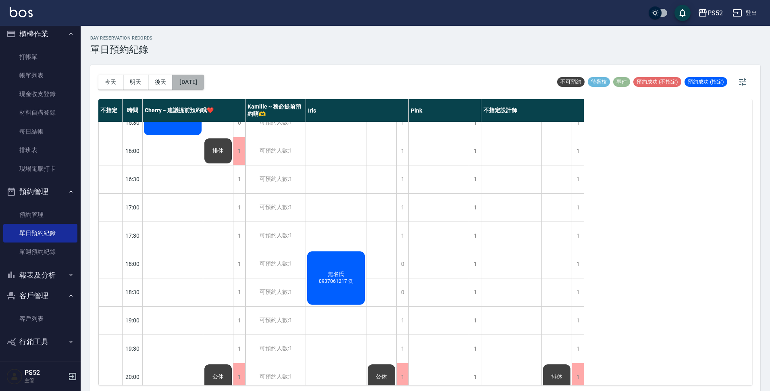
click at [204, 80] on button "2025/08/30" at bounding box center [188, 82] width 31 height 15
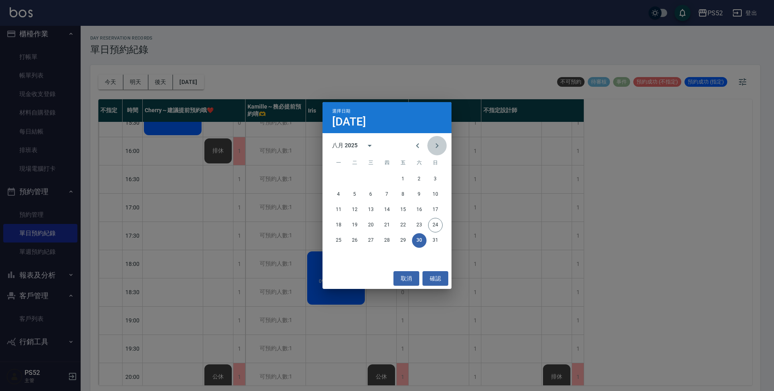
click at [440, 141] on icon "Next month" at bounding box center [437, 146] width 10 height 10
click at [418, 223] on button "27" at bounding box center [419, 225] width 15 height 15
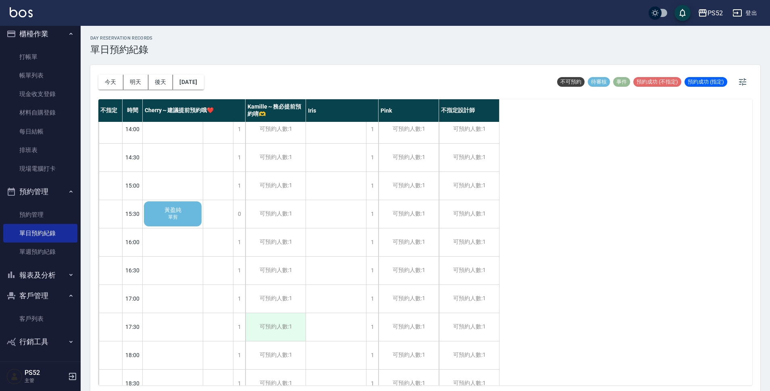
scroll to position [188, 0]
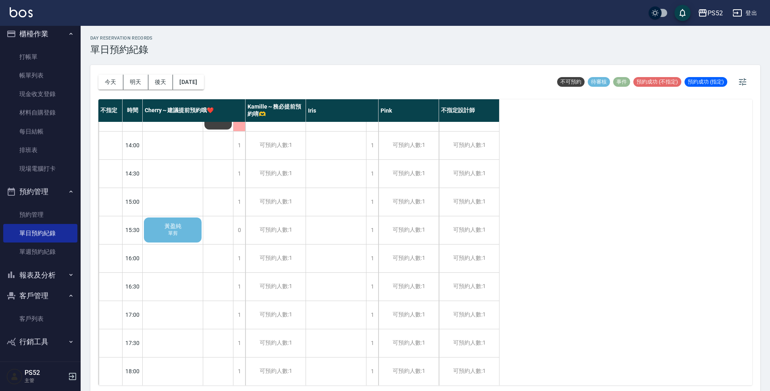
click at [183, 234] on div "黃盈純 單剪" at bounding box center [173, 229] width 60 height 27
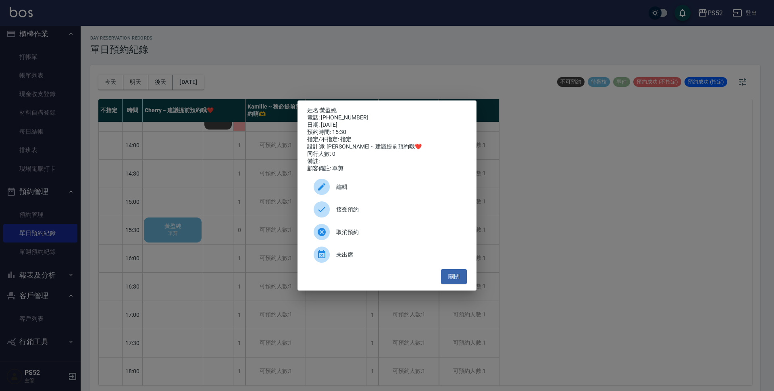
click at [368, 210] on span "接受預約" at bounding box center [398, 209] width 124 height 8
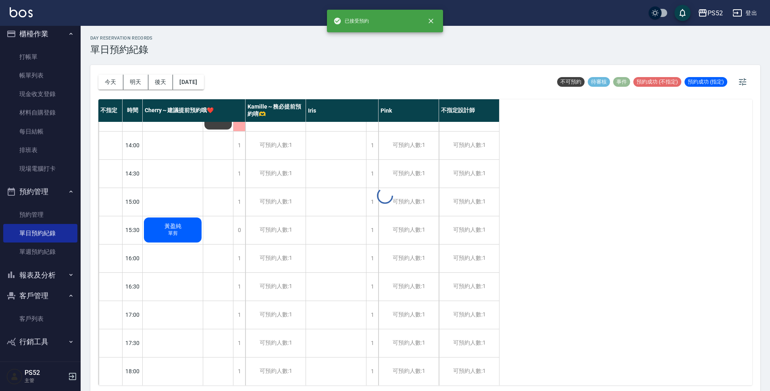
click at [169, 231] on span "單剪" at bounding box center [173, 233] width 13 height 7
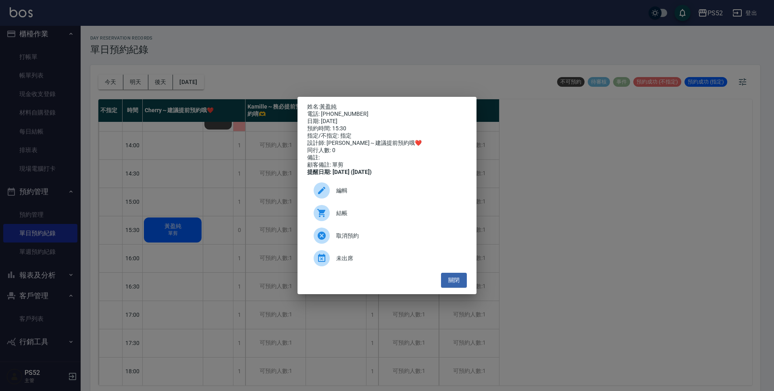
click at [240, 269] on div "姓名: 黃盈純 電話: 0972202984 日期: 2025/09/27 預約時間: 15:30 指定/不指定: 指定 設計師: Cherry～建議提前預約…" at bounding box center [387, 195] width 774 height 391
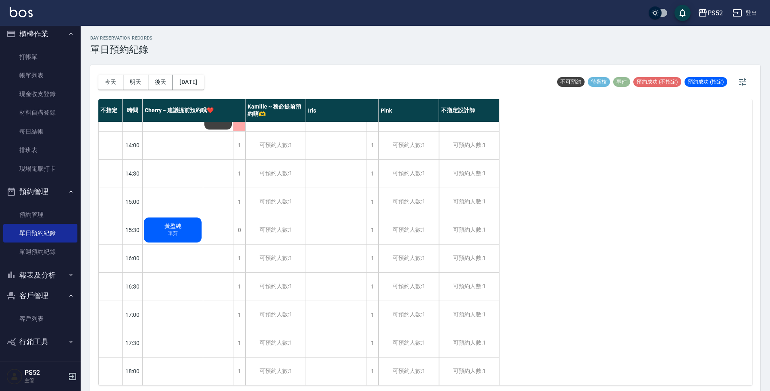
click at [240, 269] on div "1" at bounding box center [239, 258] width 12 height 28
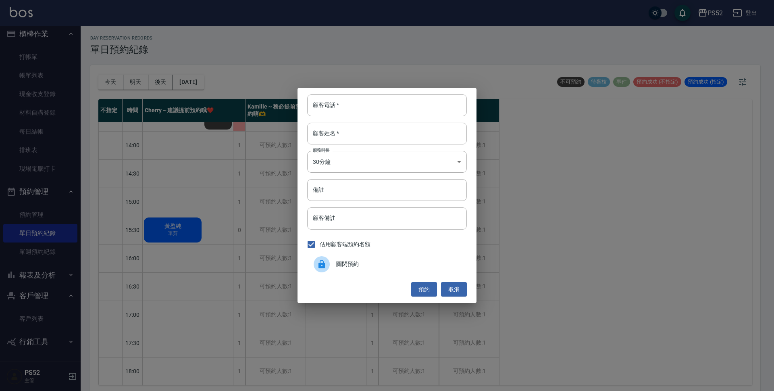
click at [394, 265] on span "關閉預約" at bounding box center [398, 264] width 124 height 8
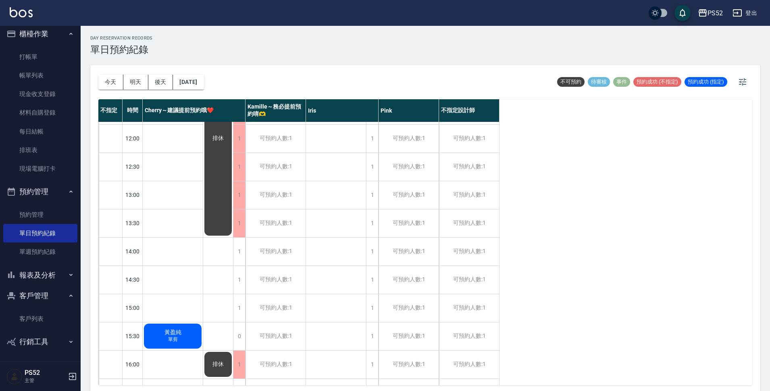
scroll to position [108, 0]
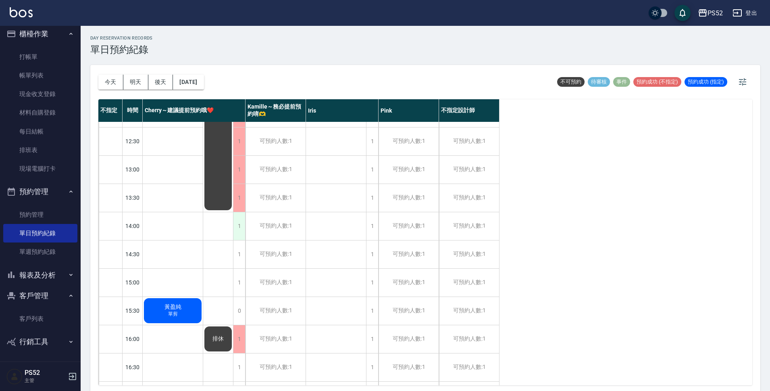
click at [239, 233] on div "1" at bounding box center [239, 226] width 12 height 28
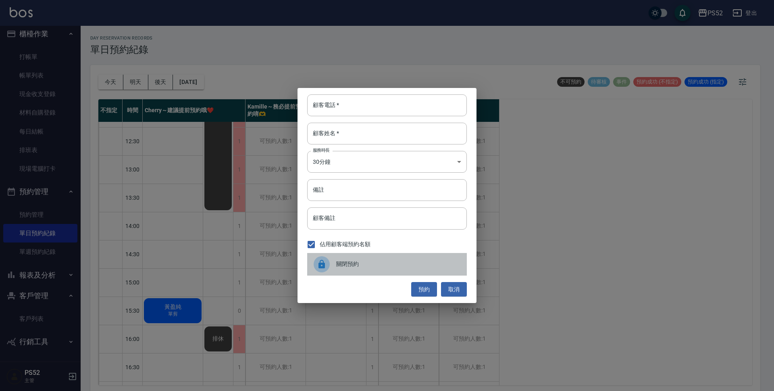
click at [403, 268] on span "關閉預約" at bounding box center [398, 264] width 124 height 8
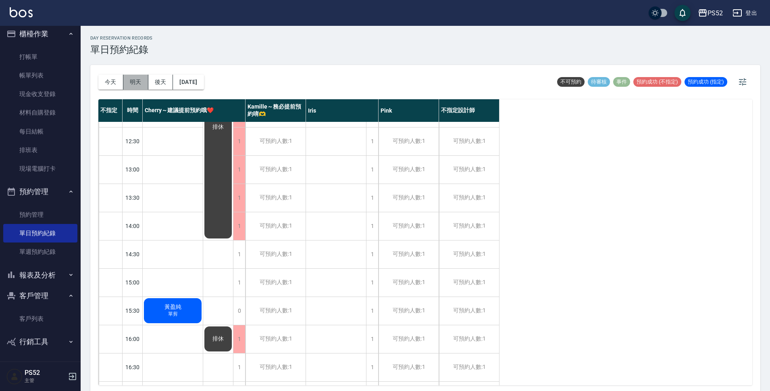
click at [132, 87] on button "明天" at bounding box center [135, 82] width 25 height 15
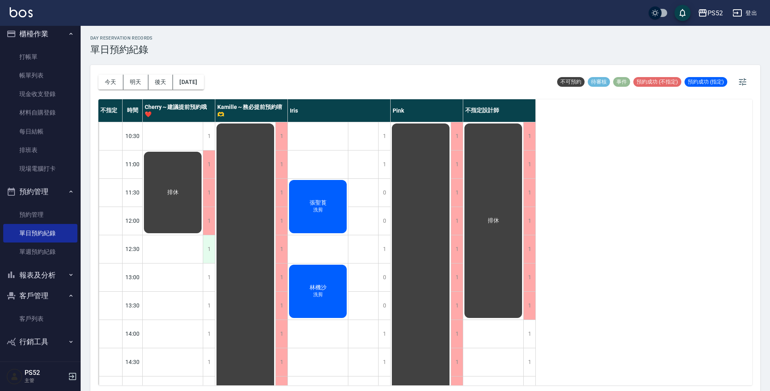
click at [209, 250] on div "1" at bounding box center [209, 249] width 12 height 28
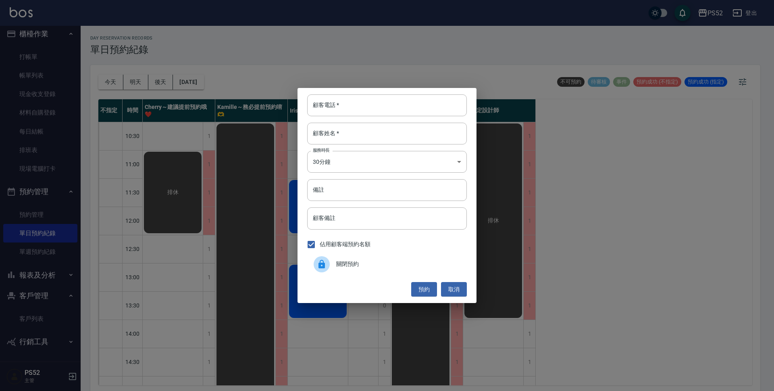
click at [382, 264] on span "關閉預約" at bounding box center [398, 264] width 124 height 8
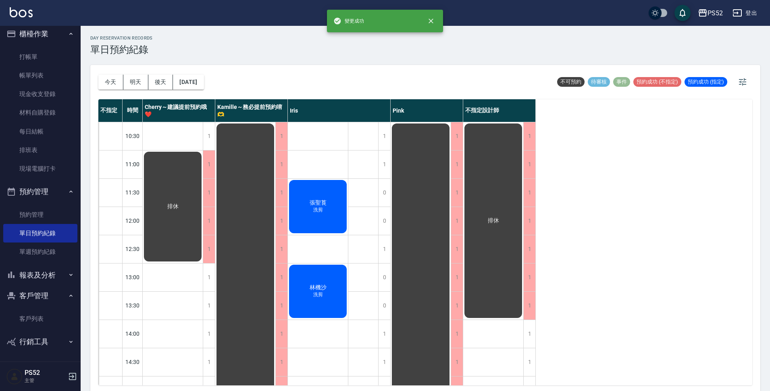
click at [163, 166] on div "排休" at bounding box center [173, 206] width 60 height 112
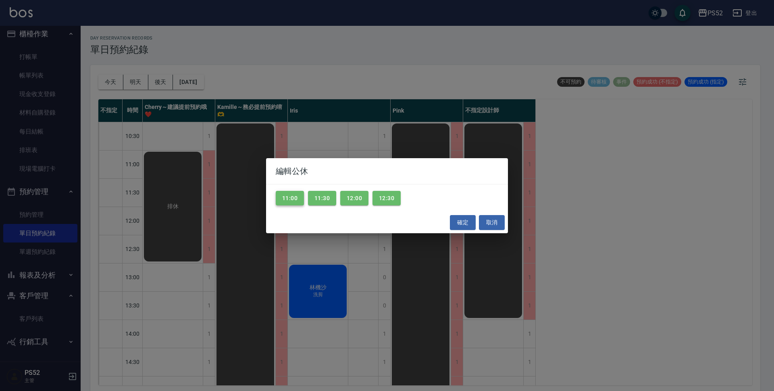
click at [289, 197] on button "11:00" at bounding box center [290, 198] width 28 height 15
drag, startPoint x: 459, startPoint y: 221, endPoint x: 461, endPoint y: 227, distance: 6.5
click at [458, 222] on button "確定" at bounding box center [463, 222] width 26 height 15
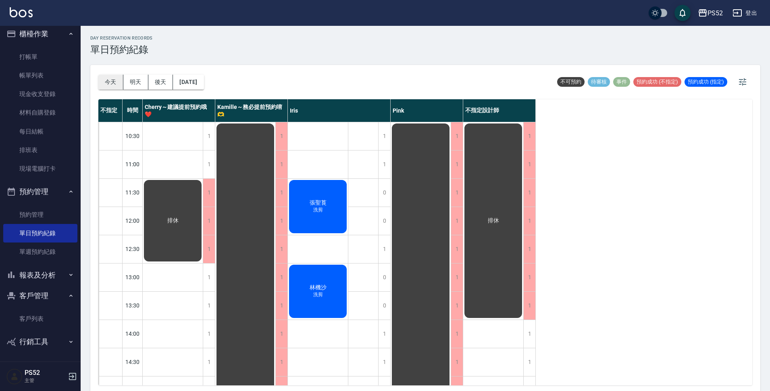
click at [113, 80] on button "今天" at bounding box center [110, 82] width 25 height 15
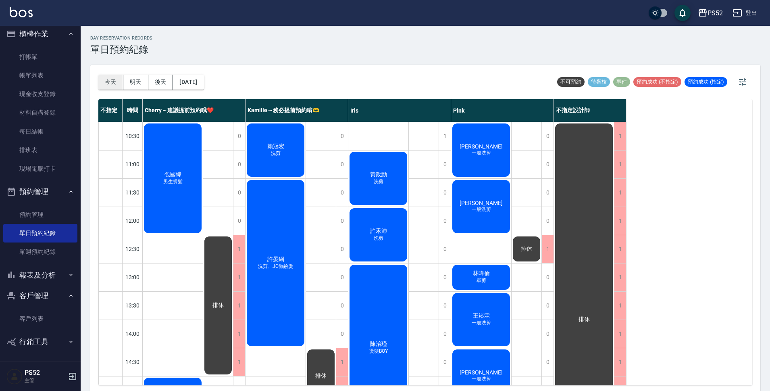
click at [114, 85] on button "今天" at bounding box center [110, 82] width 25 height 15
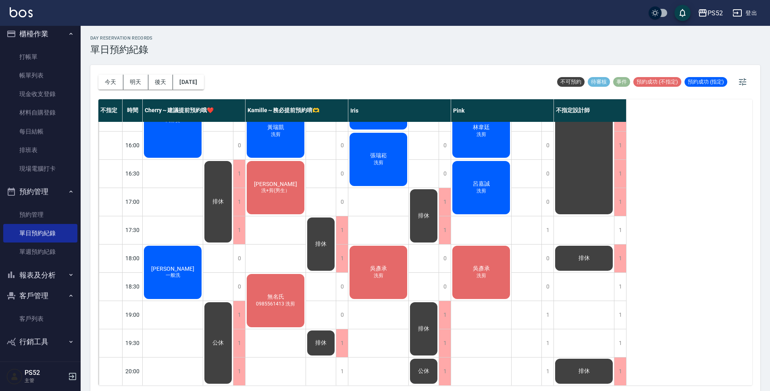
scroll to position [309, 0]
